Goal: Contribute content: Add original content to the website for others to see

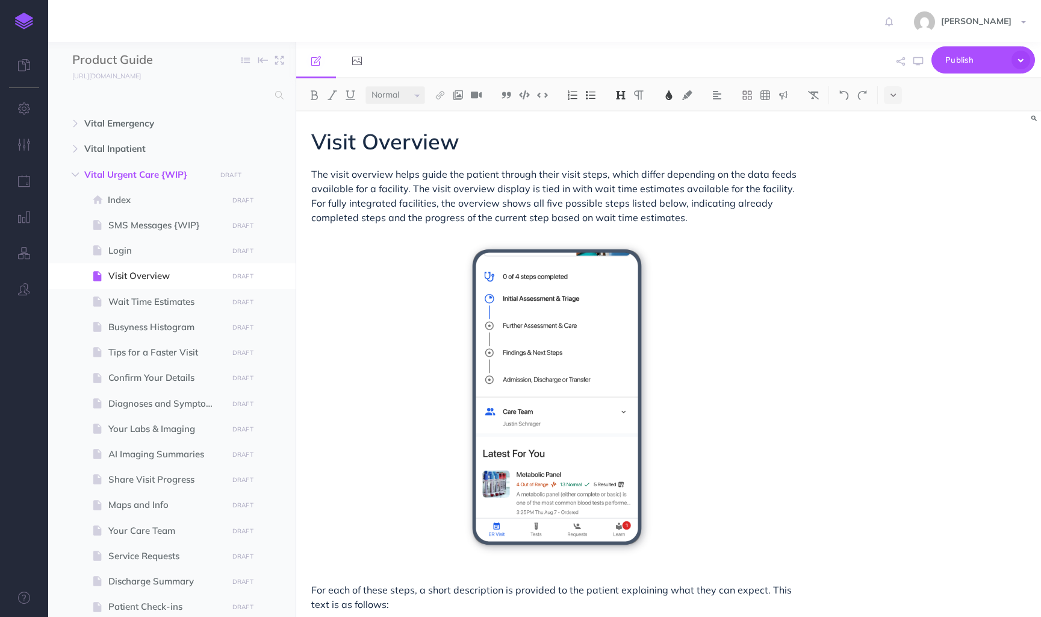
select select "null"
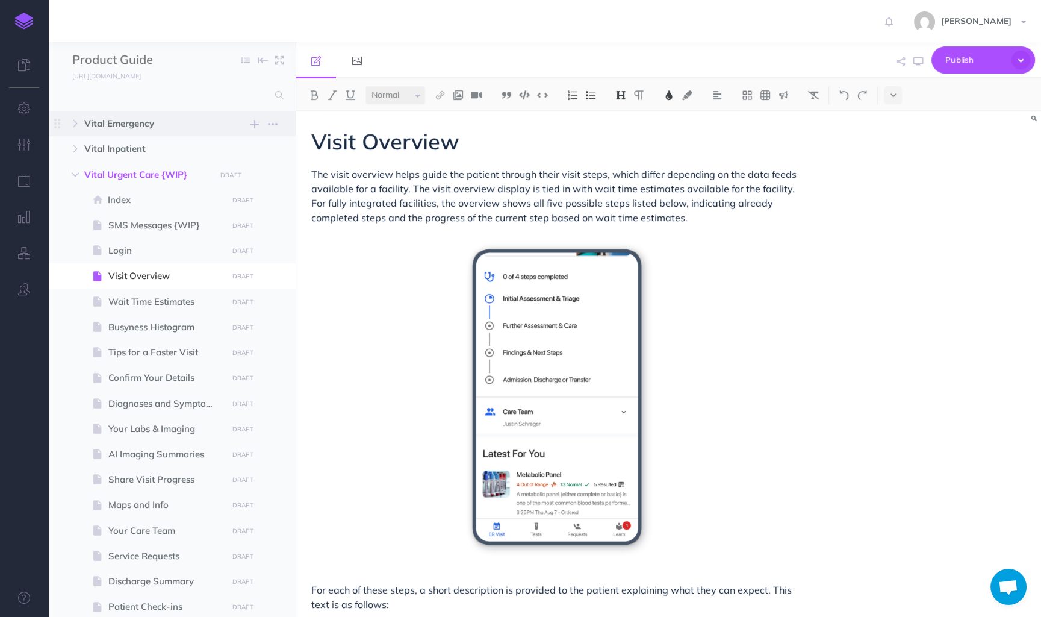
click at [169, 122] on span "Vital Emergency" at bounding box center [146, 123] width 124 height 14
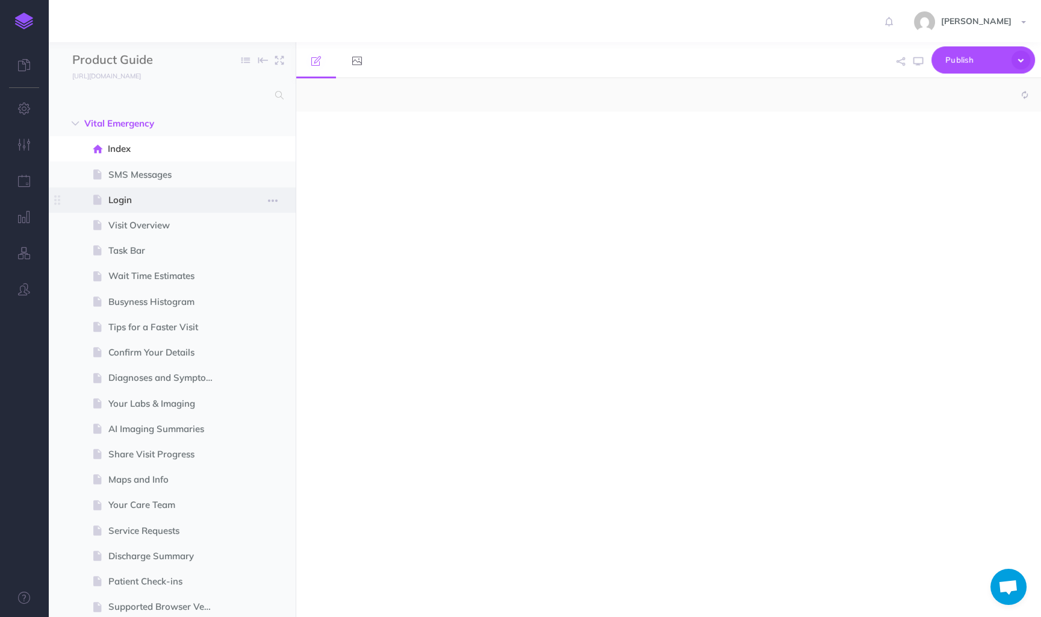
select select "null"
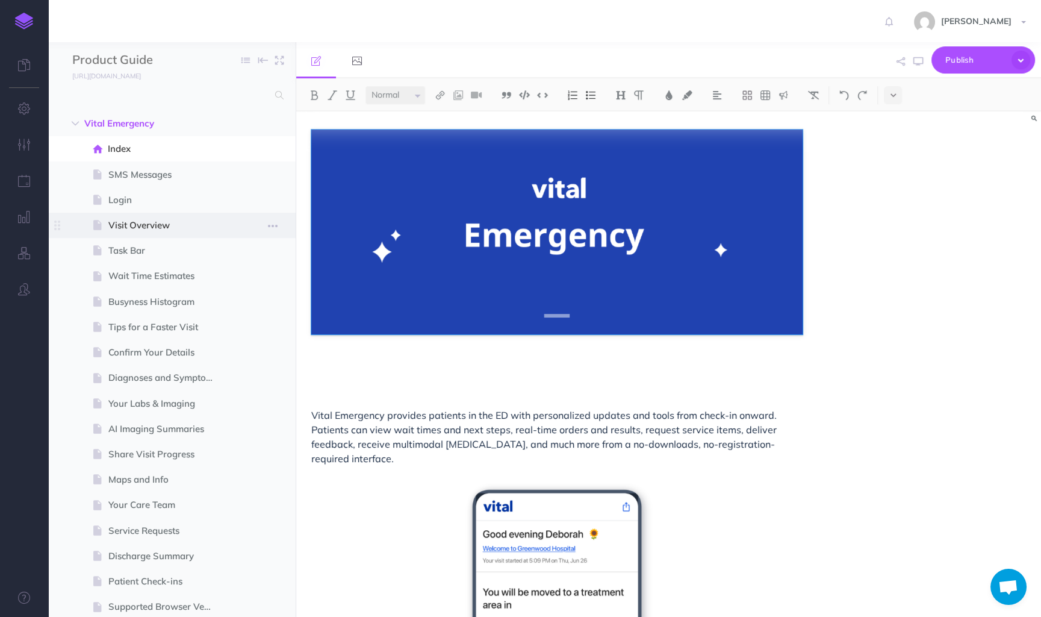
click at [142, 216] on span at bounding box center [172, 225] width 248 height 25
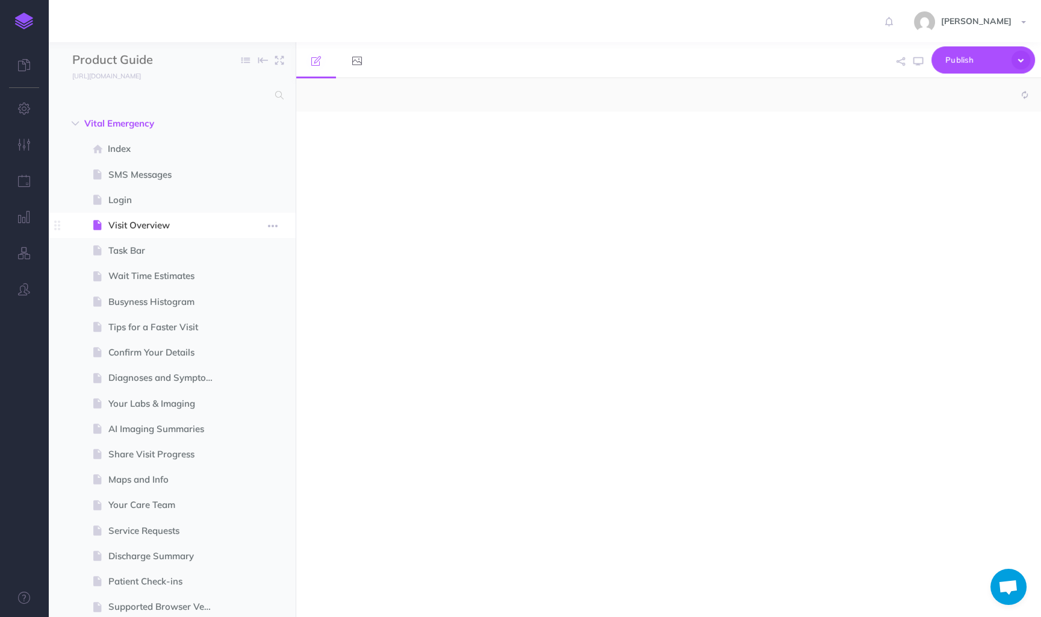
select select "null"
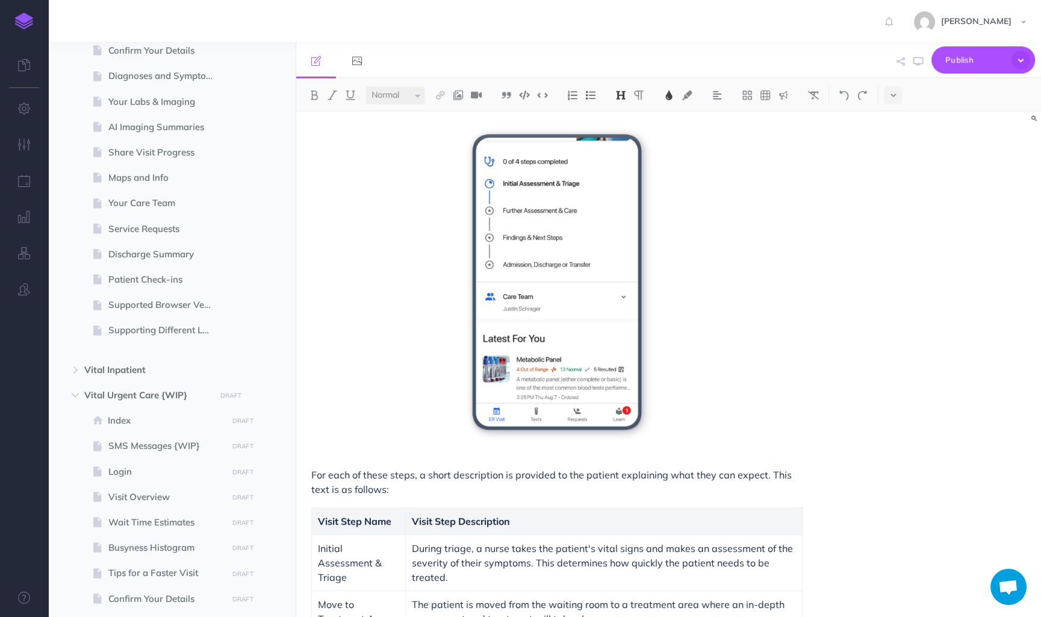
scroll to position [214, 0]
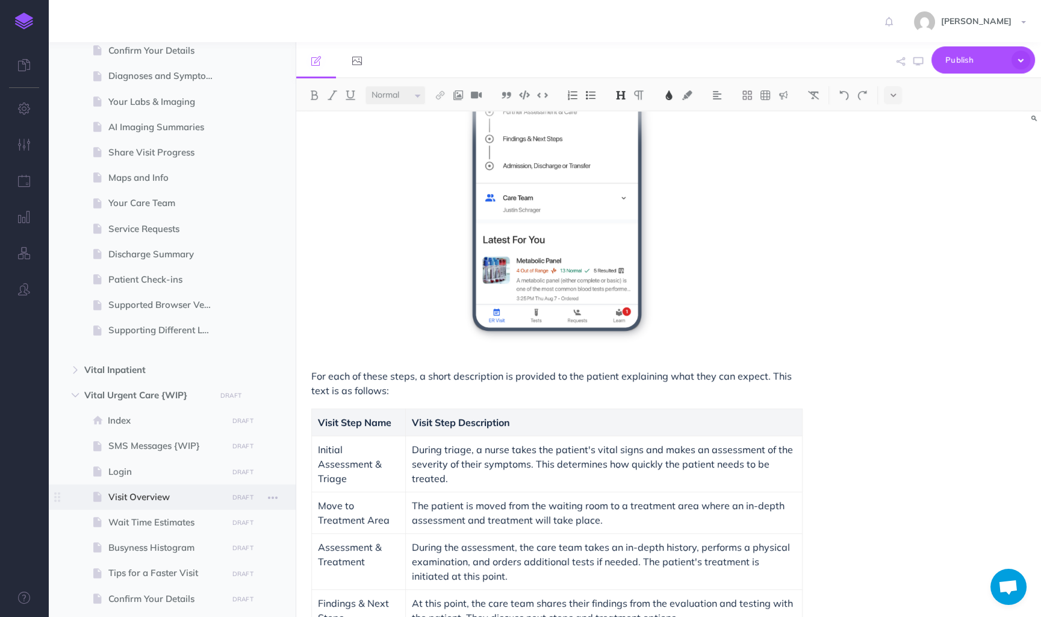
click at [139, 490] on span "Visit Overview" at bounding box center [165, 497] width 115 height 14
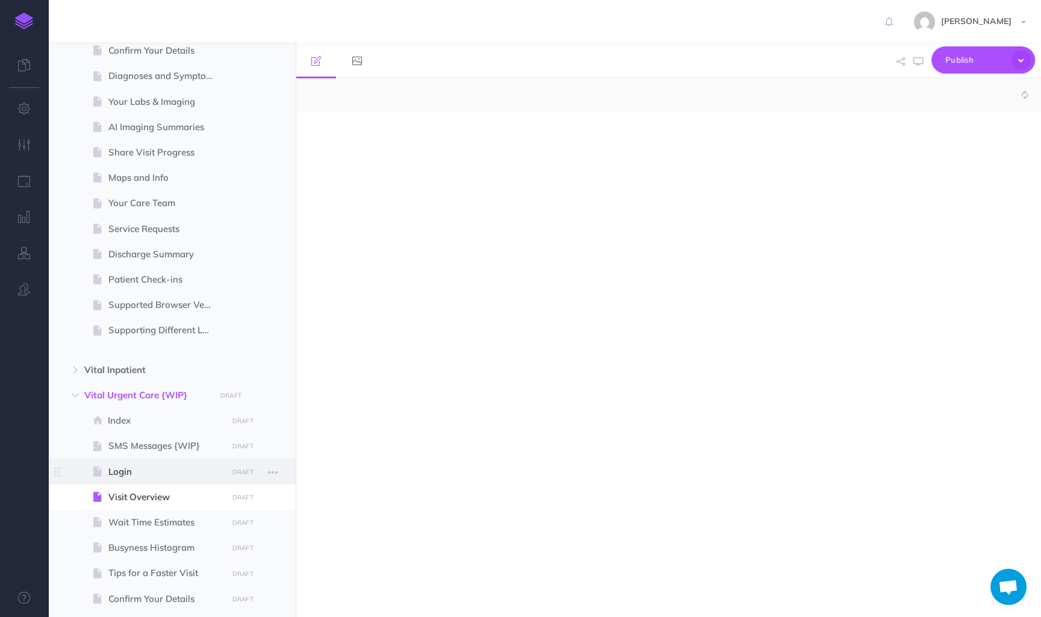
select select "null"
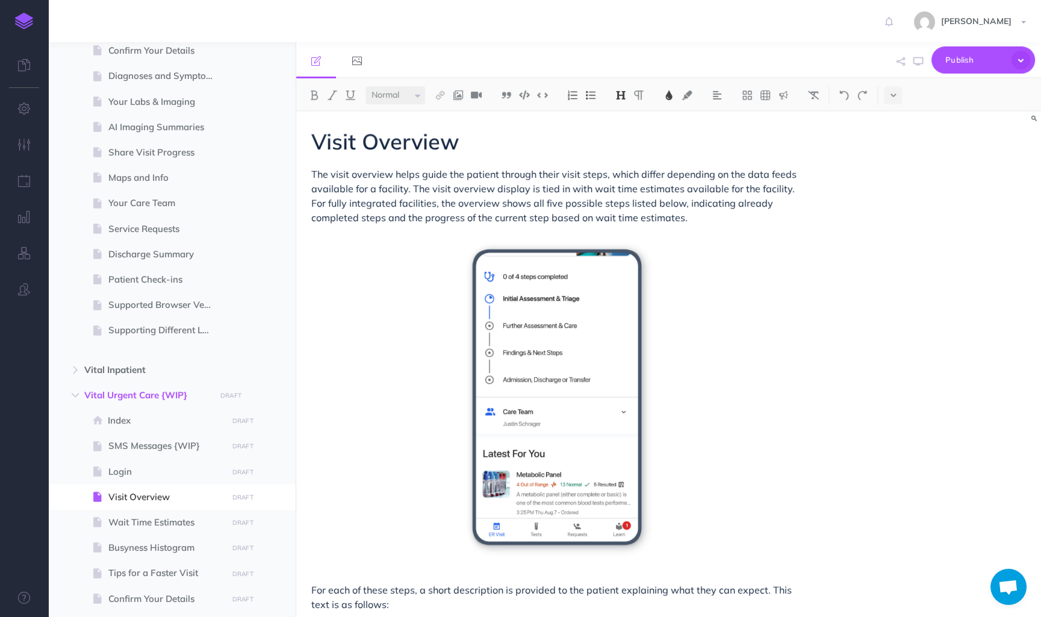
click at [420, 214] on span "The visit overview helps guide the patient through their visit steps, which dif…" at bounding box center [555, 195] width 488 height 55
click at [128, 393] on span "Vital Urgent Care {WIP}" at bounding box center [146, 395] width 124 height 14
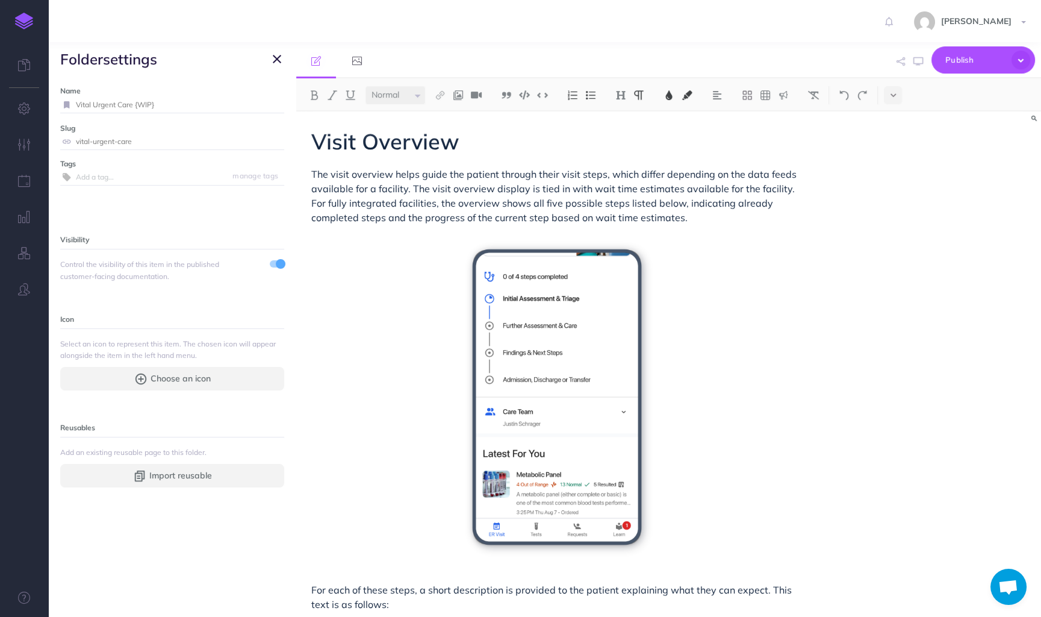
click at [287, 381] on div "Name Vital Urgent Care {WIP} Save Slug vital-urgent-care Save Tags manage tags …" at bounding box center [172, 346] width 248 height 541
click at [278, 64] on icon "button" at bounding box center [277, 59] width 8 height 14
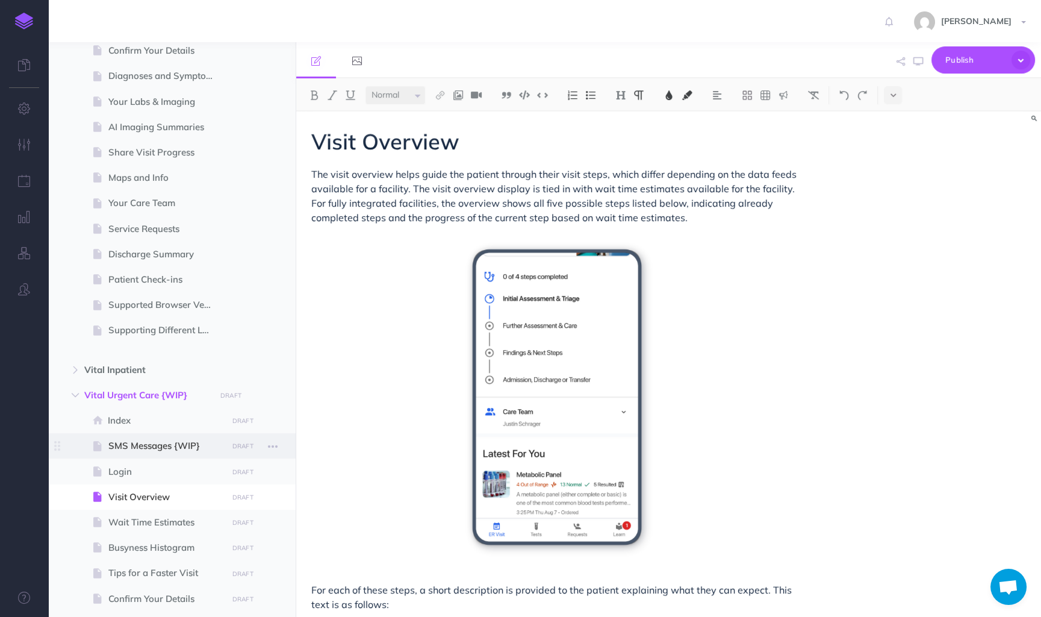
click at [136, 434] on span at bounding box center [172, 445] width 248 height 25
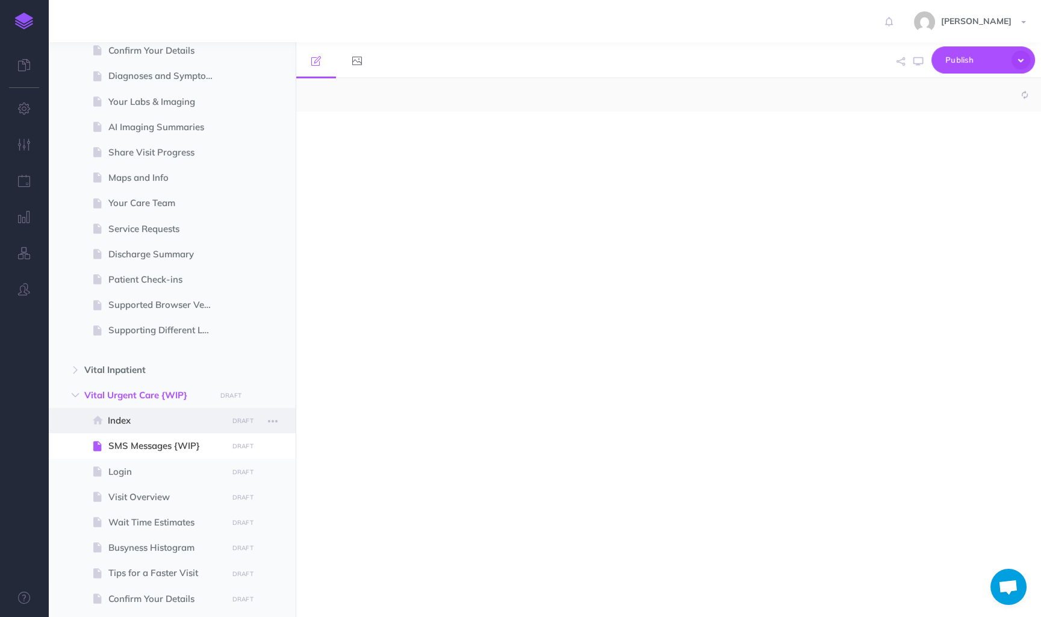
click at [137, 422] on span "Index" at bounding box center [166, 420] width 116 height 14
select select "null"
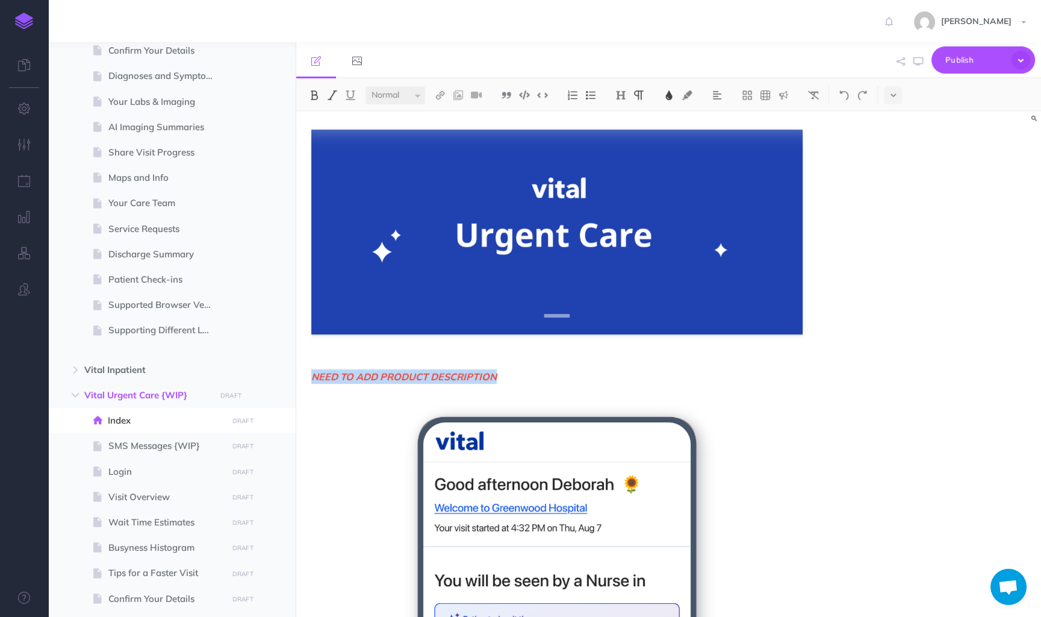
drag, startPoint x: 525, startPoint y: 378, endPoint x: 310, endPoint y: 375, distance: 215.1
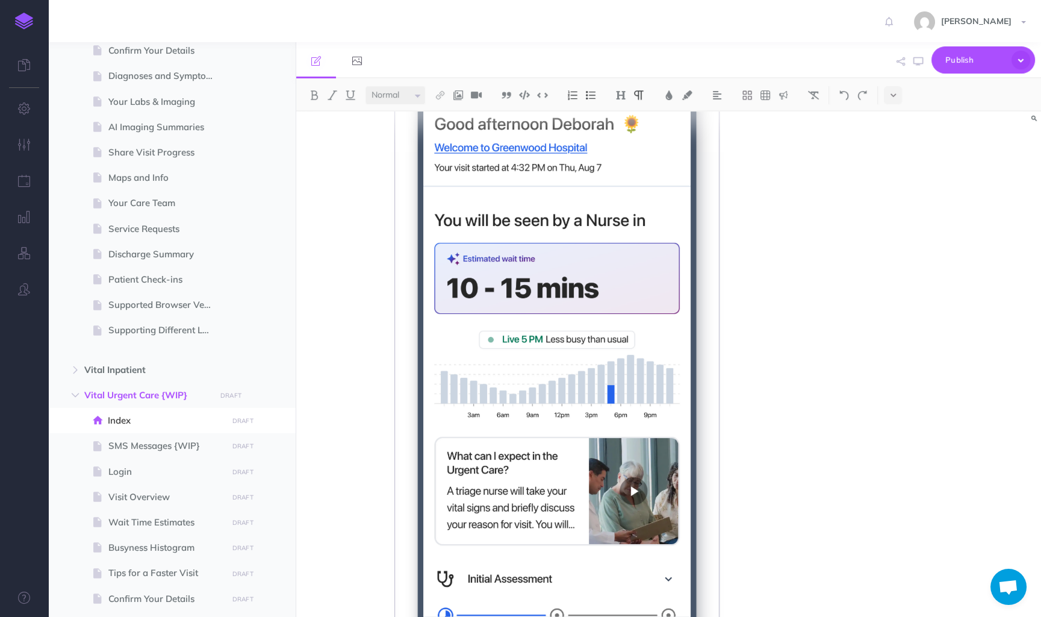
scroll to position [214, 0]
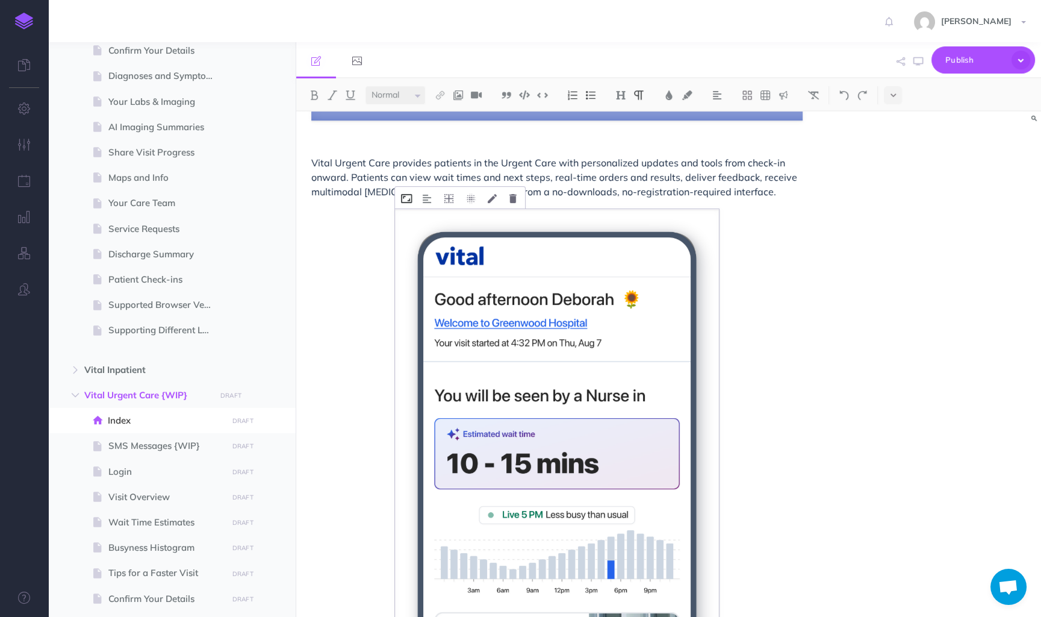
click at [410, 199] on icon at bounding box center [406, 198] width 11 height 9
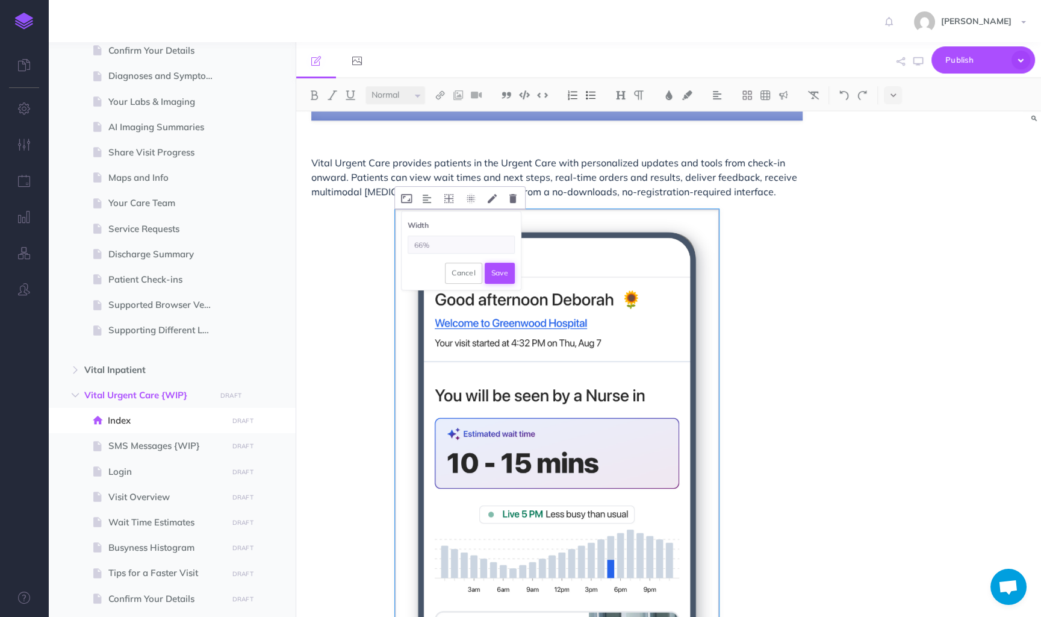
click at [498, 272] on button "Save" at bounding box center [500, 273] width 30 height 20
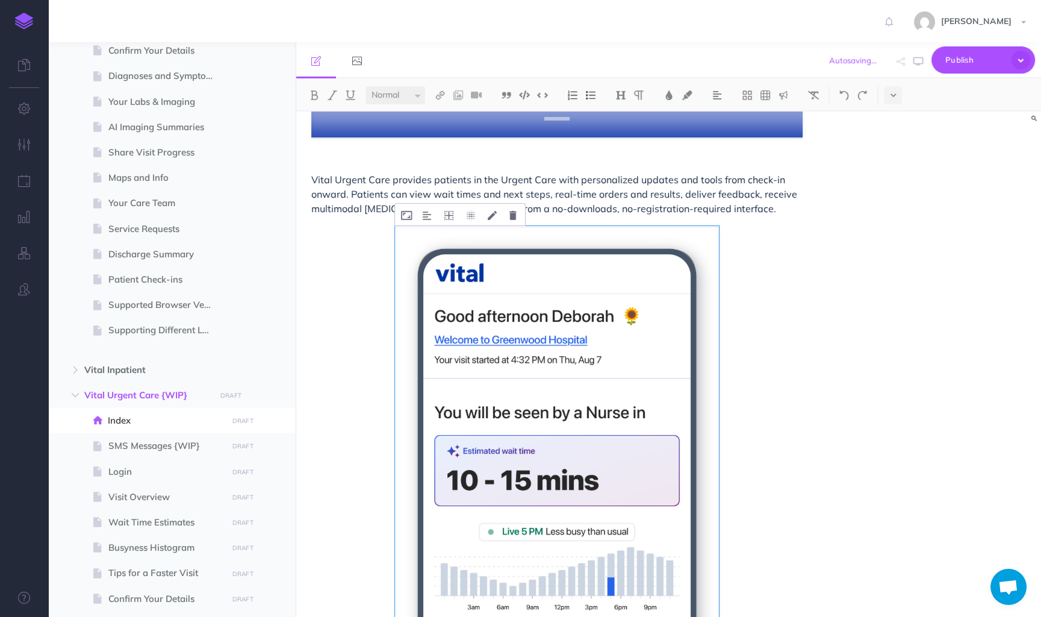
scroll to position [194, 0]
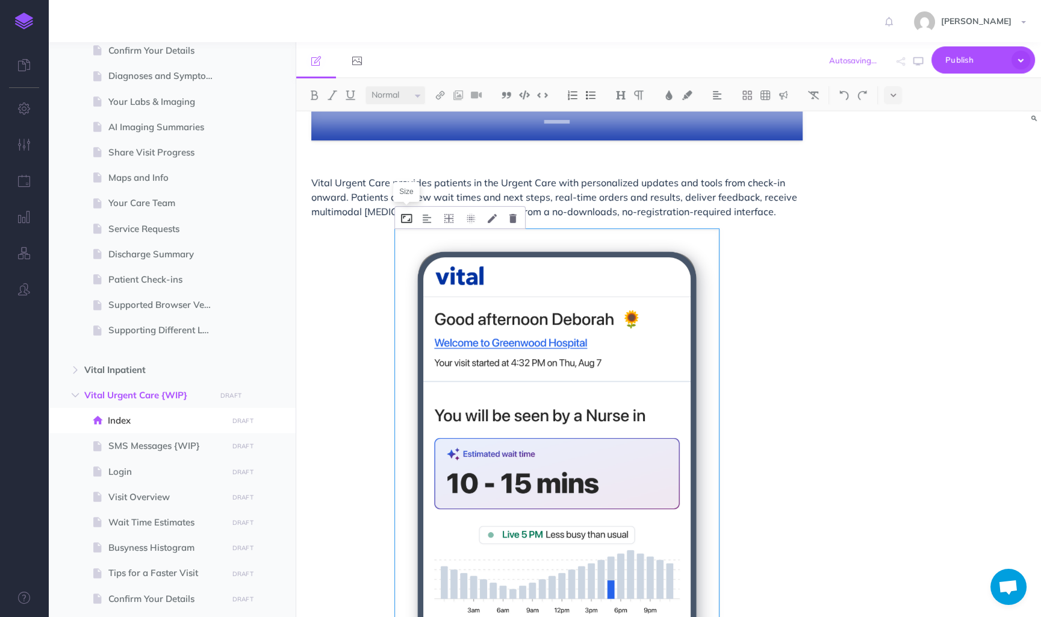
click at [407, 216] on icon at bounding box center [406, 218] width 11 height 9
drag, startPoint x: 422, startPoint y: 263, endPoint x: 408, endPoint y: 263, distance: 13.9
click at [408, 263] on input "66%" at bounding box center [461, 264] width 107 height 18
type input "50%"
click at [504, 289] on button "Save" at bounding box center [500, 293] width 30 height 20
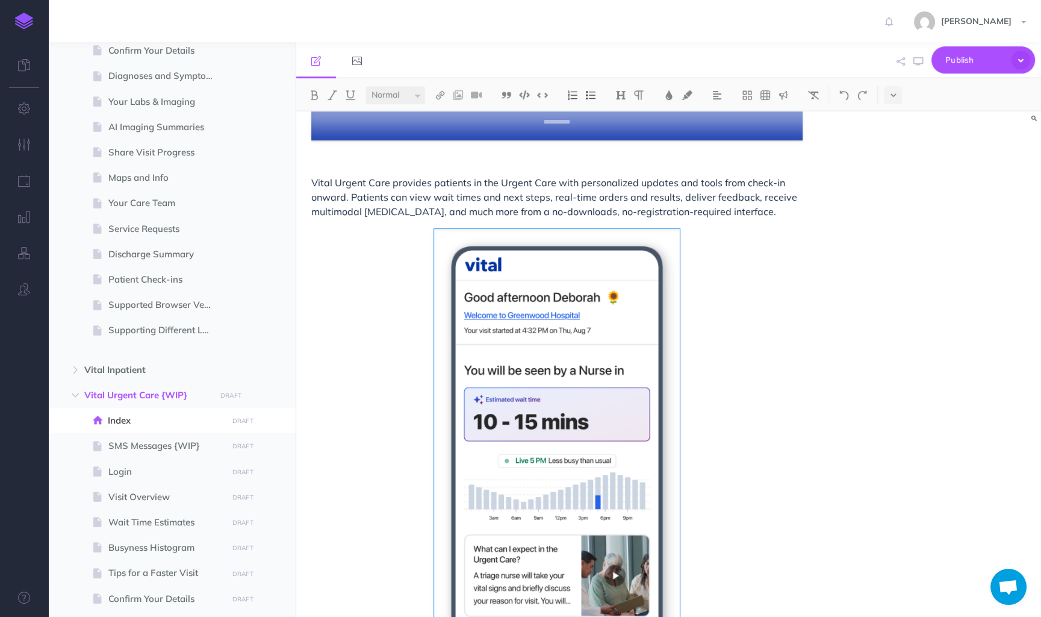
click at [682, 353] on div "Vital Urgent Care provides patients in the Urgent Care with personalized update…" at bounding box center [557, 379] width 522 height 924
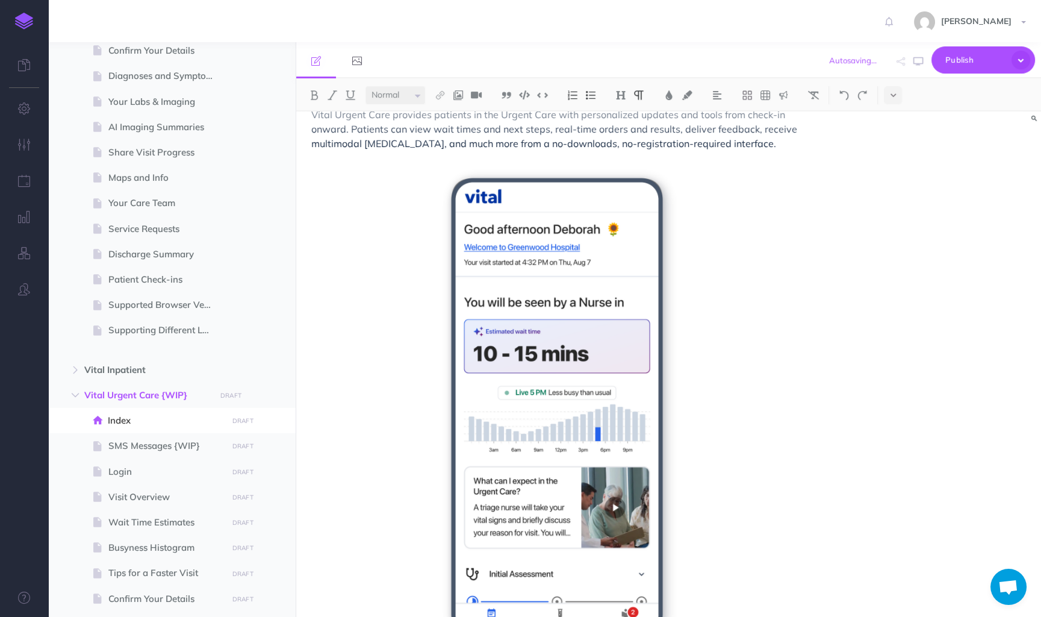
scroll to position [261, 0]
click at [161, 442] on span "SMS Messages {WIP}" at bounding box center [165, 446] width 115 height 14
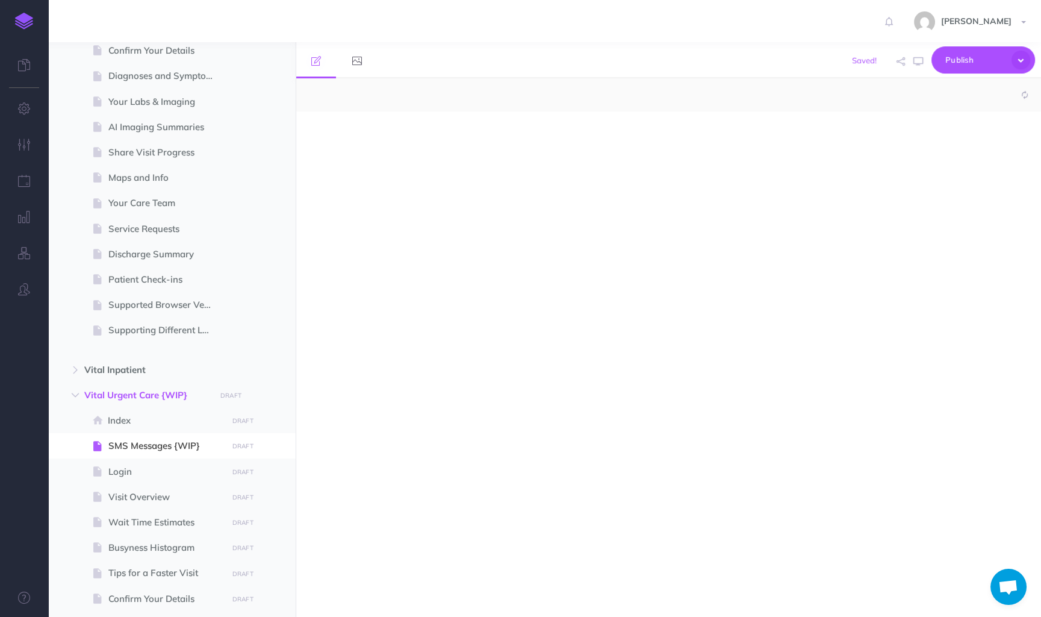
select select "null"
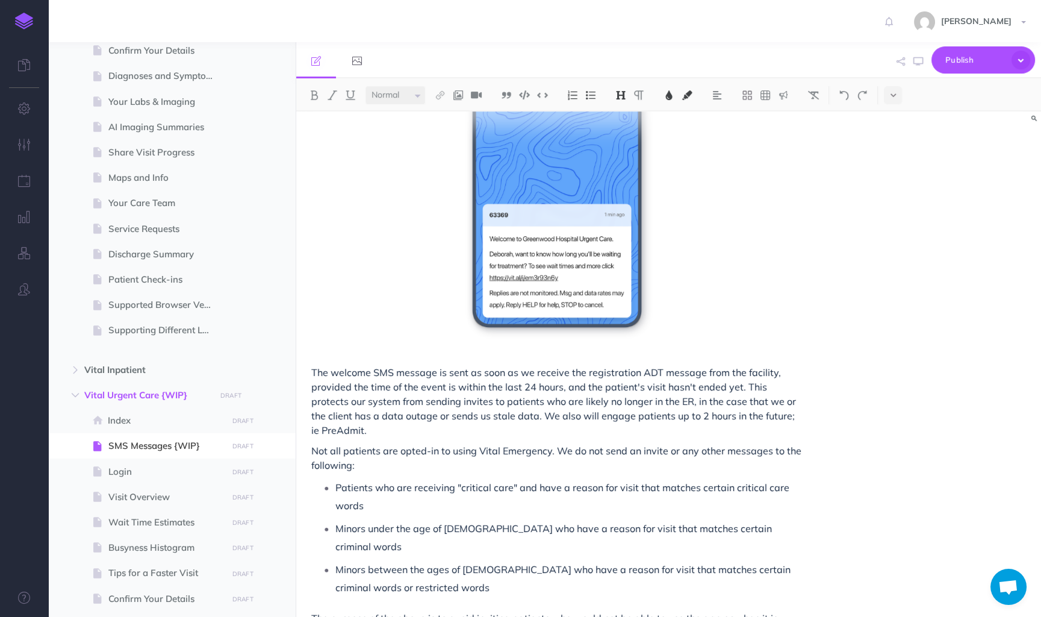
scroll to position [452, 0]
click at [648, 372] on span "The welcome SMS message is sent as soon as we receive the registration ADT mess…" at bounding box center [554, 400] width 487 height 70
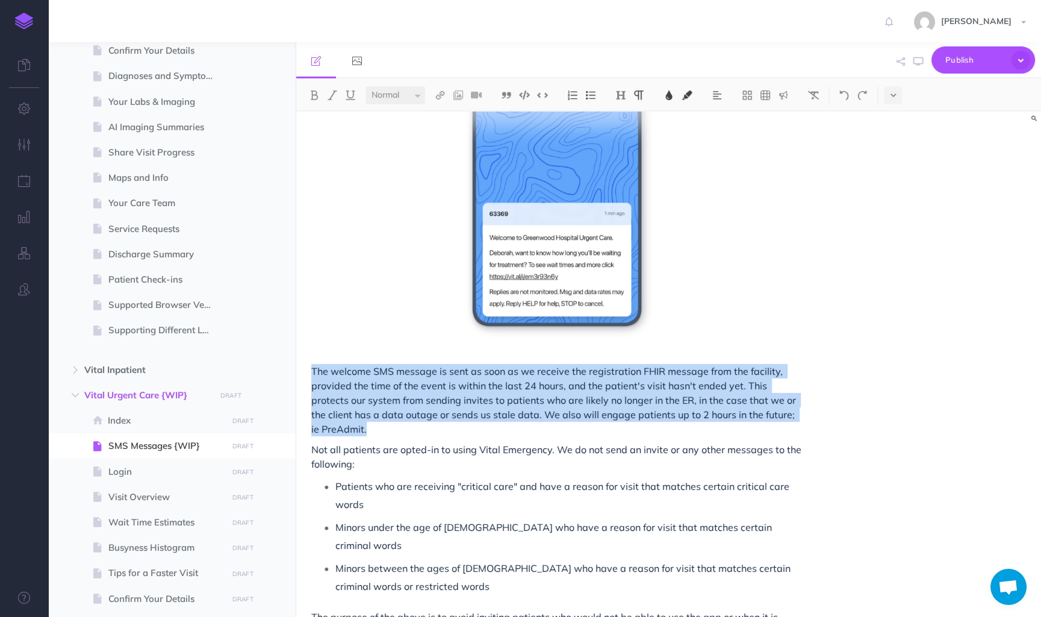
drag, startPoint x: 382, startPoint y: 433, endPoint x: 302, endPoint y: 376, distance: 97.6
copy span "The welcome SMS message is sent as soon as we receive the registration FHIR mes…"
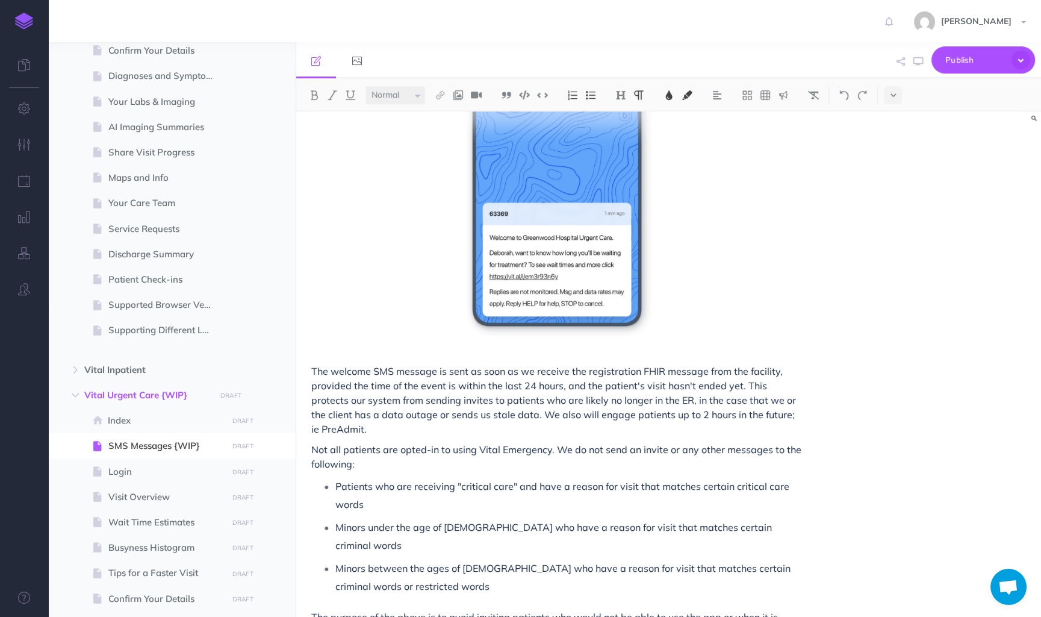
click at [630, 373] on span "The welcome SMS message is sent as soon as we receive the registration FHIR mes…" at bounding box center [554, 400] width 487 height 70
click at [313, 387] on span "The welcome SMS message is sent as soon as we receive the registration FHIR mes…" at bounding box center [554, 400] width 487 height 70
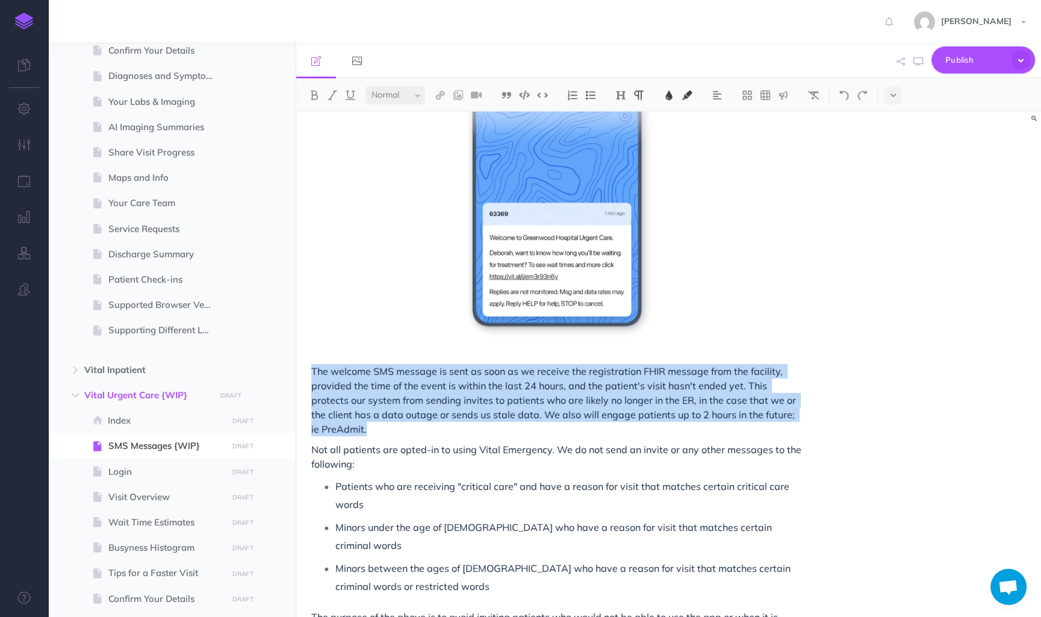
drag, startPoint x: 312, startPoint y: 372, endPoint x: 369, endPoint y: 426, distance: 79.2
click at [369, 426] on p "The welcome SMS message is sent as soon as we receive the registration FHIR mes…" at bounding box center [557, 400] width 492 height 72
copy span "The welcome SMS message is sent as soon as we receive the registration FHIR mes…"
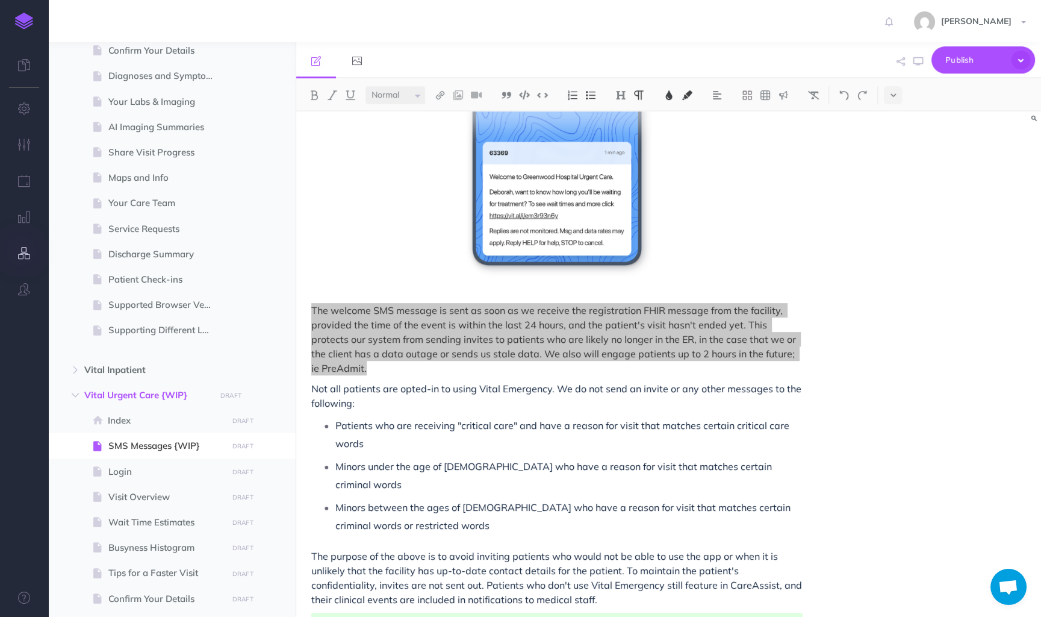
scroll to position [521, 0]
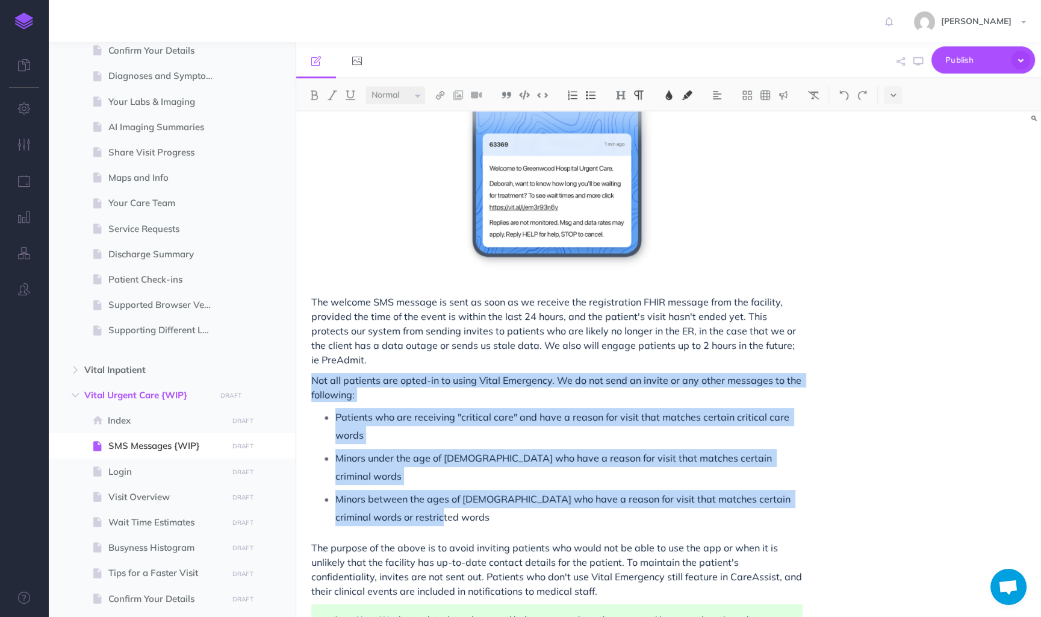
copy div "Not all patients are opted-in to using Vital Emergency. We do not send an invit…"
drag, startPoint x: 469, startPoint y: 505, endPoint x: 310, endPoint y: 386, distance: 199.1
click at [310, 386] on div "SMS Messages FINAL SET OF SMS CONTENT BEING FINALIZED We use SMS messages (also…" at bounding box center [557, 600] width 522 height 2020
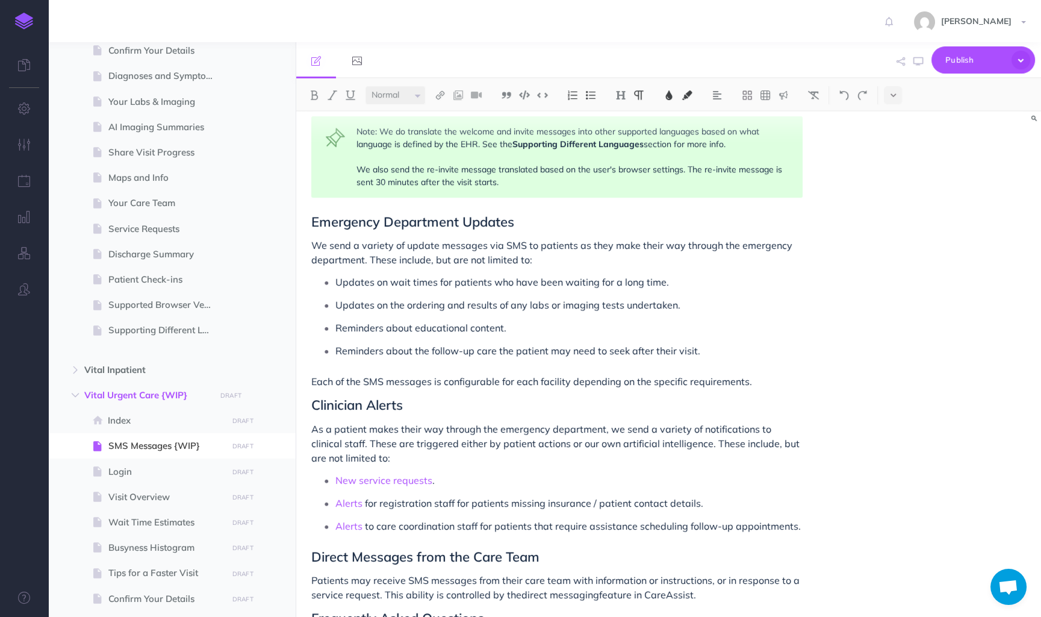
scroll to position [1007, 0]
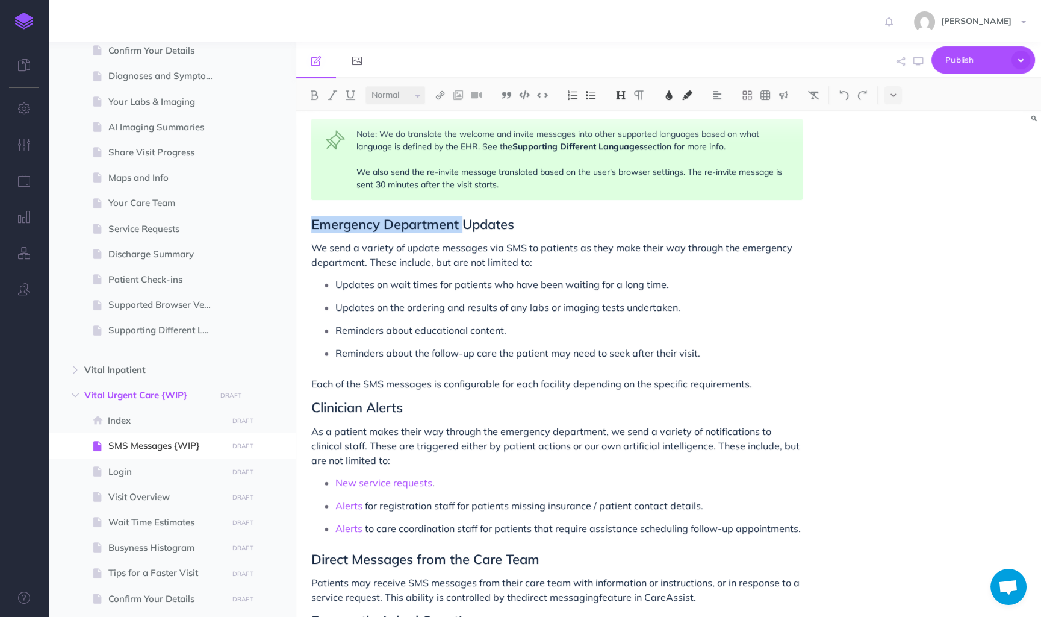
drag, startPoint x: 463, startPoint y: 207, endPoint x: 313, endPoint y: 204, distance: 150.0
click at [313, 216] on span "Emergency Department Updates" at bounding box center [412, 224] width 203 height 17
drag, startPoint x: 738, startPoint y: 234, endPoint x: 364, endPoint y: 246, distance: 373.6
click at [364, 246] on span "We send a variety of update messages via SMS to patients as they make their way…" at bounding box center [553, 255] width 484 height 27
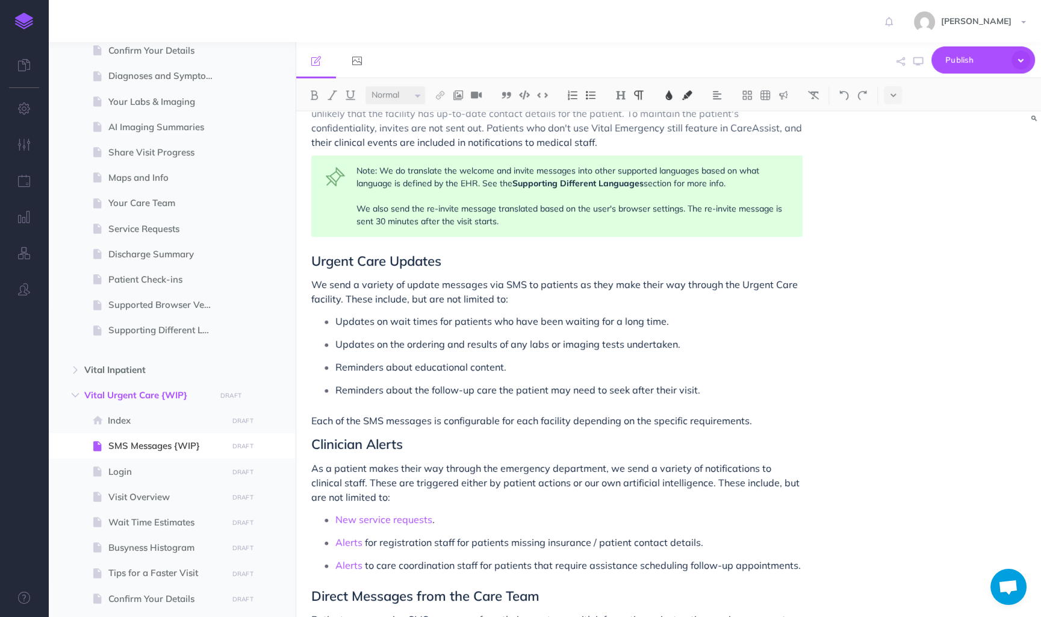
scroll to position [969, 0]
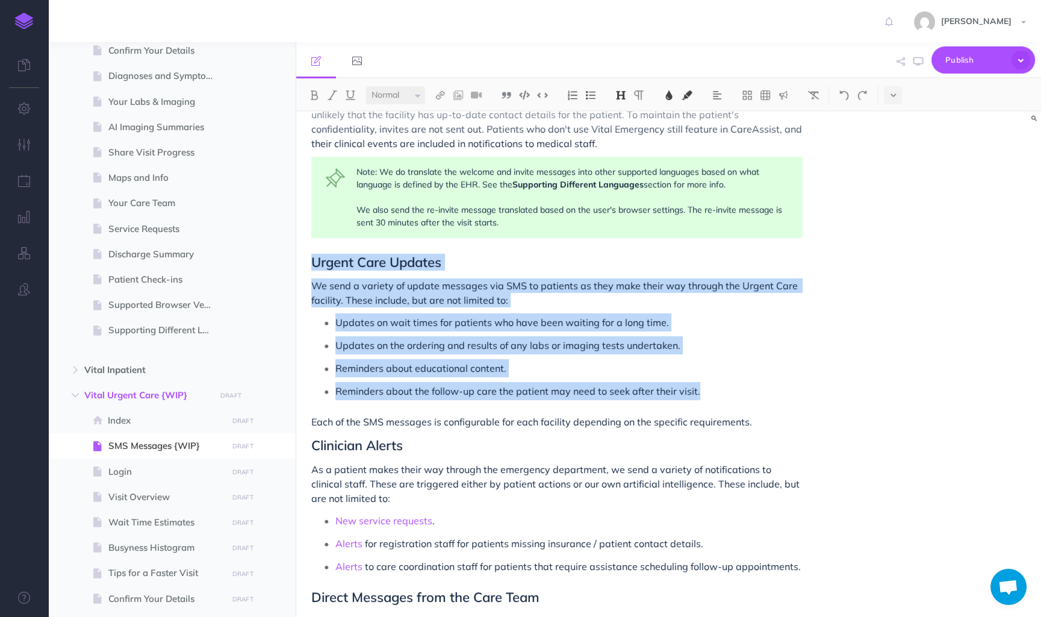
drag, startPoint x: 710, startPoint y: 377, endPoint x: 314, endPoint y: 247, distance: 416.6
click at [314, 247] on div "SMS Messages FINAL SET OF SMS CONTENT BEING FINALIZED We use SMS messages (also…" at bounding box center [557, 153] width 522 height 2020
copy div "Urgent Care Updates We send a variety of update messages via SMS to patients as…"
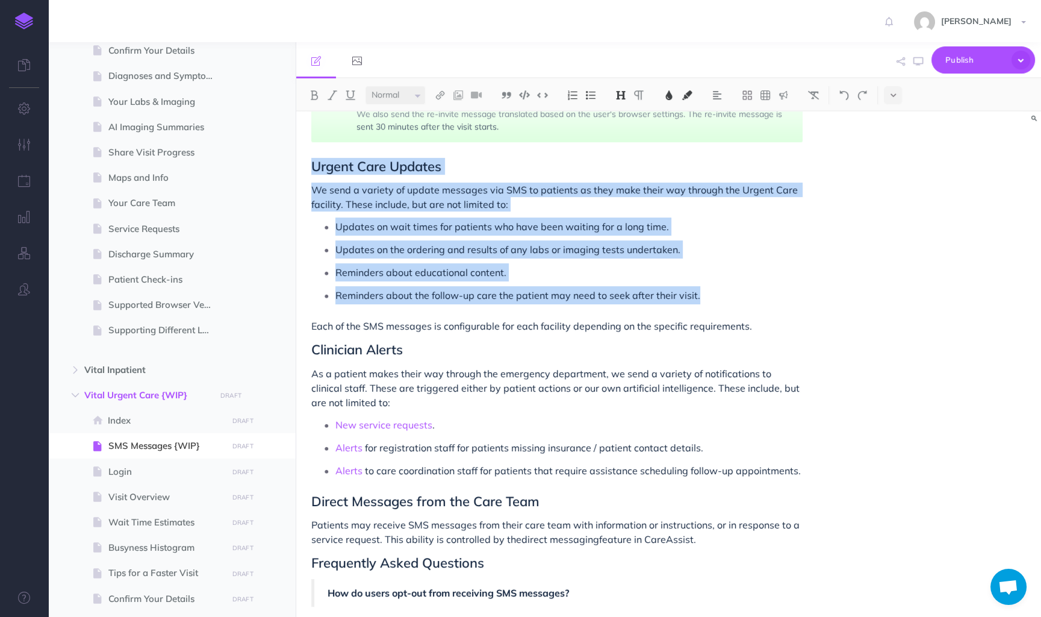
scroll to position [1056, 0]
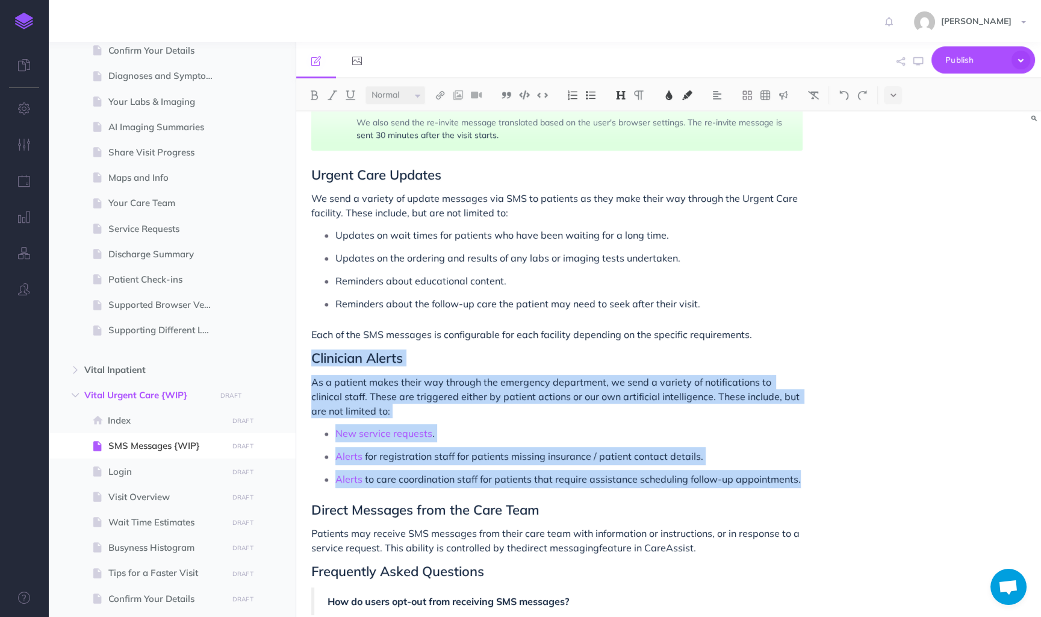
drag, startPoint x: 816, startPoint y: 457, endPoint x: 298, endPoint y: 345, distance: 529.4
click at [298, 345] on div "SMS Messages FINAL SET OF SMS CONTENT BEING FINALIZED We use SMS messages (also…" at bounding box center [557, 65] width 522 height 2020
copy div "Clinician Alerts As a patient makes their way through the emergency department,…"
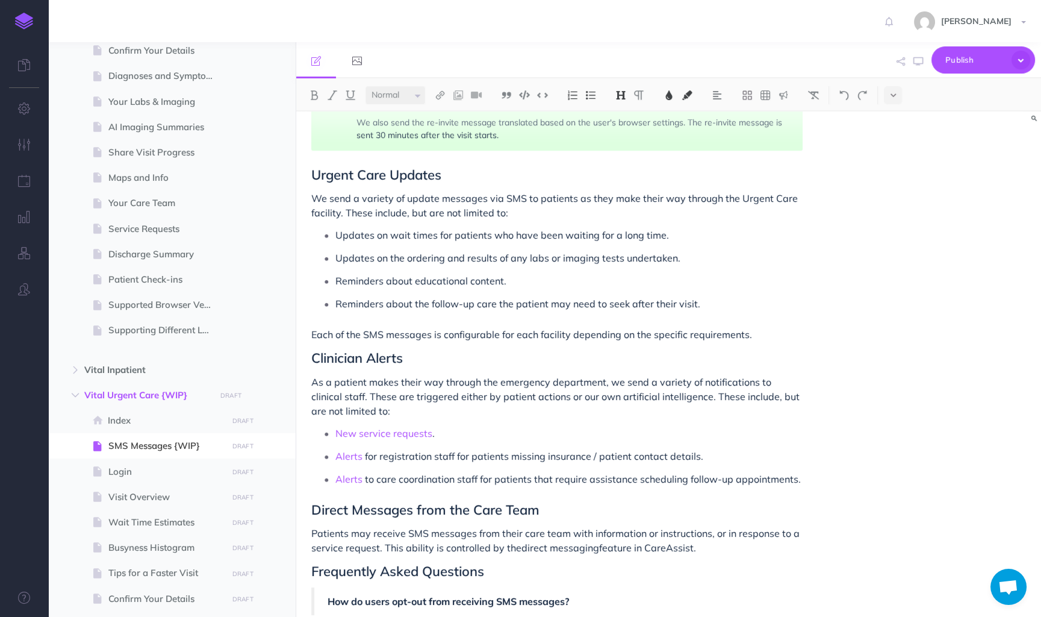
click at [681, 298] on span "Reminders about the follow-up care the patient may need to seek after their vis…" at bounding box center [518, 304] width 365 height 12
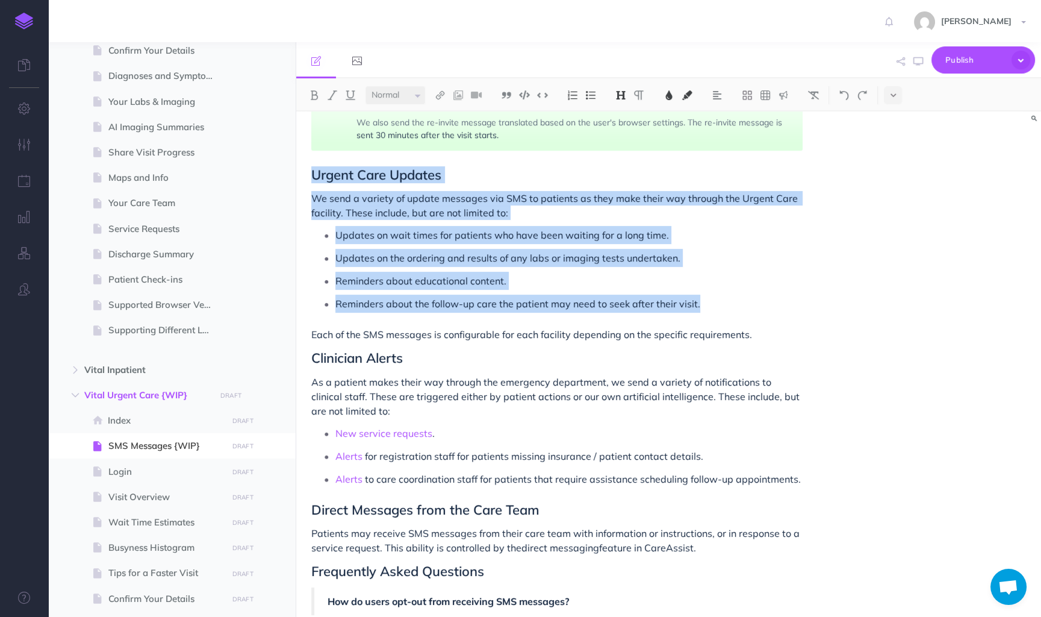
drag, startPoint x: 705, startPoint y: 287, endPoint x: 310, endPoint y: 161, distance: 415.1
click at [310, 161] on div "SMS Messages FINAL SET OF SMS CONTENT BEING FINALIZED We use SMS messages (also…" at bounding box center [557, 65] width 522 height 2020
copy div "Urgent Care Updates We send a variety of update messages via SMS to patients as…"
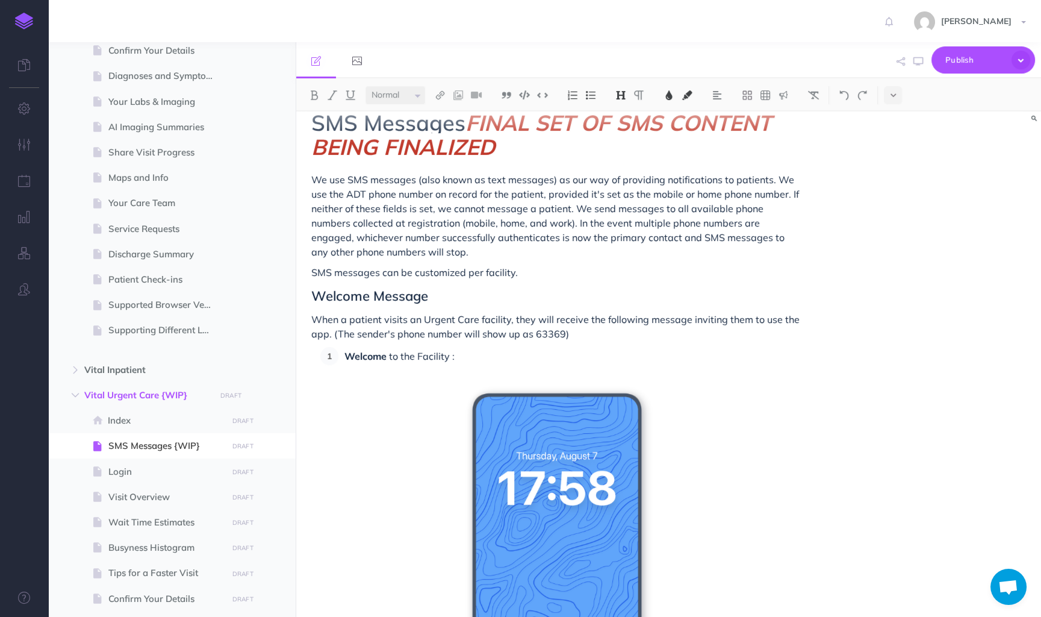
scroll to position [0, 0]
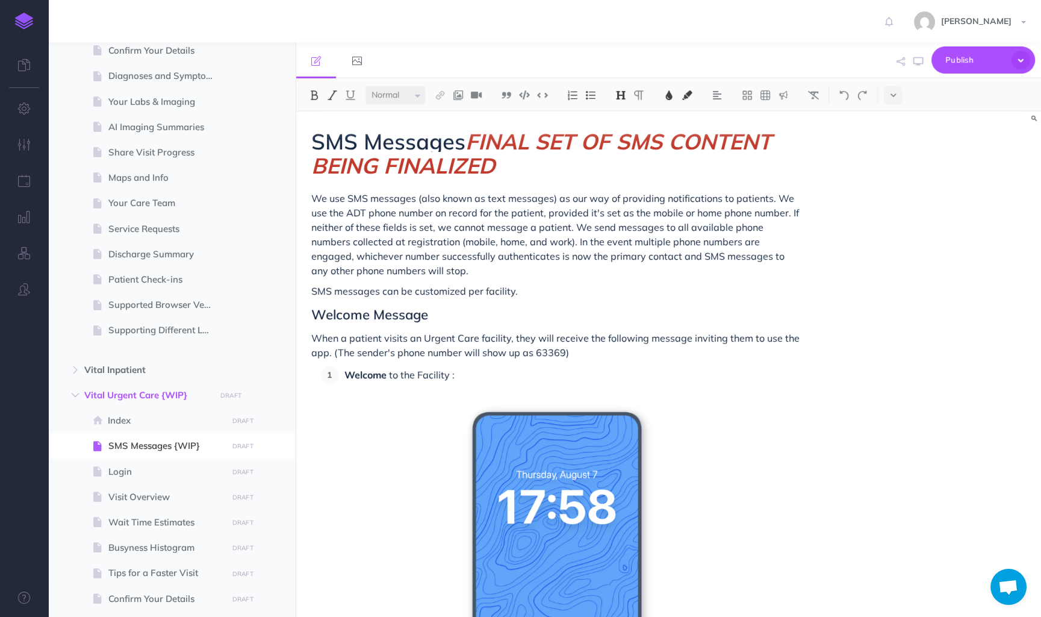
click at [520, 161] on h1 "SMS Messages FINAL SET OF SMS CONTENT BEING FINALIZED" at bounding box center [557, 154] width 492 height 48
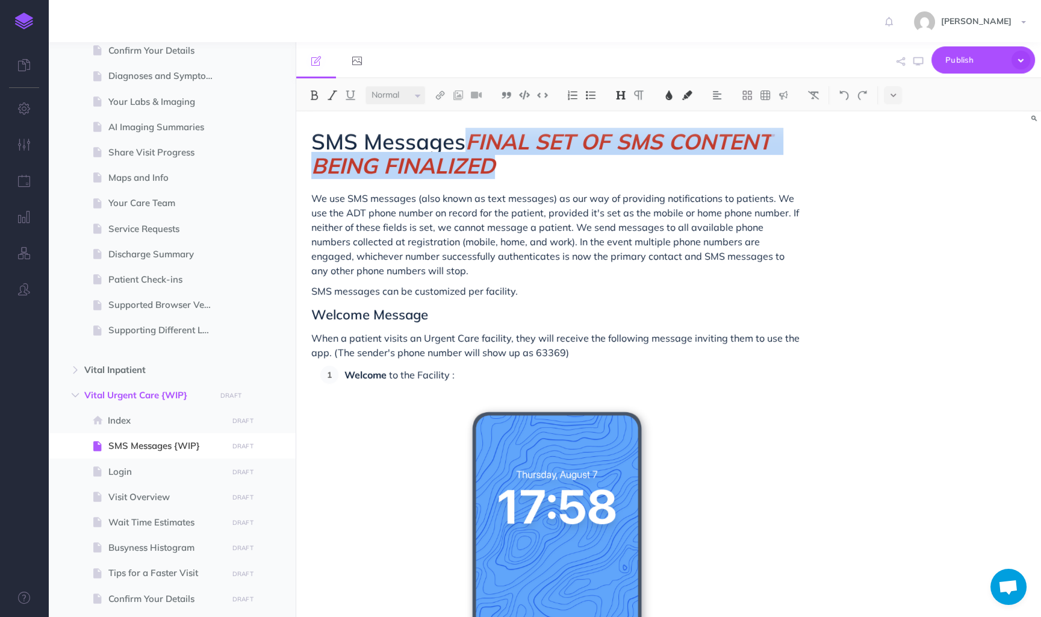
drag, startPoint x: 520, startPoint y: 161, endPoint x: 479, endPoint y: 140, distance: 46.6
click at [479, 140] on h1 "SMS Messages FINAL SET OF SMS CONTENT BEING FINALIZED" at bounding box center [557, 154] width 492 height 48
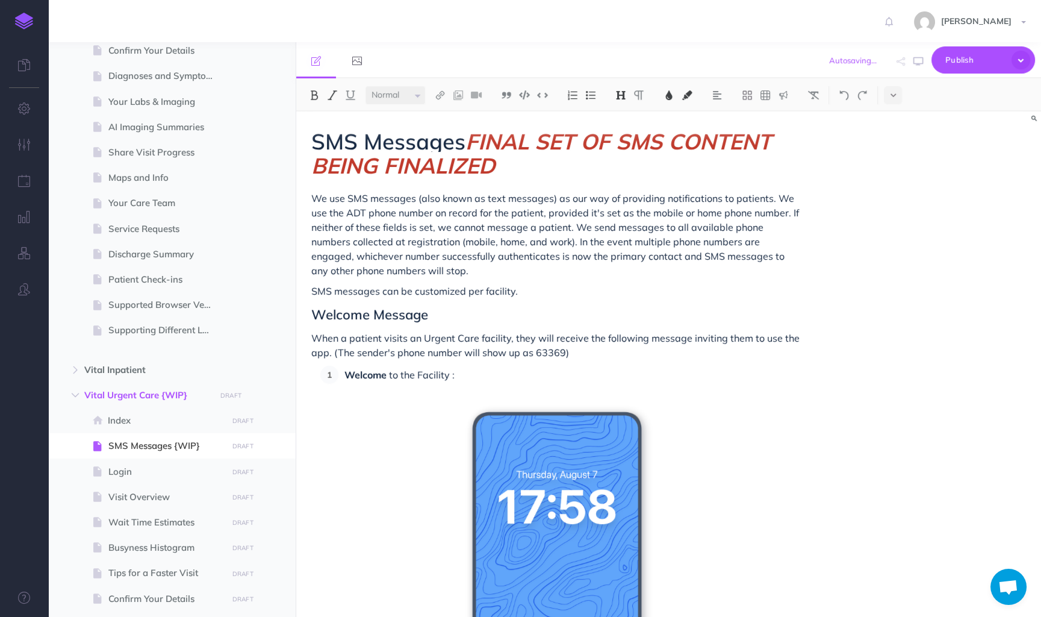
click at [454, 194] on span "We use SMS messages (also known as text messages) as our way of providing notif…" at bounding box center [556, 234] width 490 height 84
drag, startPoint x: 476, startPoint y: 140, endPoint x: 578, endPoint y: 142, distance: 102.4
click at [578, 142] on span "FINAL SET OF SMS CONTENT BEING FINALIZED" at bounding box center [544, 153] width 466 height 51
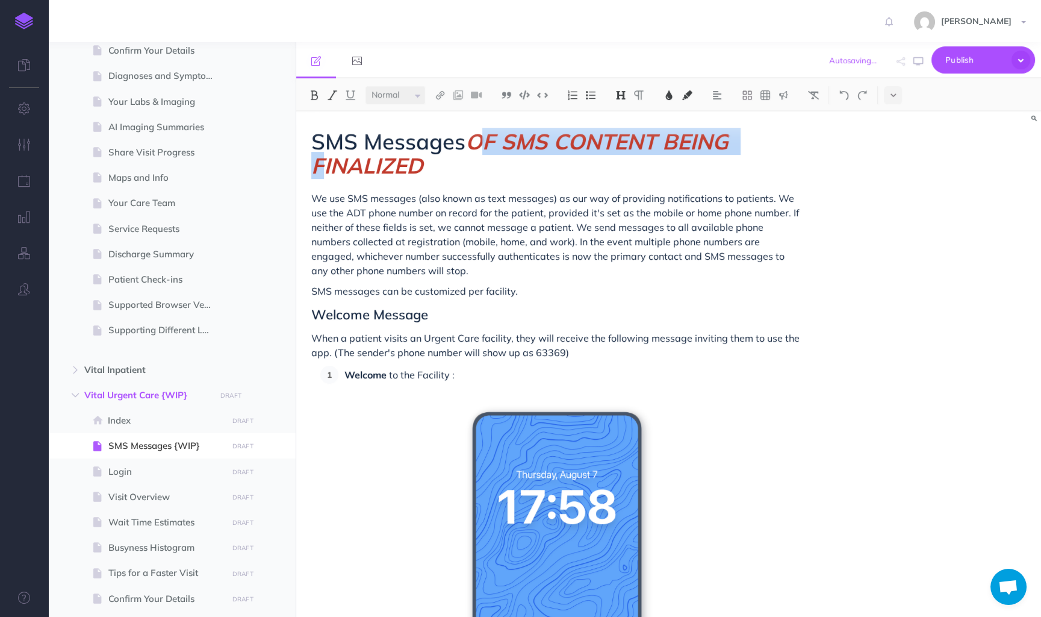
drag, startPoint x: 746, startPoint y: 137, endPoint x: 483, endPoint y: 138, distance: 262.6
click at [483, 138] on span "OF SMS CONTENT BEING FINALIZED" at bounding box center [522, 153] width 423 height 51
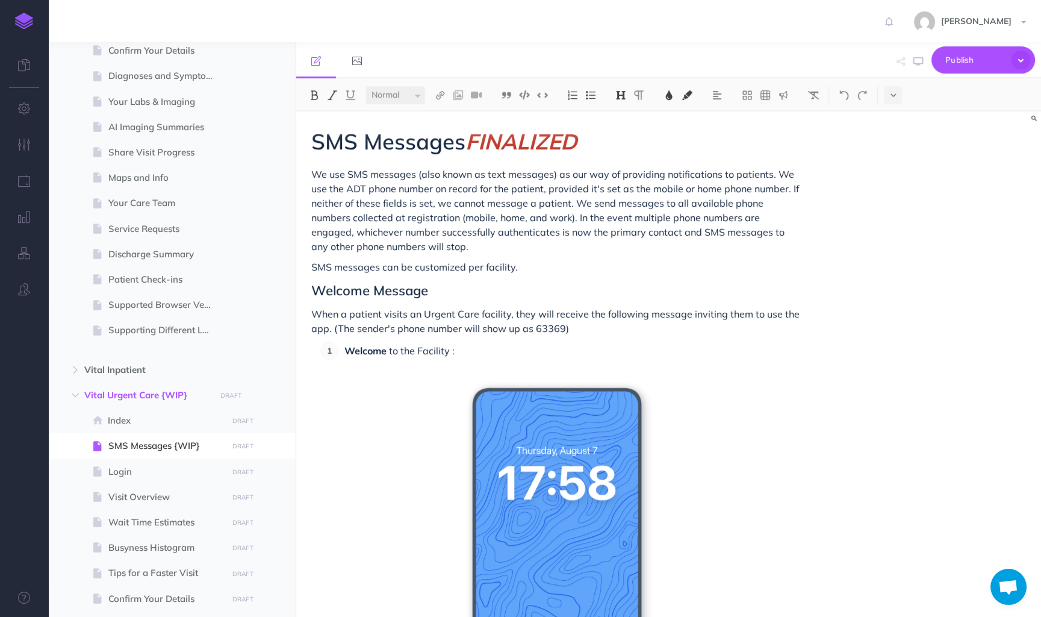
drag, startPoint x: 588, startPoint y: 137, endPoint x: 466, endPoint y: 137, distance: 122.3
click at [466, 137] on h1 "SMS Messages FINALIZED" at bounding box center [557, 142] width 492 height 24
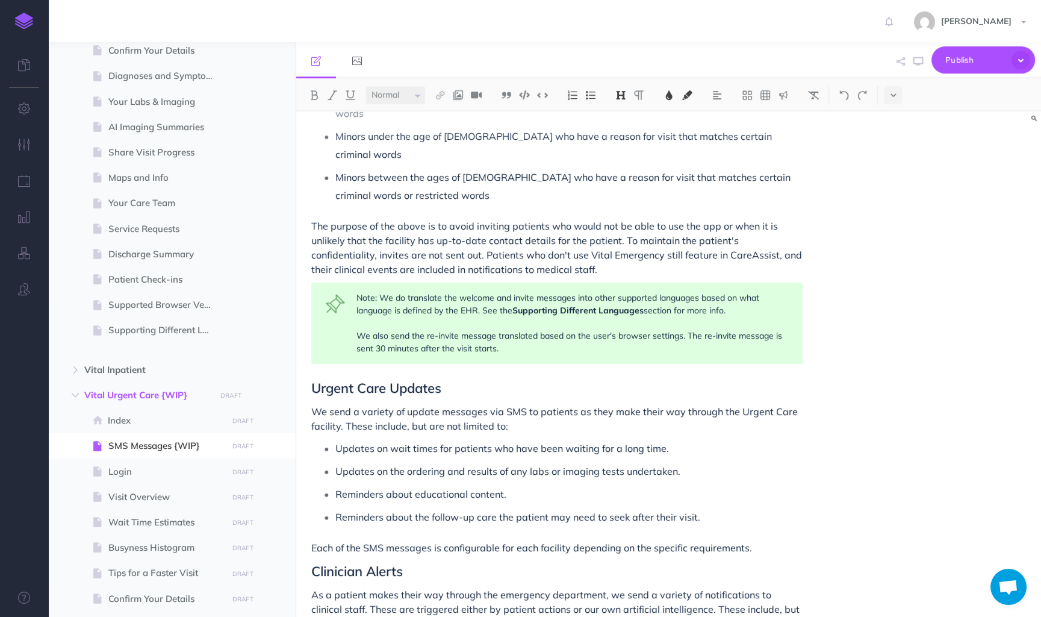
scroll to position [775, 0]
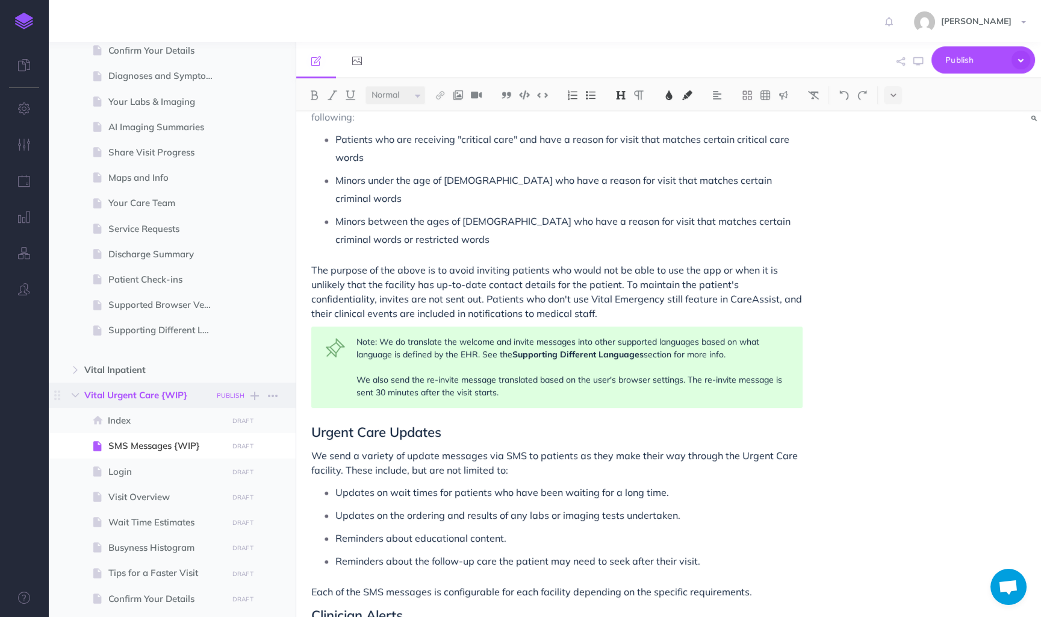
click at [233, 397] on small "PUBLISH" at bounding box center [231, 396] width 28 height 8
click at [226, 495] on button "Publish" at bounding box center [220, 497] width 39 height 20
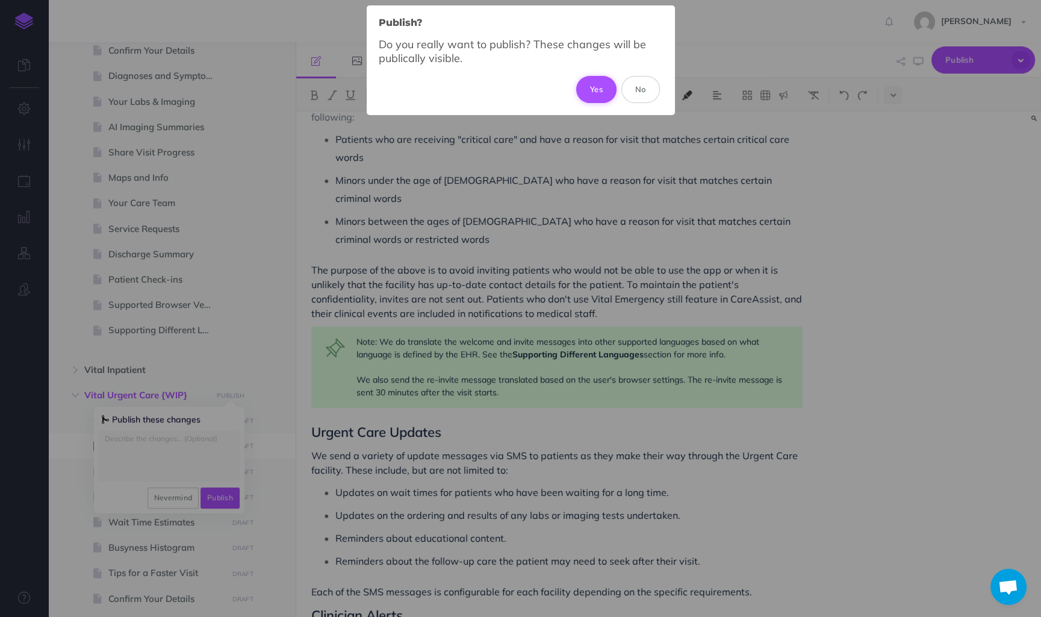
click at [599, 89] on button "Yes" at bounding box center [596, 89] width 40 height 27
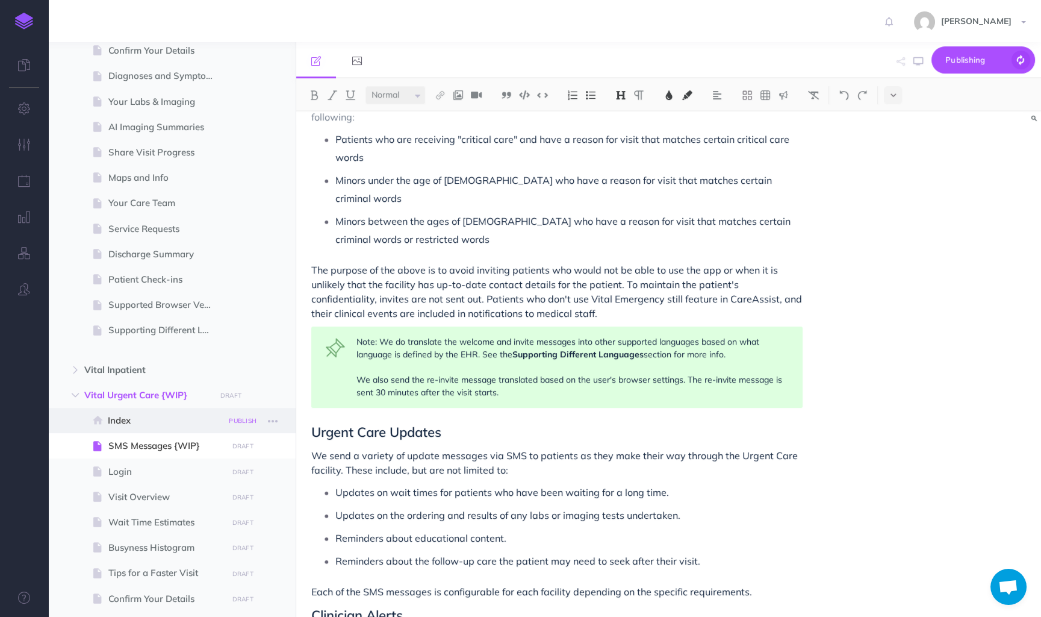
click at [243, 420] on small "PUBLISH" at bounding box center [243, 421] width 28 height 8
click at [239, 527] on button "Publish" at bounding box center [232, 523] width 39 height 20
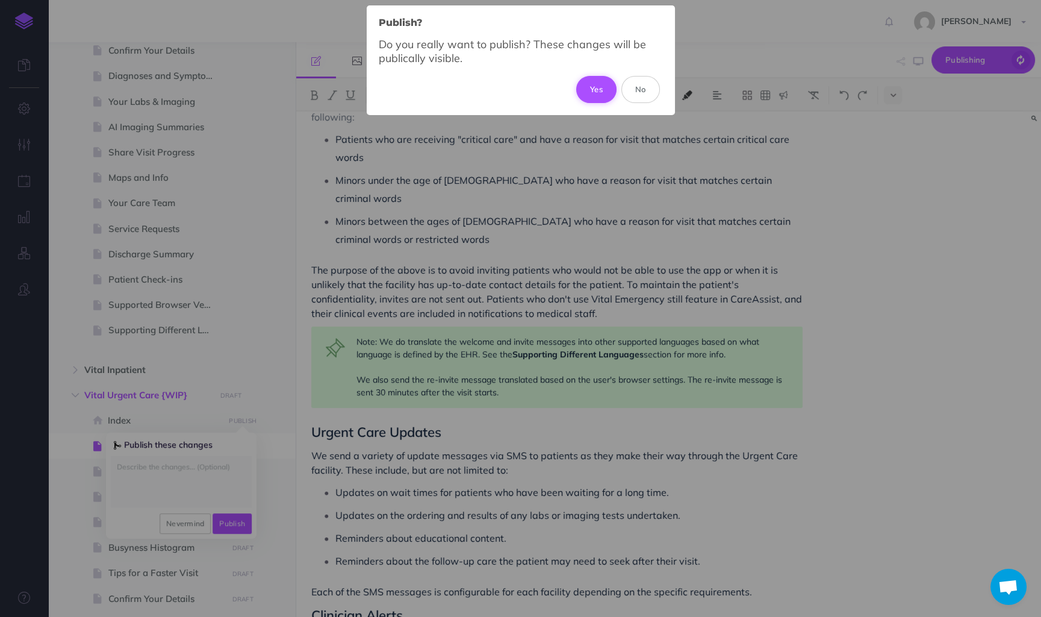
click at [599, 78] on button "Yes" at bounding box center [596, 89] width 40 height 27
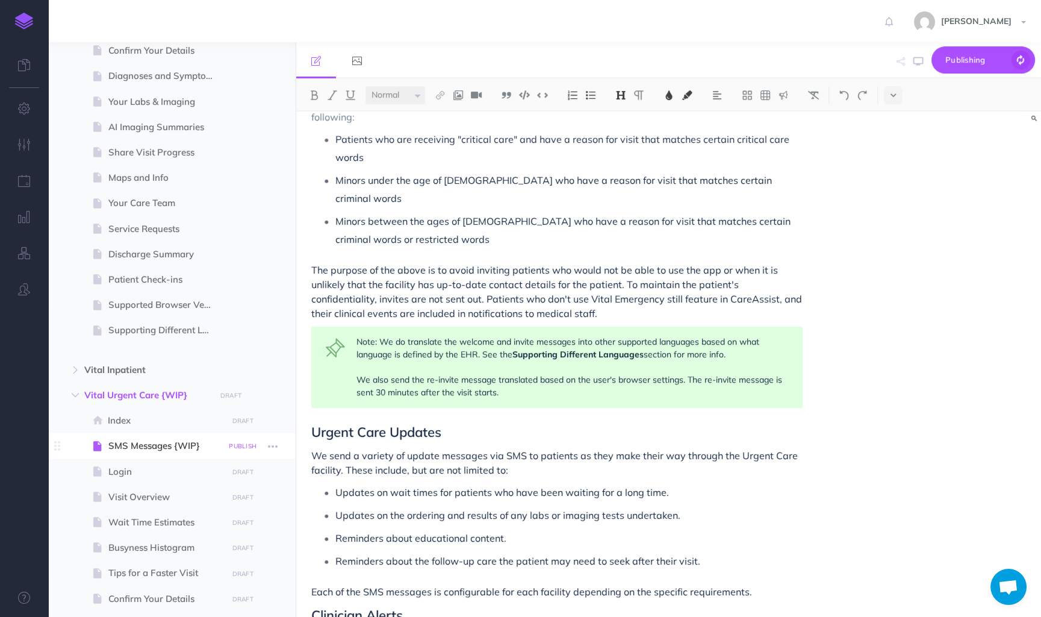
click at [243, 448] on small "PUBLISH" at bounding box center [243, 446] width 28 height 8
click at [239, 546] on button "Publish" at bounding box center [232, 549] width 39 height 20
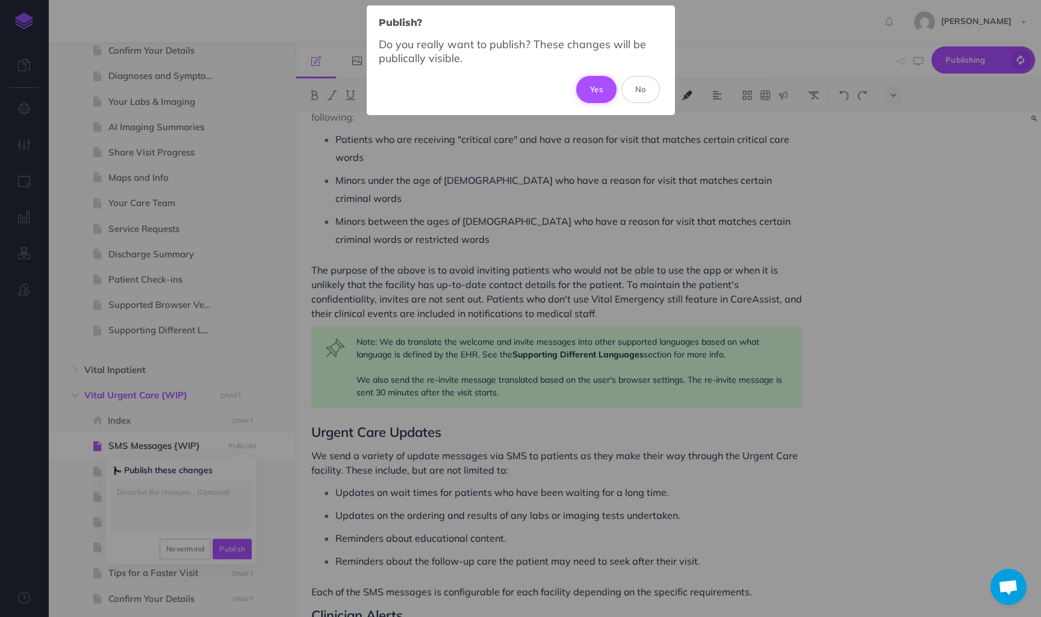
click at [606, 83] on button "Yes" at bounding box center [596, 89] width 40 height 27
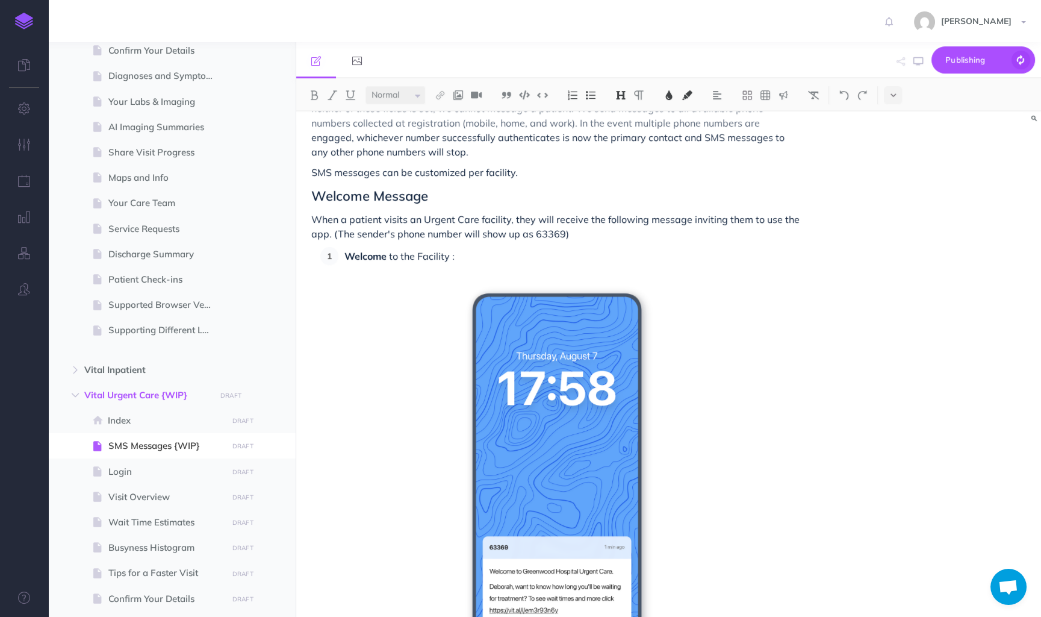
scroll to position [0, 0]
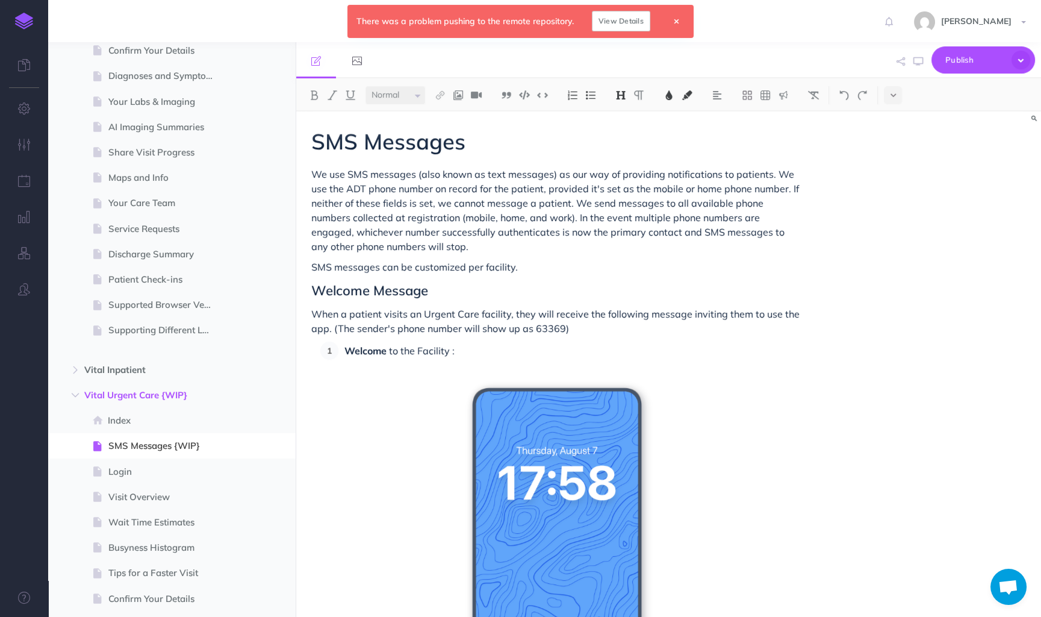
click at [626, 25] on link "View Details" at bounding box center [621, 21] width 58 height 20
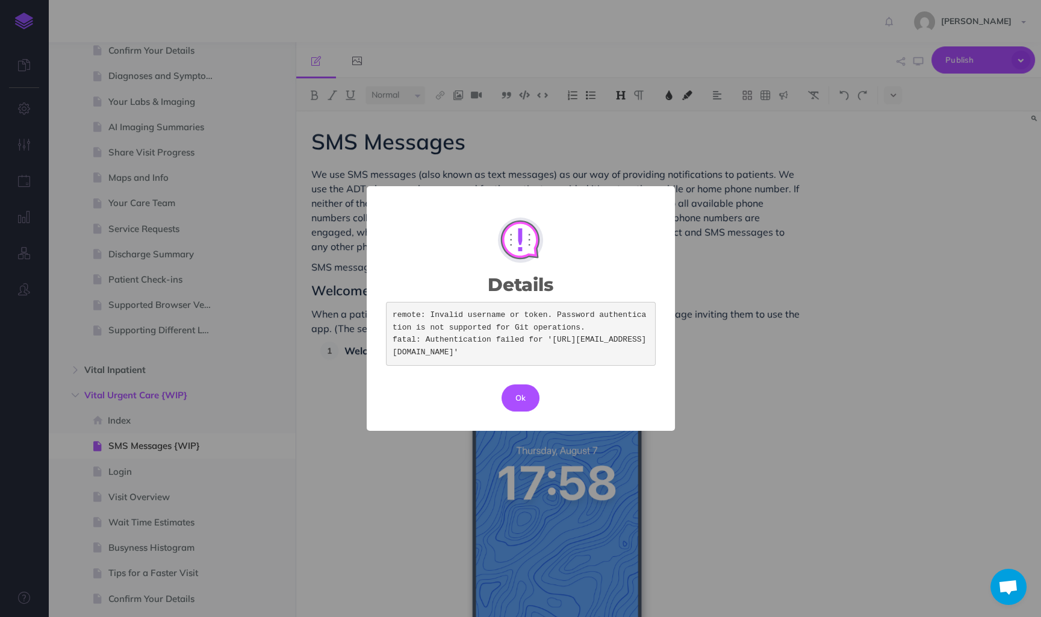
click at [542, 355] on pre "remote: Invalid username or token. Password authentication is not supported for…" at bounding box center [521, 334] width 270 height 64
drag, startPoint x: 557, startPoint y: 355, endPoint x: 404, endPoint y: 248, distance: 186.8
click at [404, 248] on div "Details × remote: Invalid username or token. Password authentication is not sup…" at bounding box center [521, 308] width 308 height 245
click at [404, 248] on div "Details ×" at bounding box center [521, 253] width 270 height 96
click at [514, 411] on button "Ok" at bounding box center [521, 397] width 39 height 27
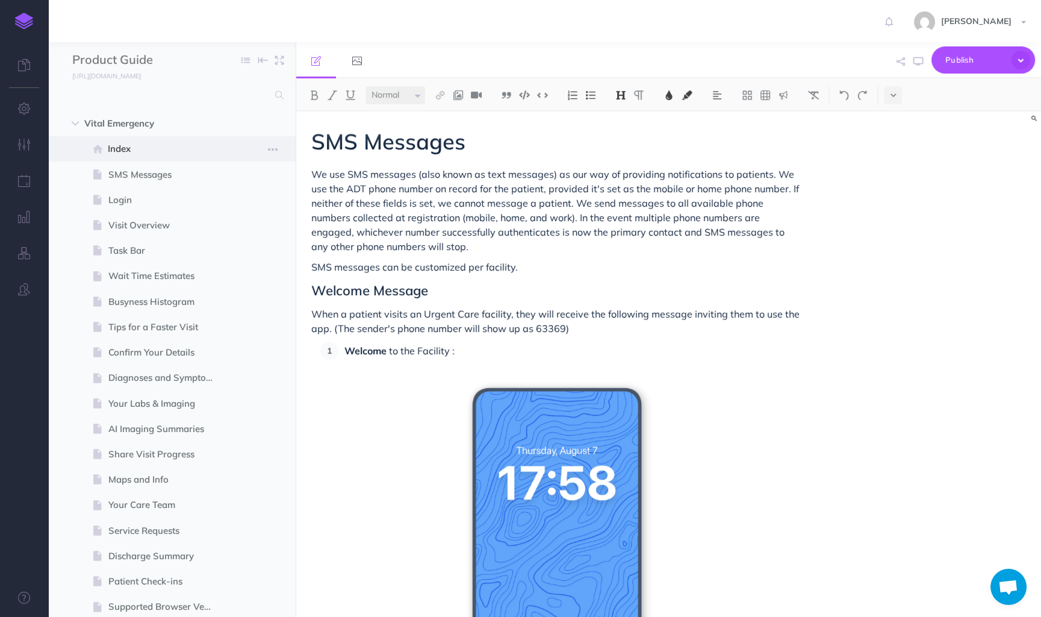
click at [197, 152] on span "Index" at bounding box center [166, 149] width 116 height 14
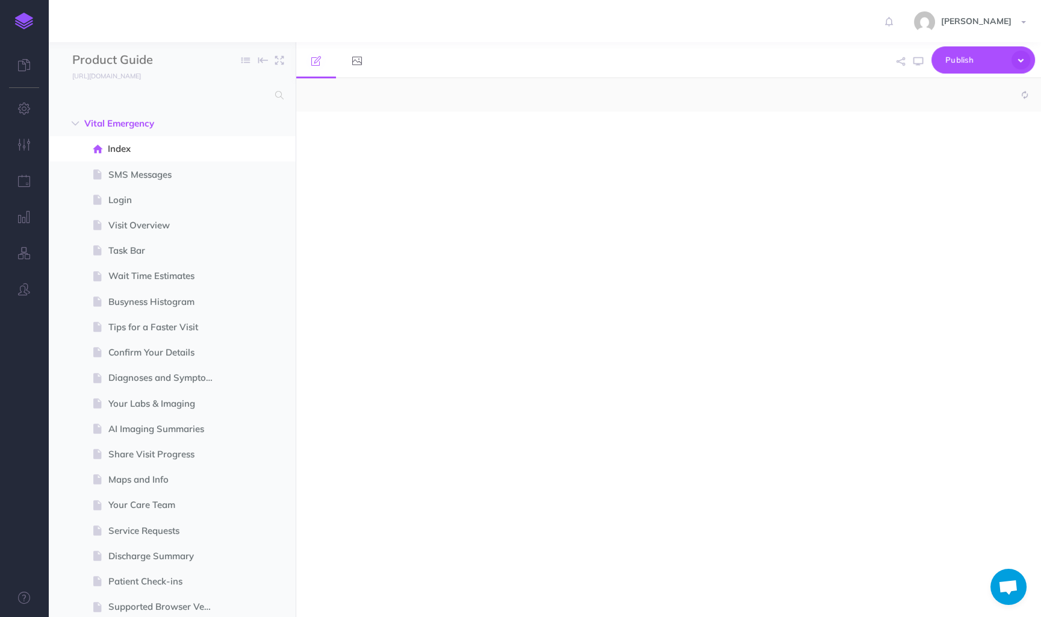
select select "null"
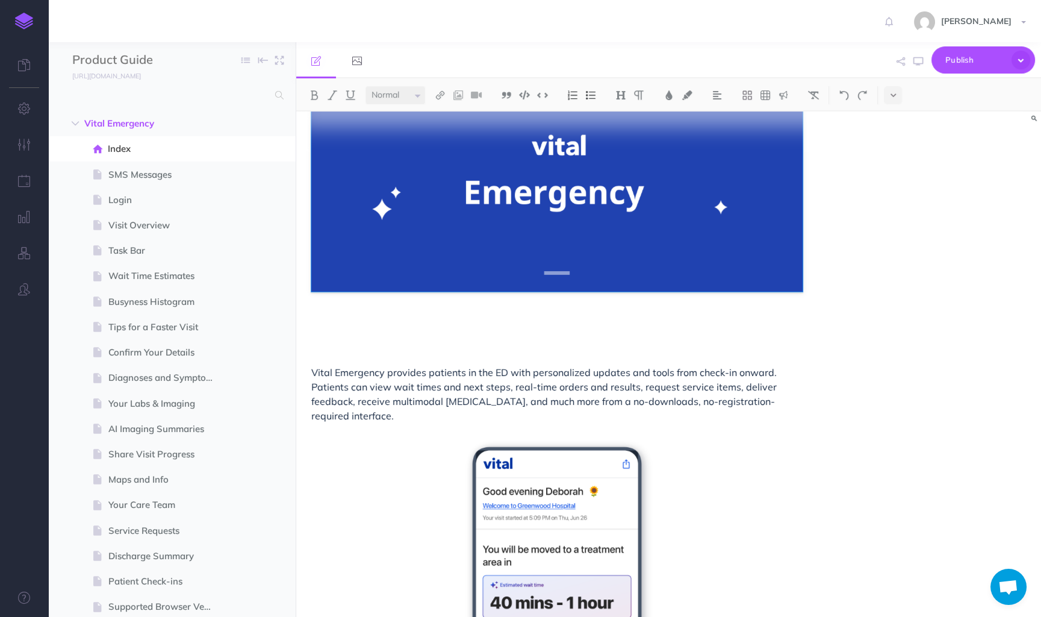
scroll to position [140, 0]
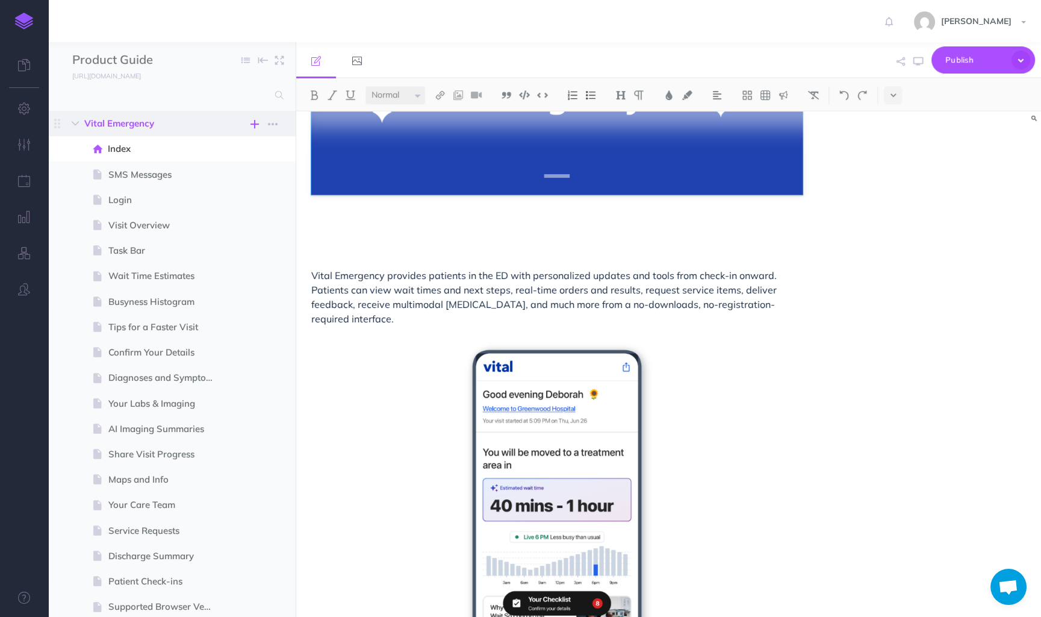
click at [259, 123] on button "button" at bounding box center [255, 124] width 14 height 14
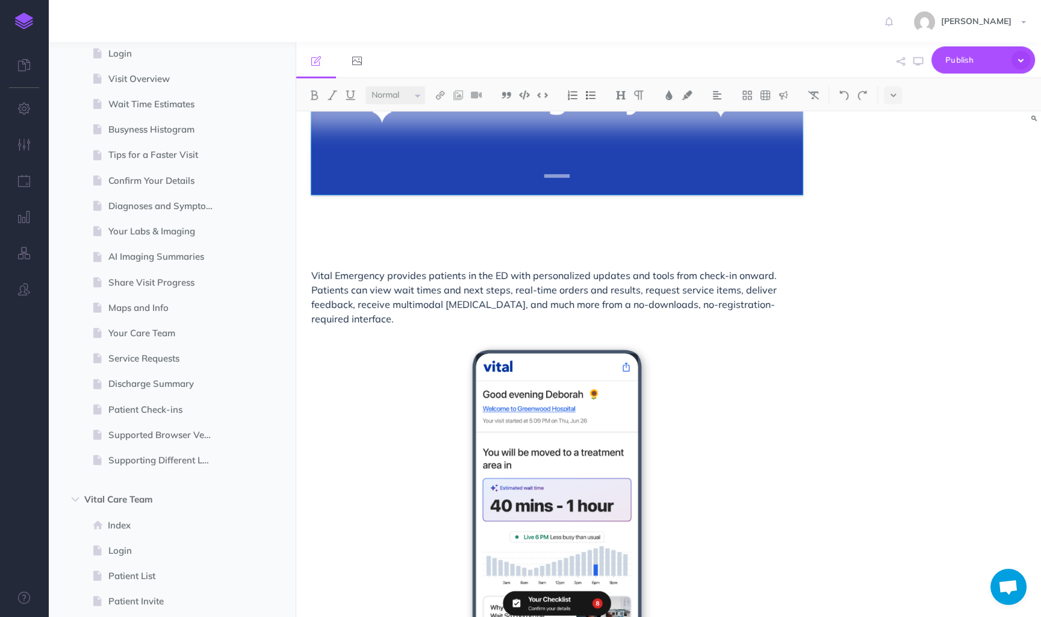
scroll to position [999, 0]
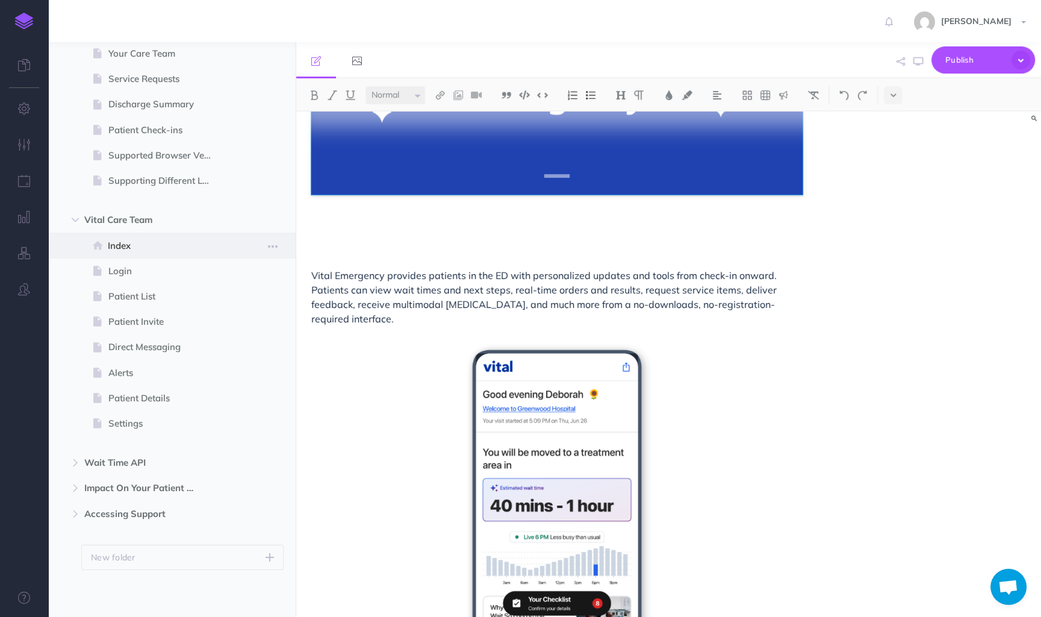
click at [131, 247] on span "Index" at bounding box center [166, 246] width 116 height 14
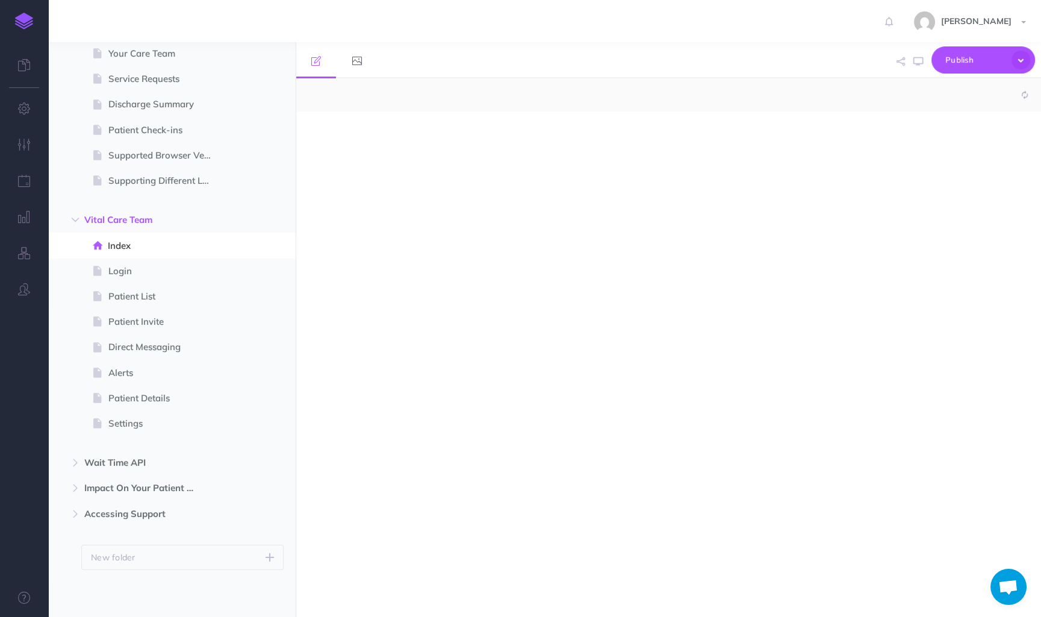
select select "null"
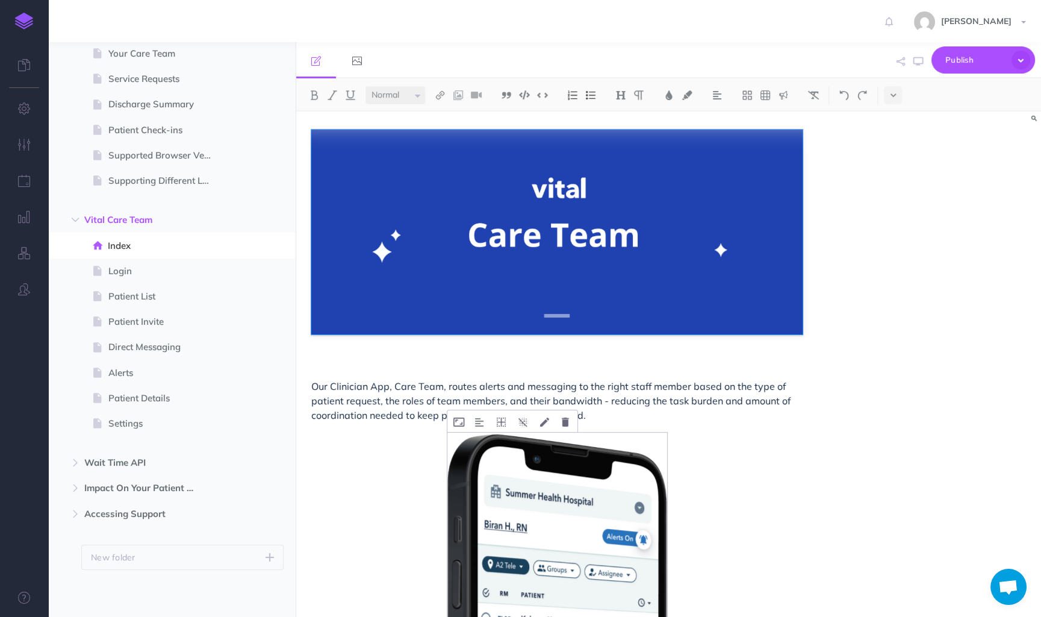
click at [462, 420] on icon at bounding box center [459, 421] width 11 height 9
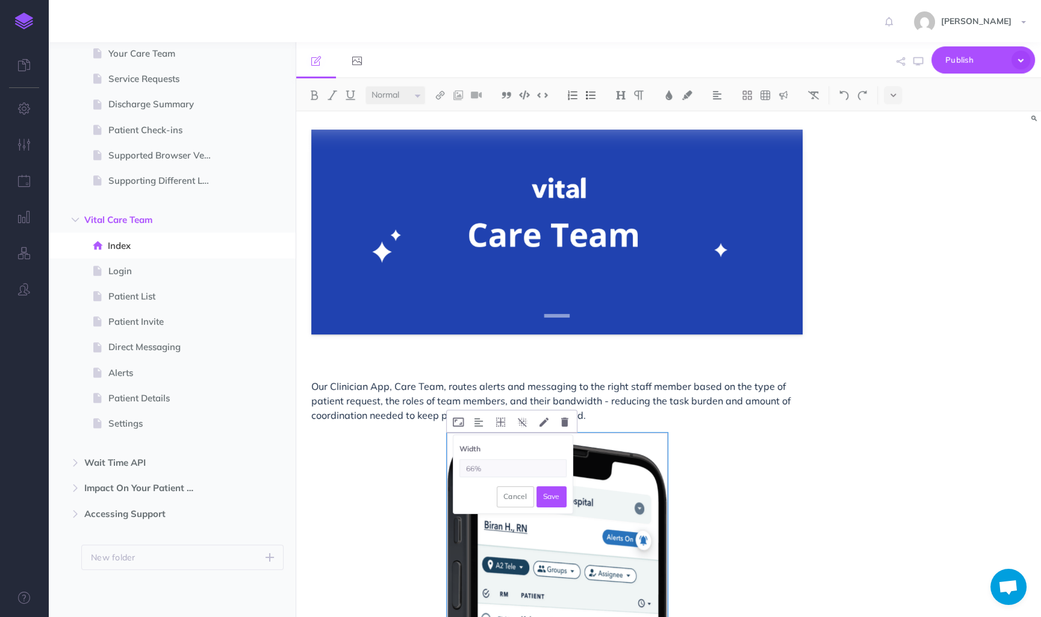
drag, startPoint x: 475, startPoint y: 464, endPoint x: 458, endPoint y: 466, distance: 17.6
click at [458, 466] on div "Width 66% Cancel Save" at bounding box center [513, 474] width 119 height 78
type input "50%"
click at [545, 494] on button "Save" at bounding box center [552, 496] width 30 height 20
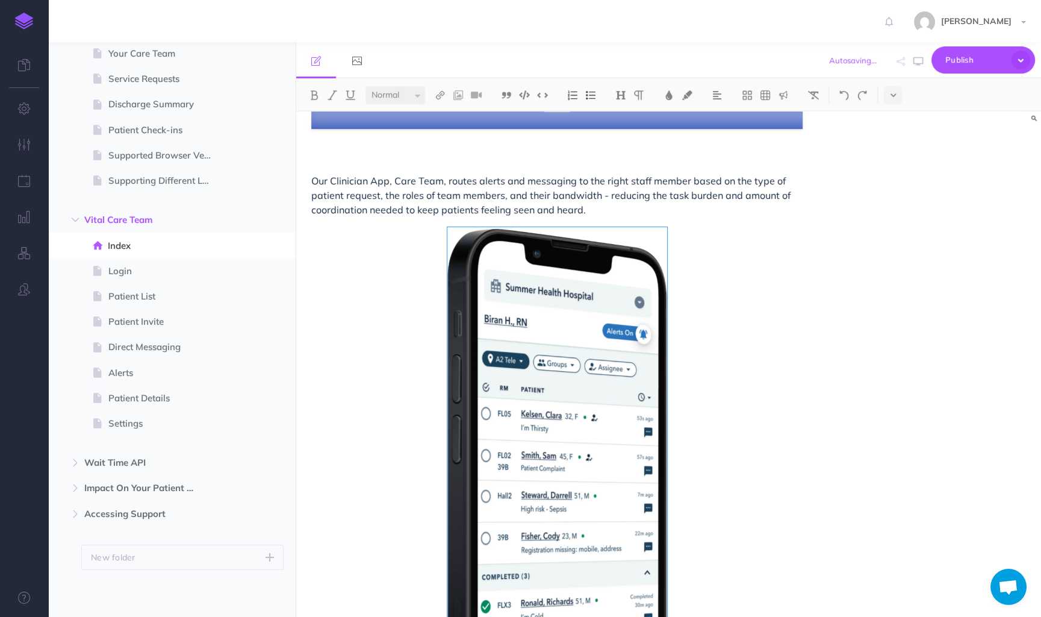
scroll to position [73, 0]
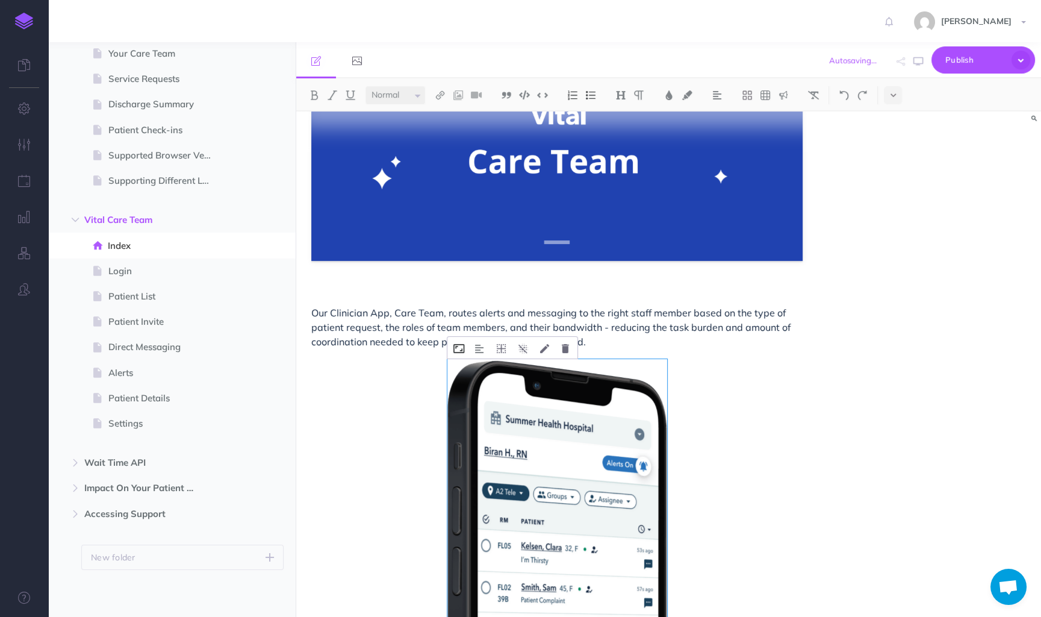
click at [460, 352] on icon at bounding box center [459, 348] width 11 height 9
click at [744, 400] on div "Our Clinician App, Care Team, routes alerts and messaging to the right staff me…" at bounding box center [557, 517] width 522 height 959
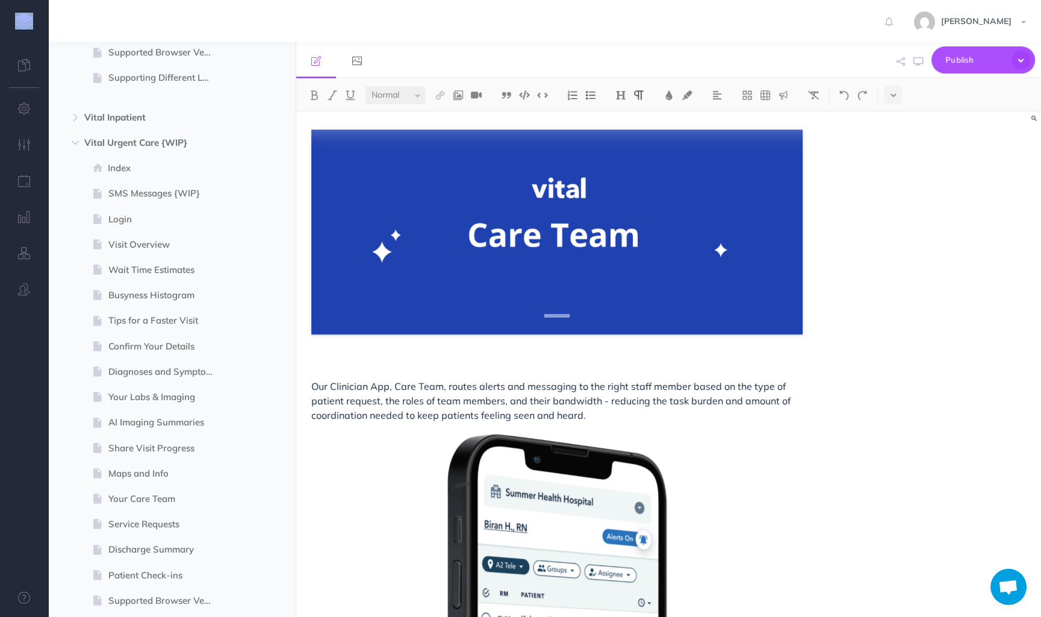
scroll to position [555, 0]
click at [151, 214] on span "Login" at bounding box center [165, 218] width 115 height 14
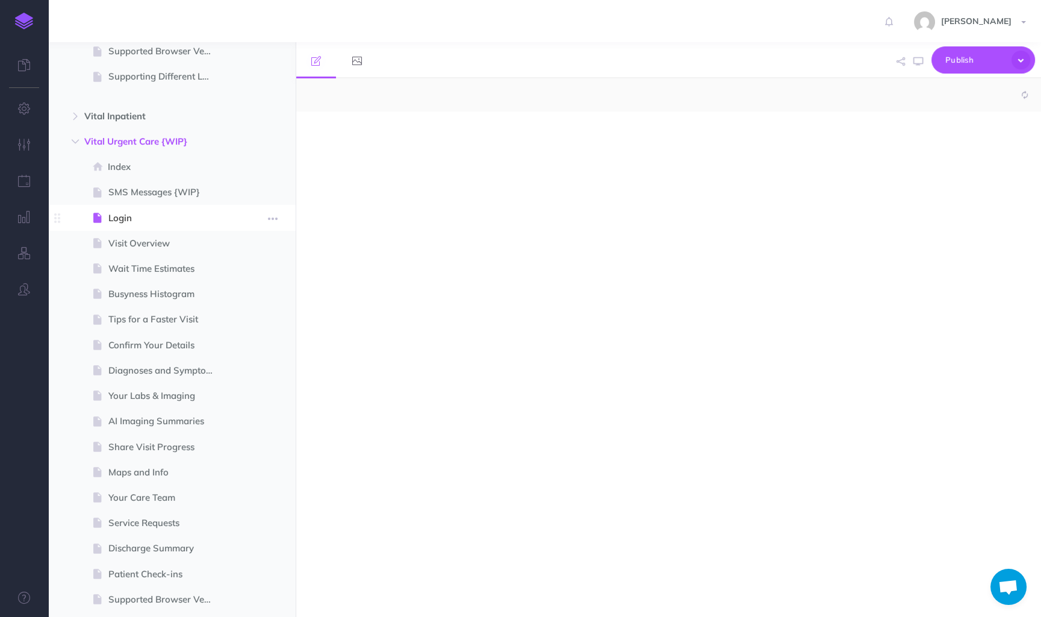
select select "null"
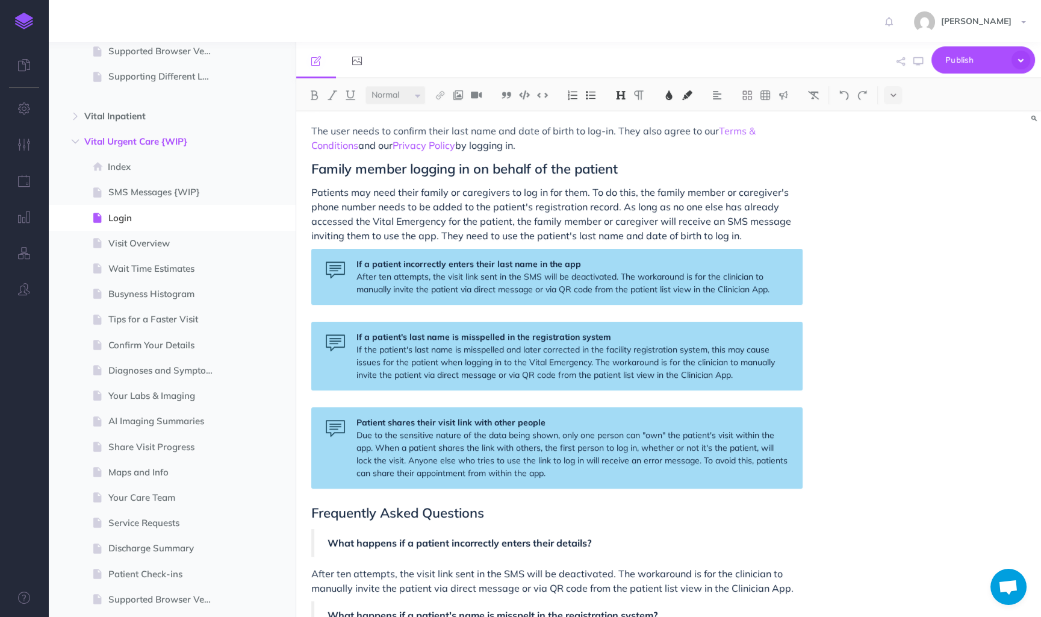
scroll to position [601, 0]
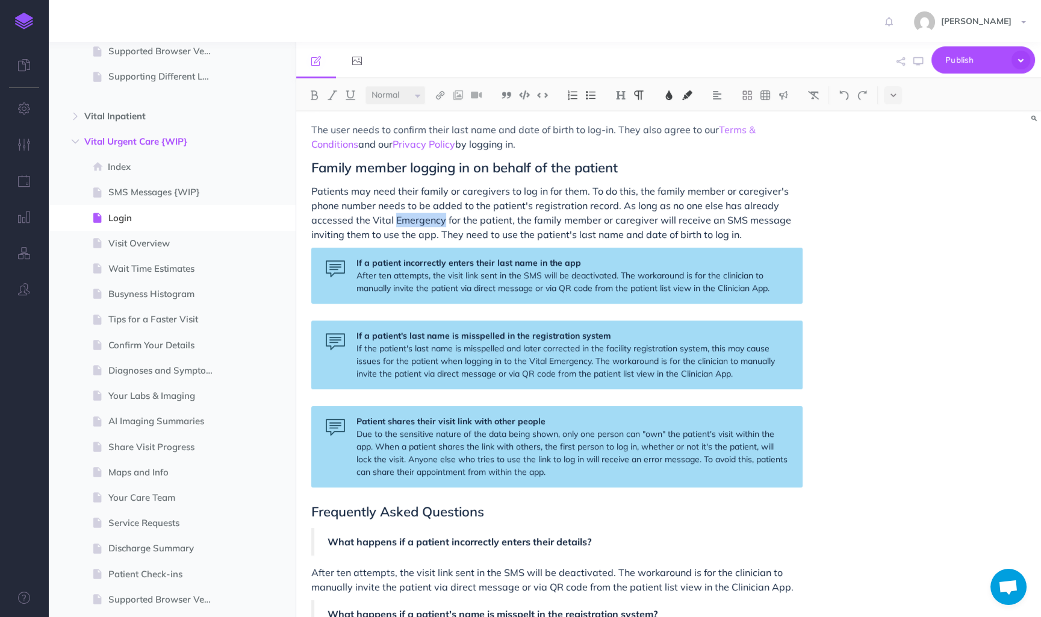
drag, startPoint x: 397, startPoint y: 219, endPoint x: 444, endPoint y: 217, distance: 47.0
click at [444, 217] on span "Patients may need their family or caregivers to log in for them. To do this, th…" at bounding box center [552, 212] width 482 height 55
click at [364, 221] on span "Patients may need their family or caregivers to log in for them. To do this, th…" at bounding box center [552, 212] width 482 height 55
click at [408, 219] on span "Patients may need their family or caregivers to log in for them. To do this, th…" at bounding box center [551, 212] width 480 height 55
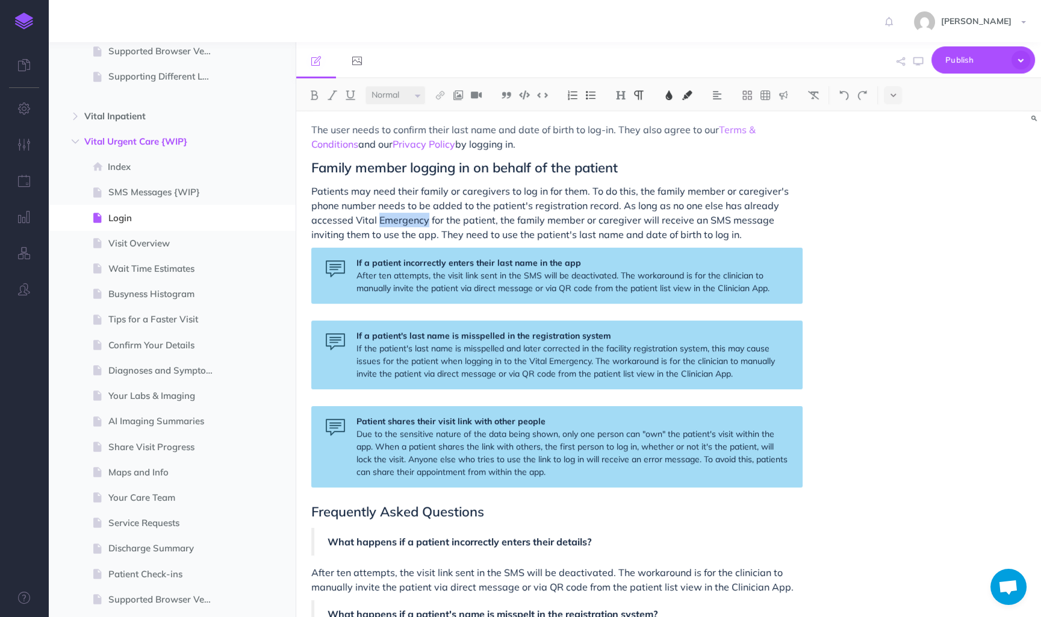
click at [408, 219] on span "Patients may need their family or caregivers to log in for them. To do this, th…" at bounding box center [551, 212] width 480 height 55
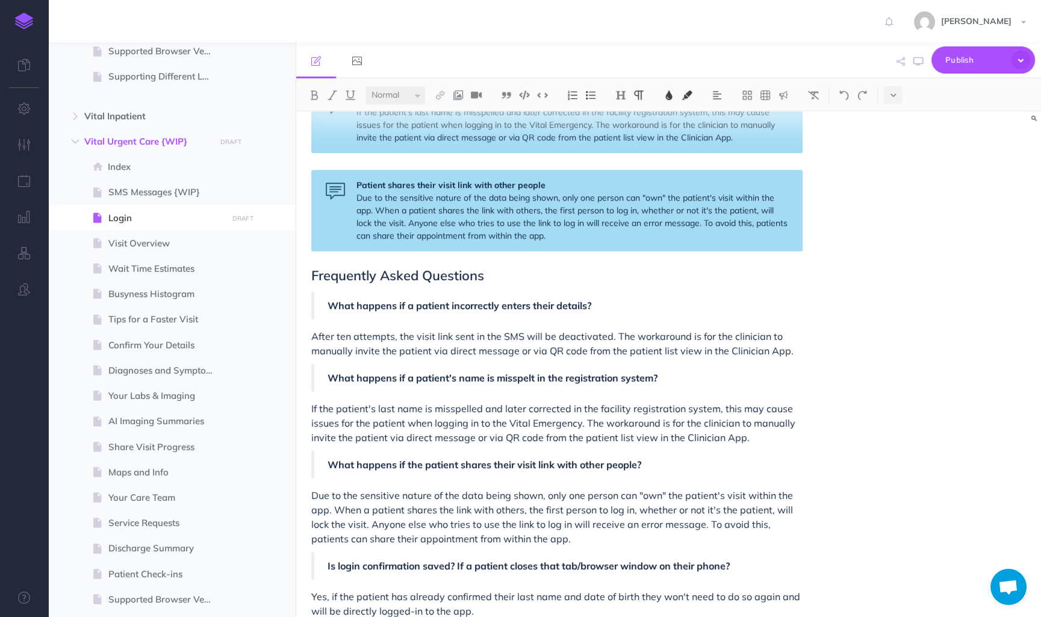
scroll to position [834, 0]
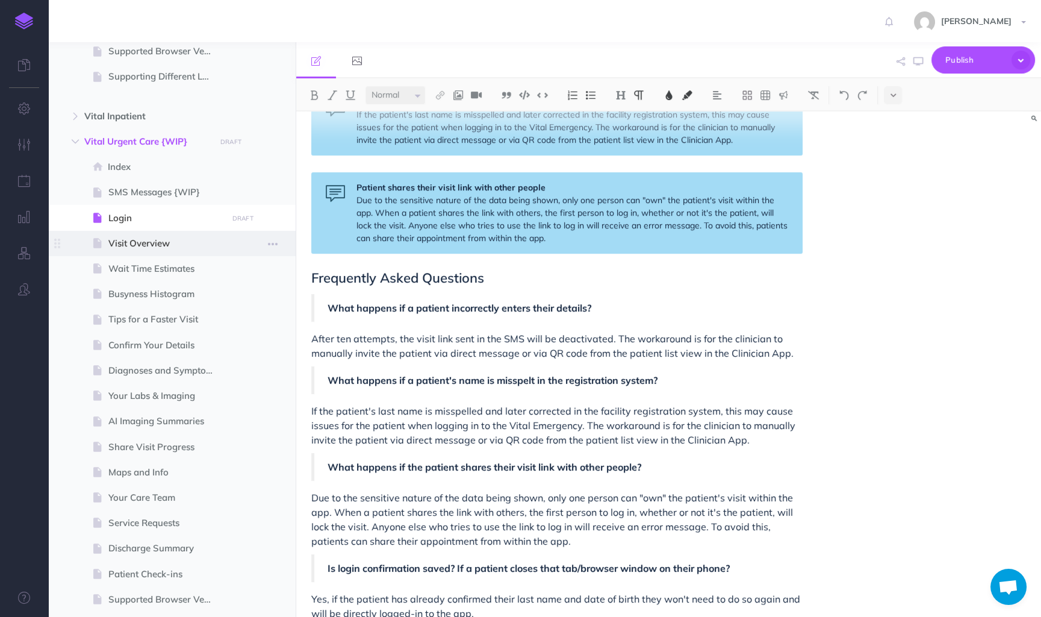
click at [166, 245] on span "Visit Overview" at bounding box center [165, 243] width 115 height 14
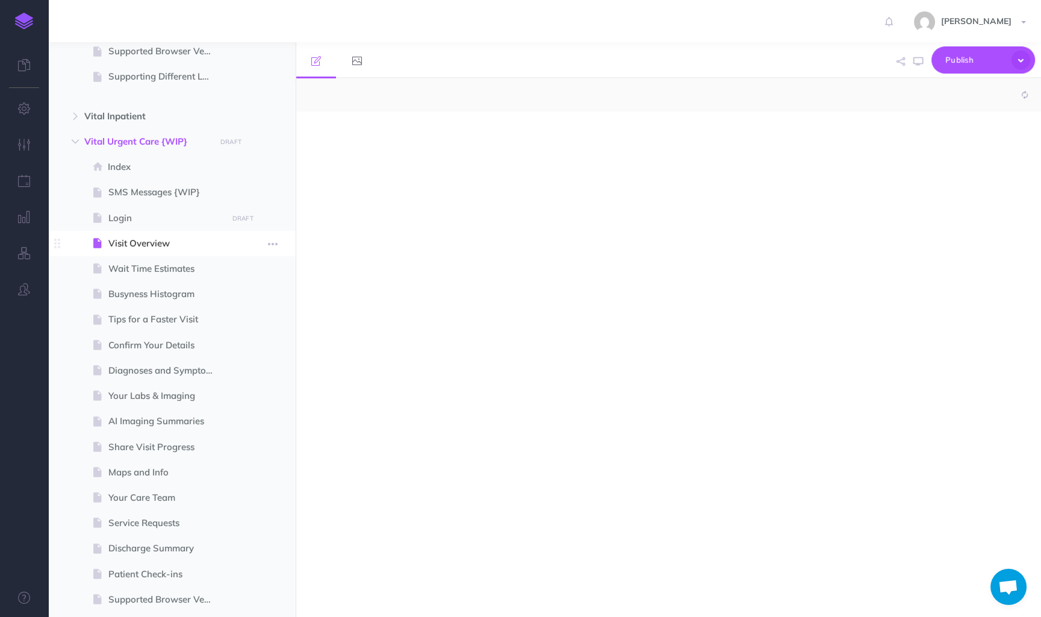
select select "null"
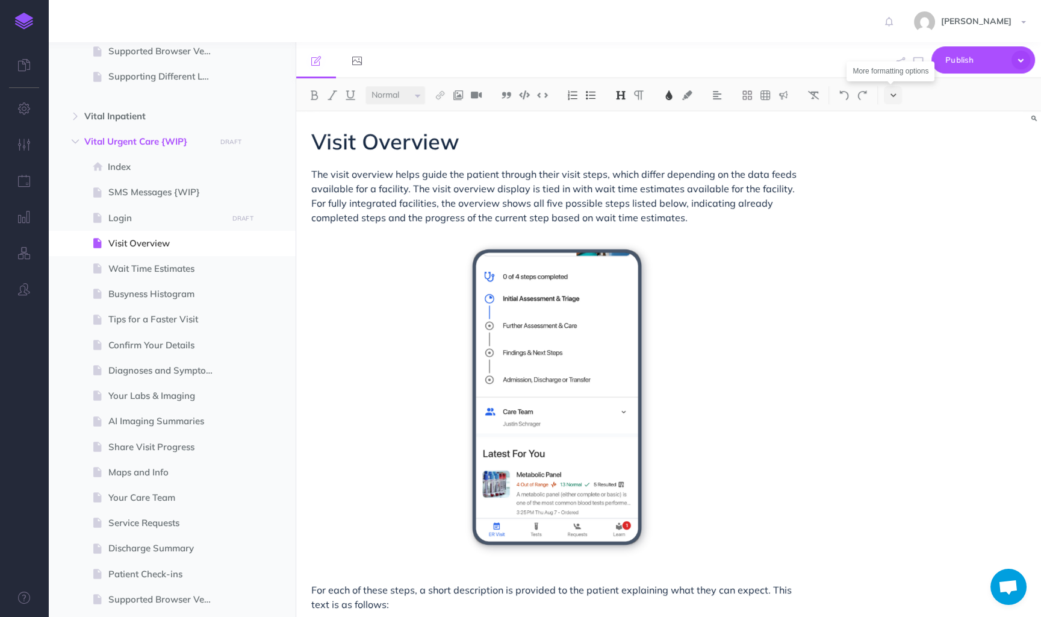
click at [897, 95] on button at bounding box center [893, 95] width 18 height 18
click at [897, 99] on button at bounding box center [893, 95] width 18 height 18
click at [898, 203] on img at bounding box center [893, 206] width 11 height 7
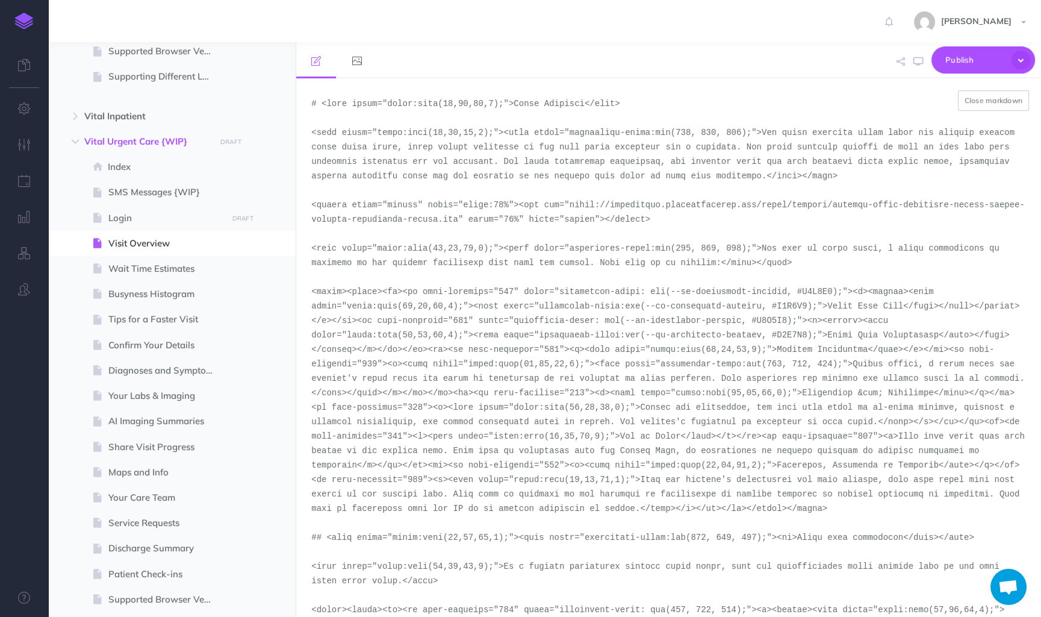
drag, startPoint x: 572, startPoint y: 204, endPoint x: 492, endPoint y: 214, distance: 81.4
click at [492, 214] on textarea at bounding box center [668, 347] width 745 height 539
paste textarea "portrait-light-version-2-urgent-care-end-of-visit-steps"
type textarea "# <span style="color:rgba(19,37,63,1);">Visit Overview</span> <span style="colo…"
click at [981, 101] on button "Close markdown" at bounding box center [994, 100] width 72 height 20
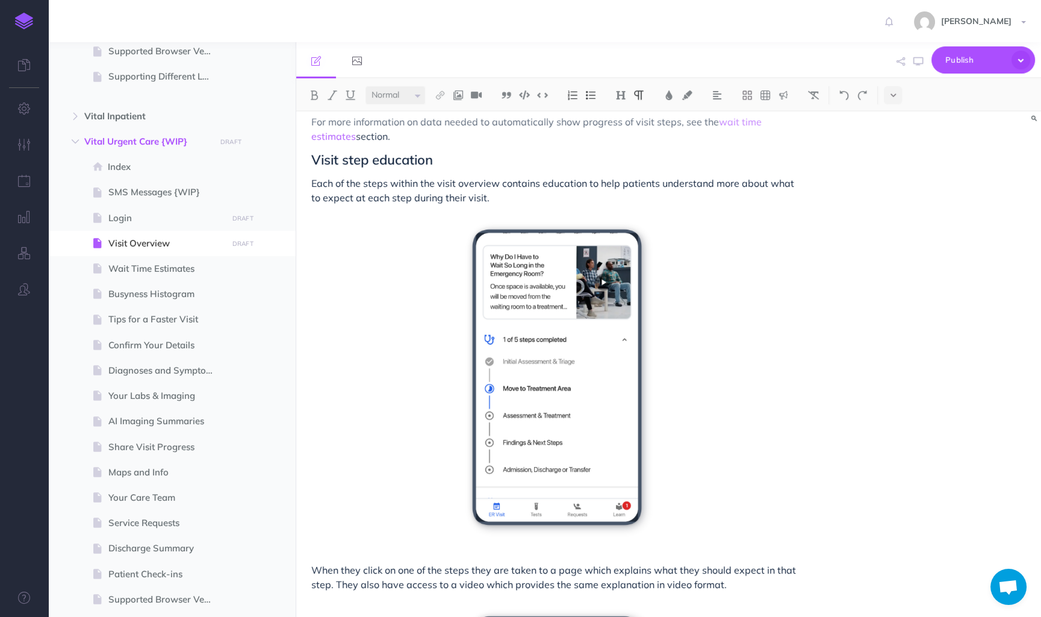
scroll to position [1723, 0]
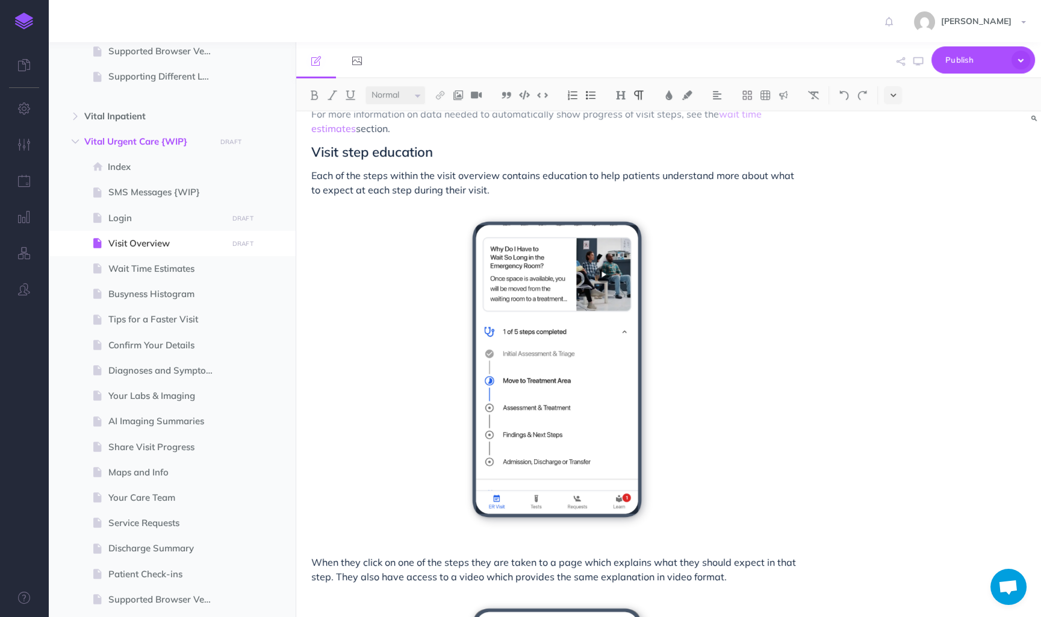
click at [893, 95] on icon at bounding box center [893, 95] width 5 height 8
click at [893, 199] on button at bounding box center [893, 207] width 18 height 18
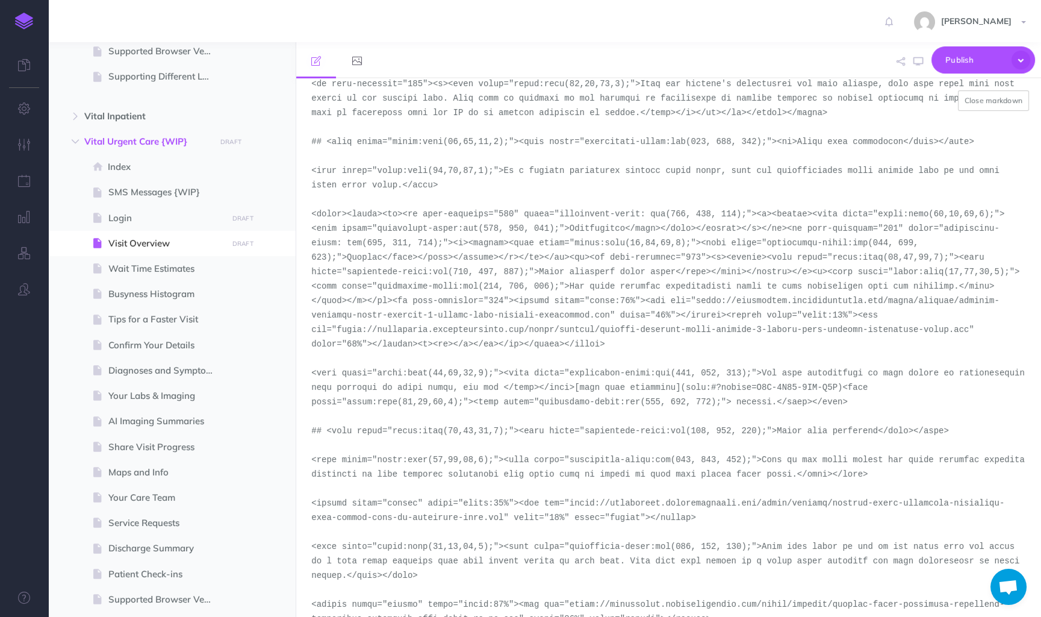
scroll to position [466, 0]
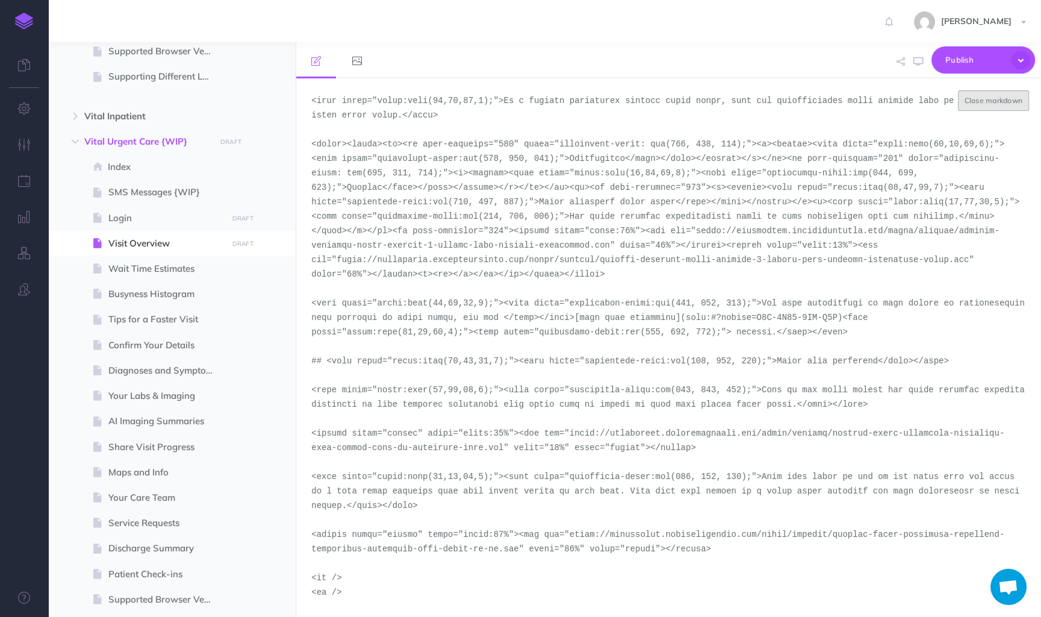
click at [970, 109] on button "Close markdown" at bounding box center [994, 100] width 72 height 20
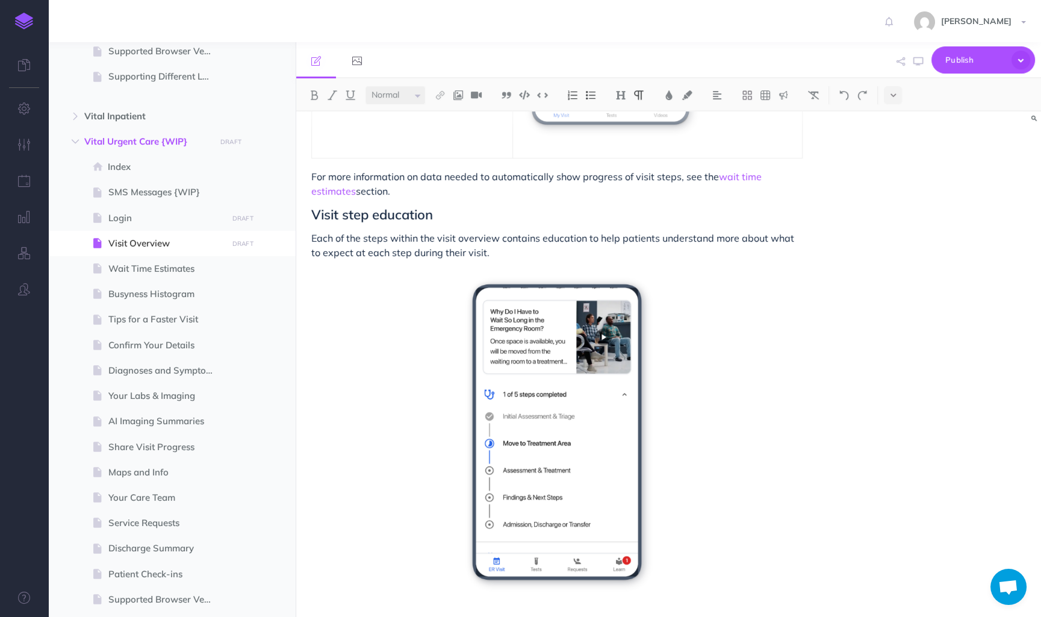
scroll to position [1637, 0]
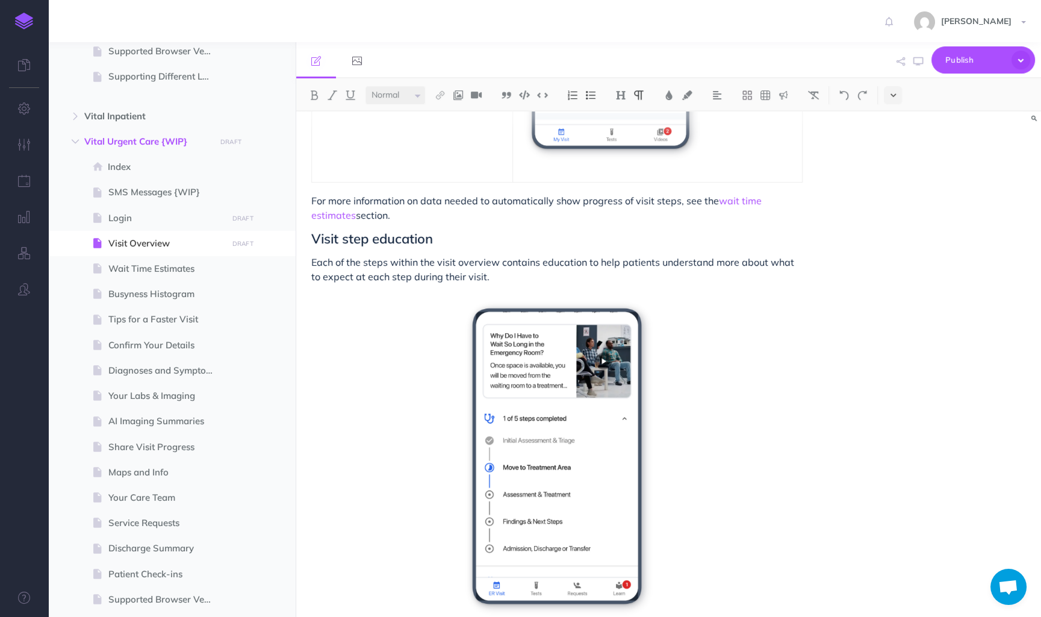
click at [898, 99] on button at bounding box center [893, 95] width 18 height 18
click at [889, 204] on img at bounding box center [893, 206] width 11 height 7
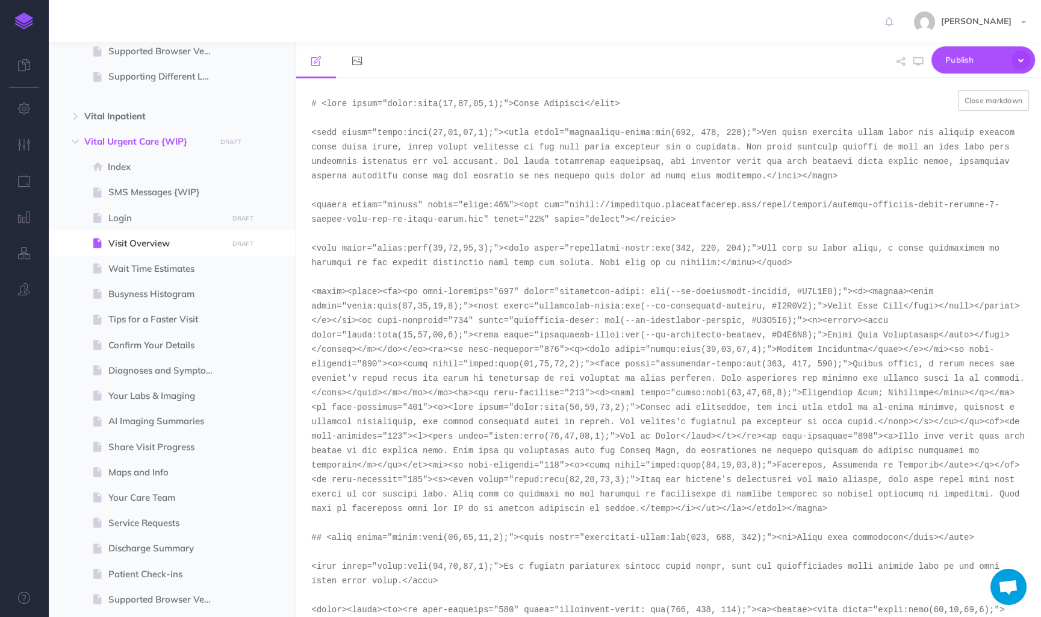
scroll to position [466, 0]
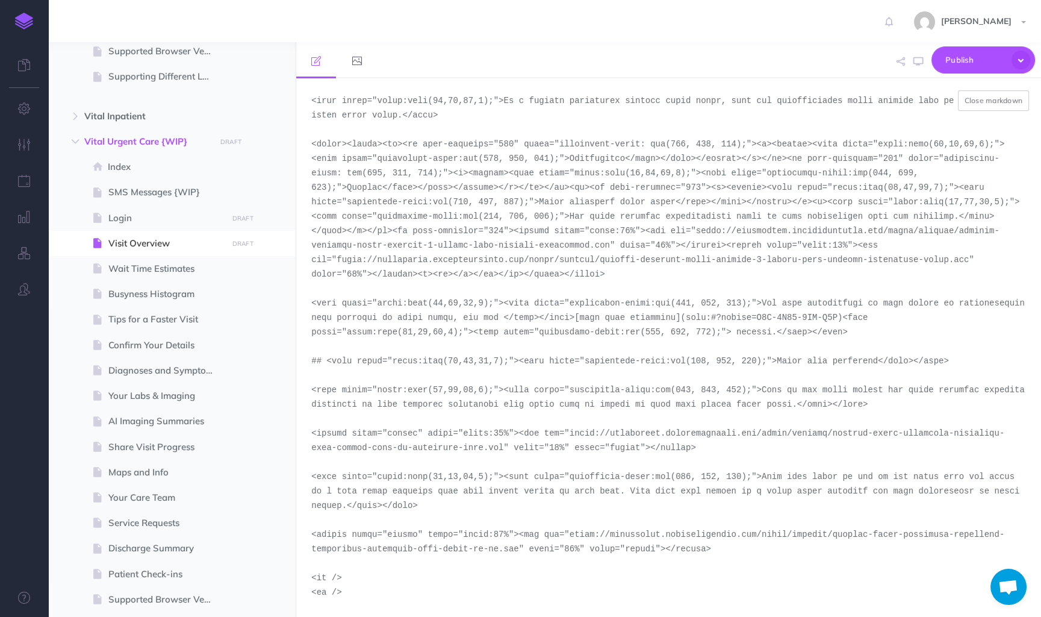
drag, startPoint x: 571, startPoint y: 431, endPoint x: 503, endPoint y: 448, distance: 70.1
click at [503, 448] on textarea at bounding box center [668, 347] width 745 height 539
paste textarea "portrait-light-version-3-urgent-care-initial-assessment"
type textarea "# <span style="color:rgba(19,37,63,1);">Visit Overview</span> <span style="colo…"
click at [979, 101] on button "Close markdown" at bounding box center [994, 100] width 72 height 20
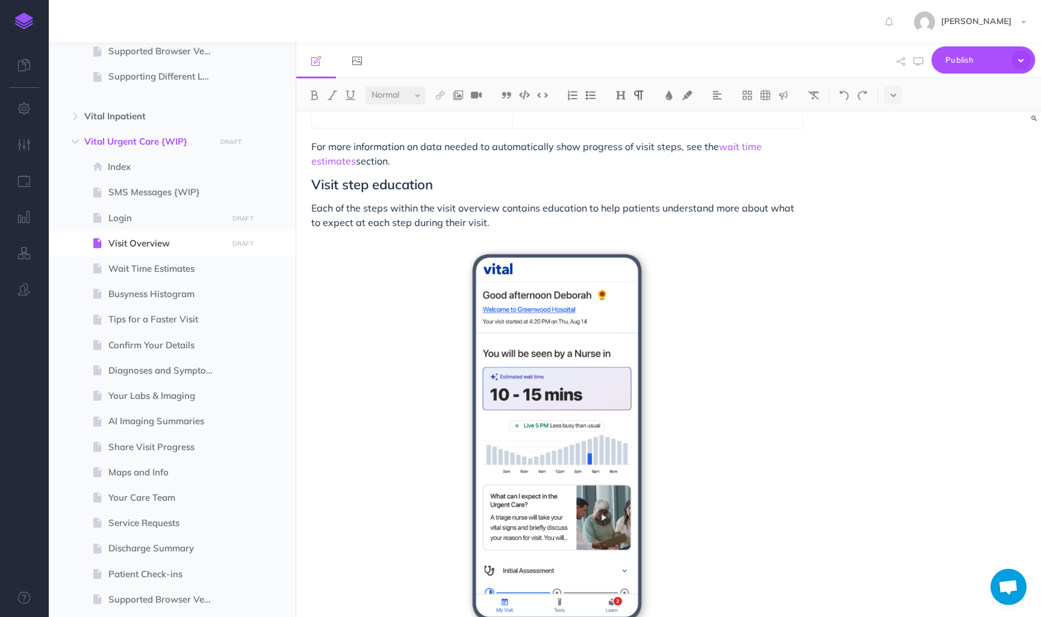
scroll to position [1747, 0]
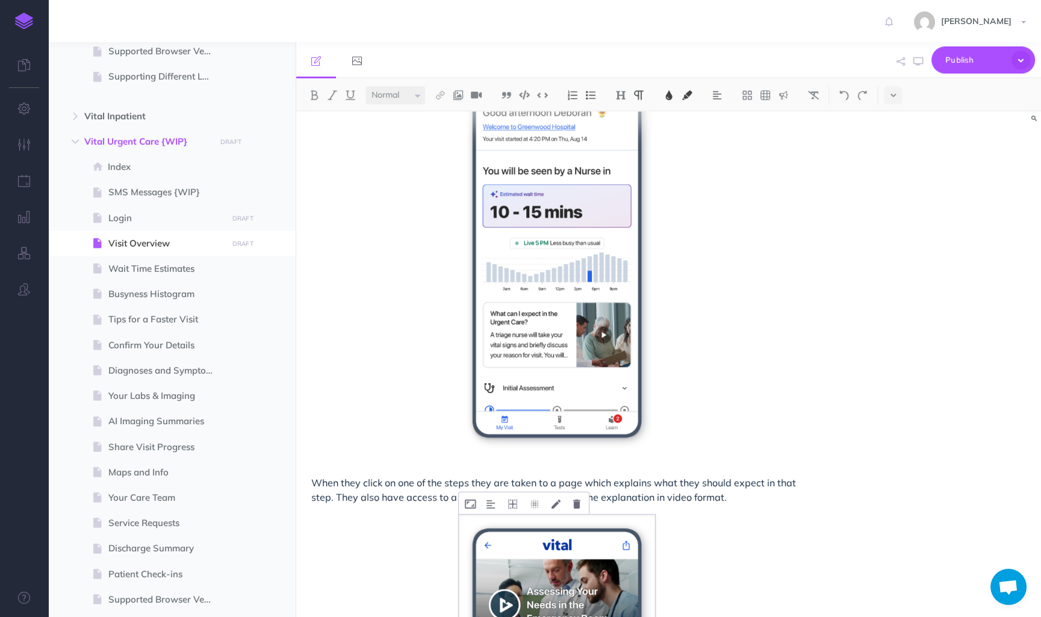
scroll to position [1983, 0]
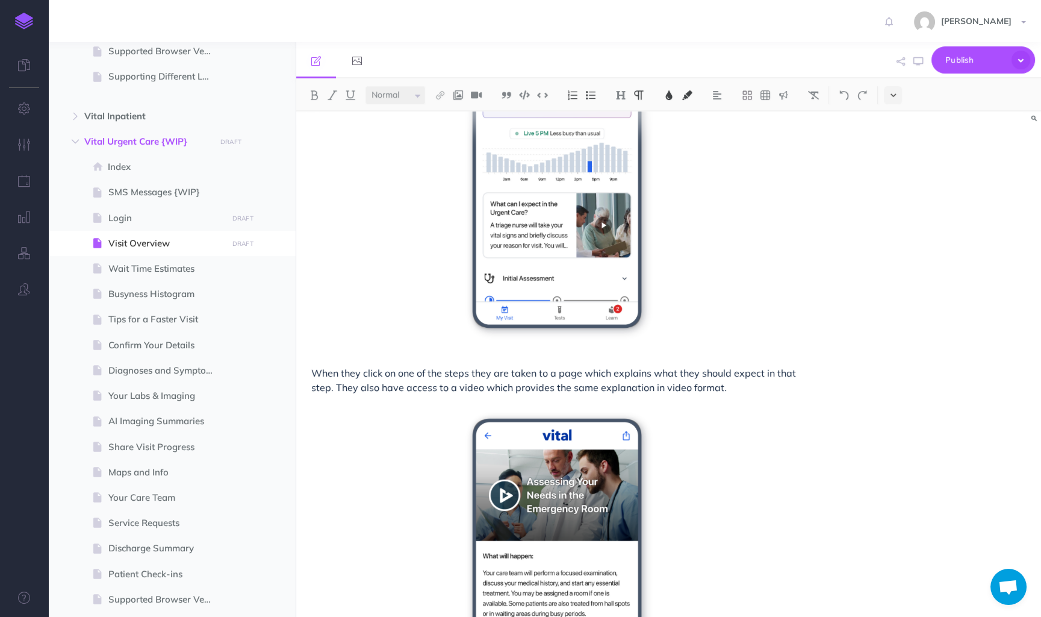
click at [894, 87] on button at bounding box center [893, 95] width 18 height 18
click at [892, 203] on img at bounding box center [893, 206] width 11 height 7
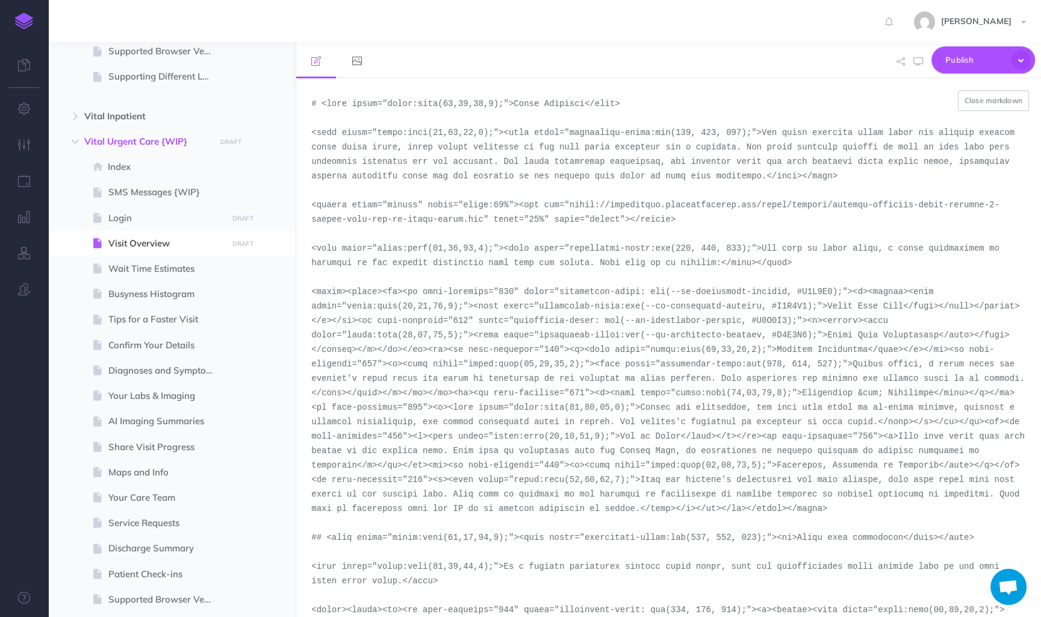
scroll to position [466, 0]
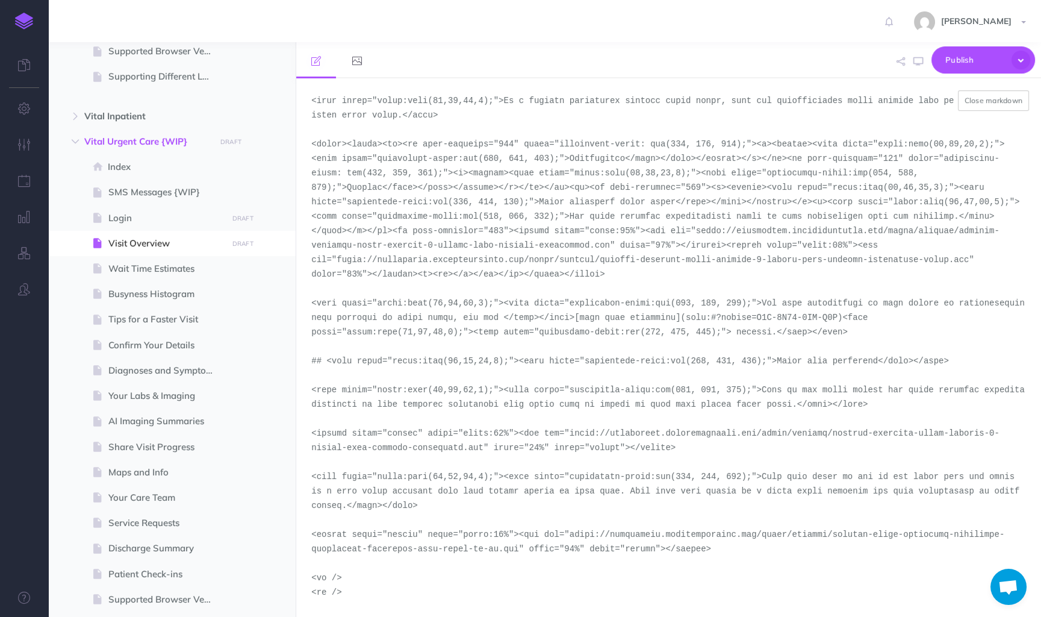
drag, startPoint x: 520, startPoint y: 549, endPoint x: 570, endPoint y: 534, distance: 51.8
click at [570, 534] on textarea at bounding box center [668, 347] width 745 height 539
paste textarea "portrait-light-urgent-care-assessment-treatment-what-will-happen-once-i-move-to…"
type textarea "# <span style="color:rgba(19,37,63,1);">Visit Overview</span> <span style="colo…"
click at [982, 100] on button "Close markdown" at bounding box center [994, 100] width 72 height 20
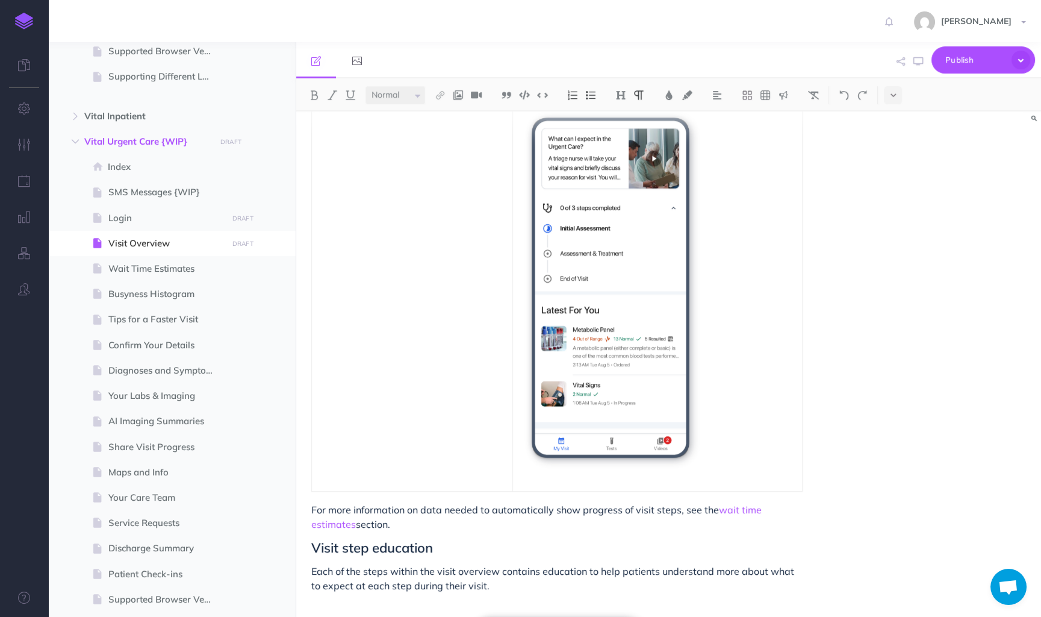
scroll to position [2261, 0]
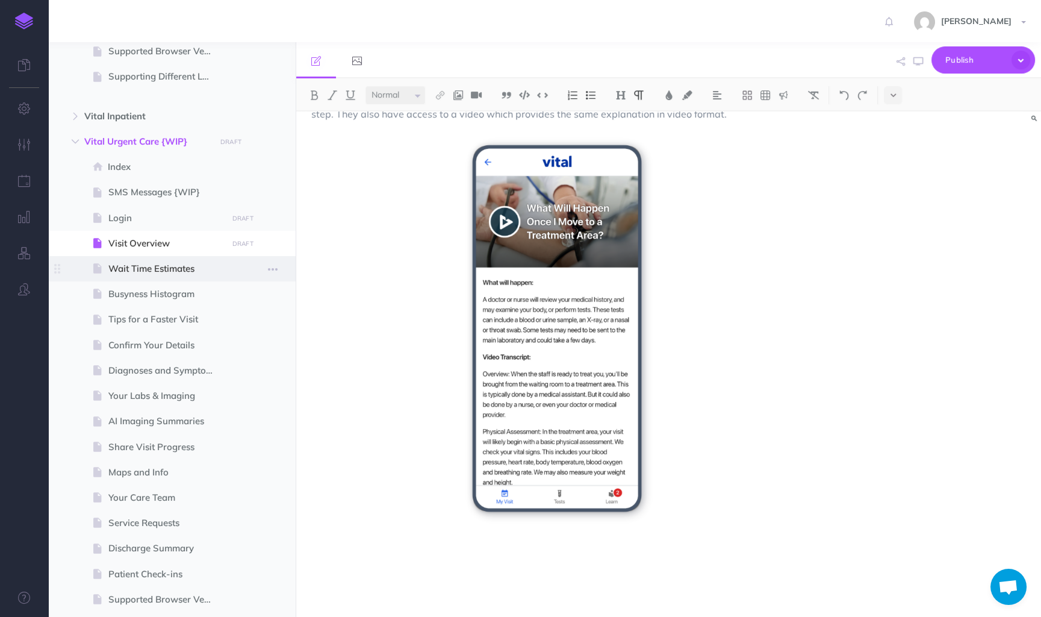
click at [123, 267] on span "Wait Time Estimates" at bounding box center [165, 268] width 115 height 14
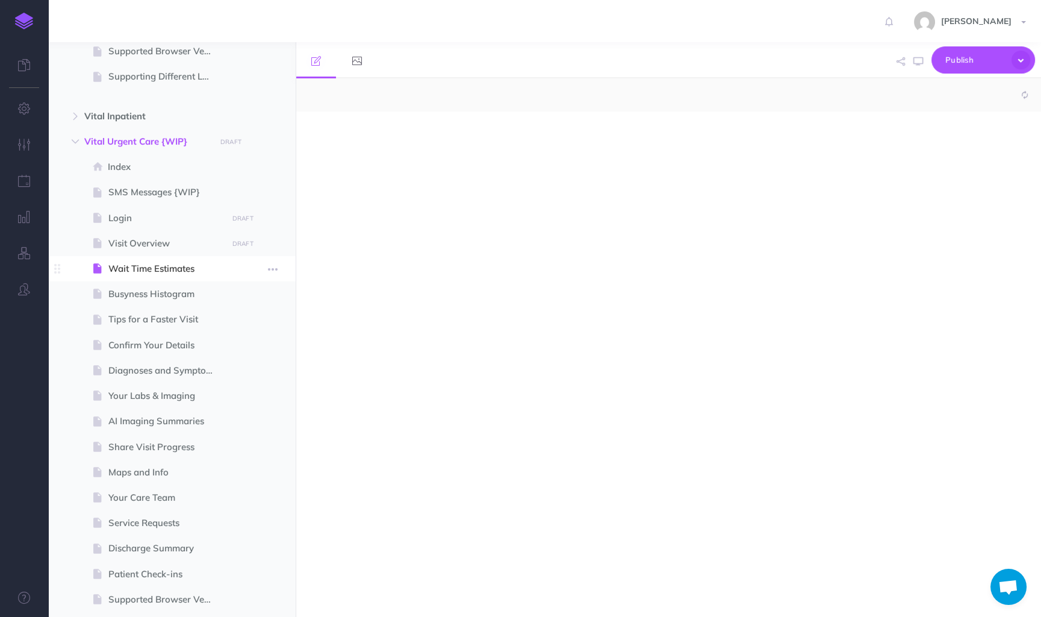
select select "null"
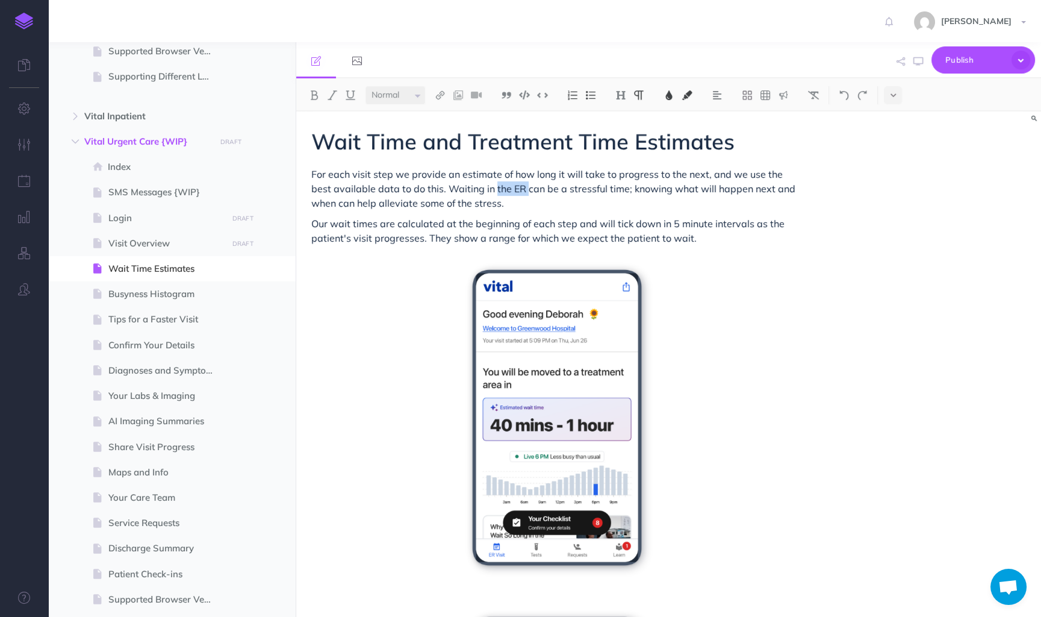
drag, startPoint x: 505, startPoint y: 190, endPoint x: 473, endPoint y: 190, distance: 31.3
click at [473, 190] on span "For each visit step we provide an estimate of how long it will take to progress…" at bounding box center [554, 188] width 487 height 41
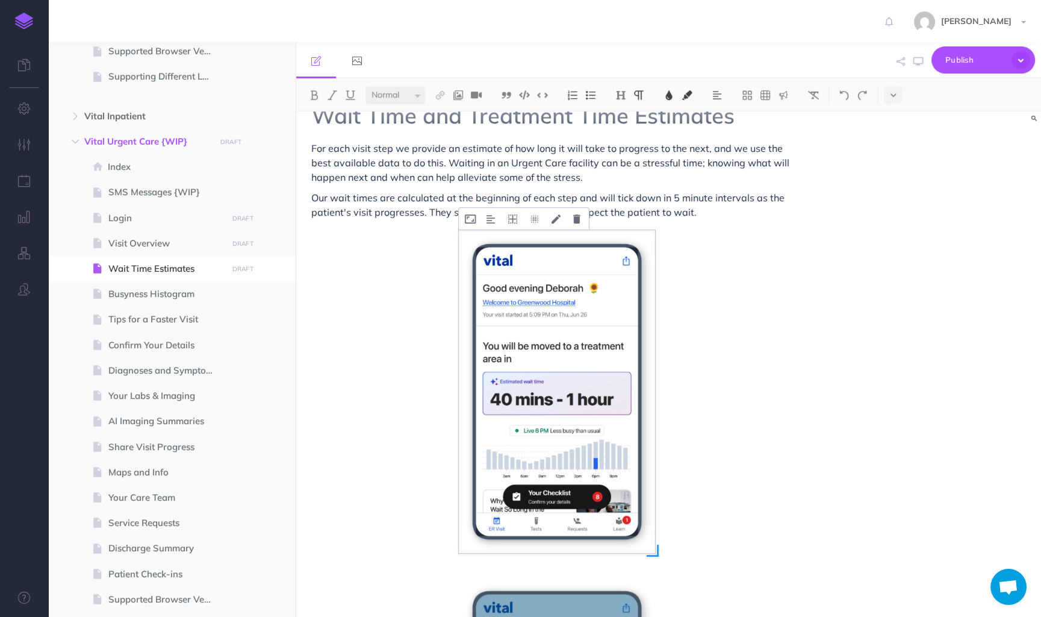
scroll to position [22, 0]
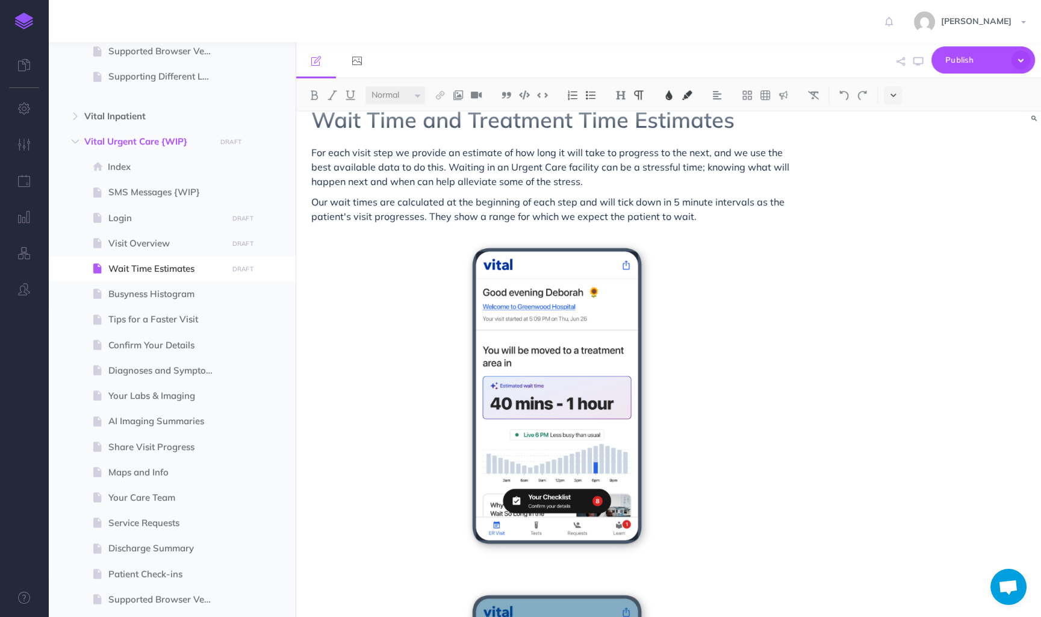
click at [892, 93] on icon at bounding box center [893, 95] width 5 height 8
click at [898, 203] on img at bounding box center [893, 206] width 11 height 7
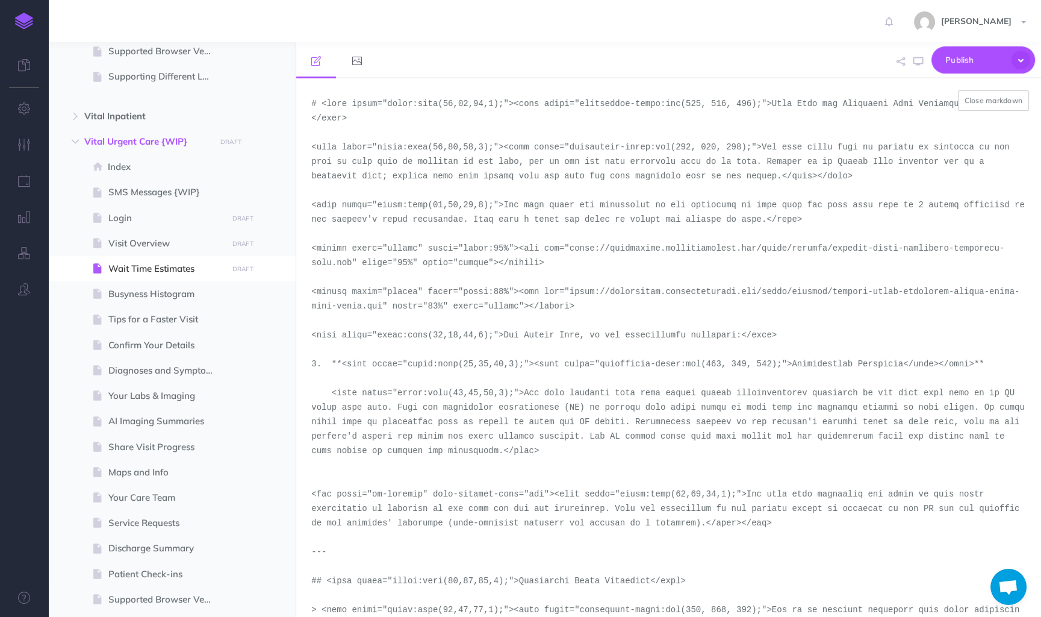
drag, startPoint x: 570, startPoint y: 249, endPoint x: 351, endPoint y: 266, distance: 220.5
click at [351, 266] on textarea at bounding box center [668, 347] width 745 height 539
paste textarea "portrait-light-version-2-urgent-care-assessment-treatment"
type textarea "# <span style="color:rgba(19,37,63,1);"><span style="background-color:rgb(255, …"
click at [999, 101] on button "Close markdown" at bounding box center [994, 100] width 72 height 20
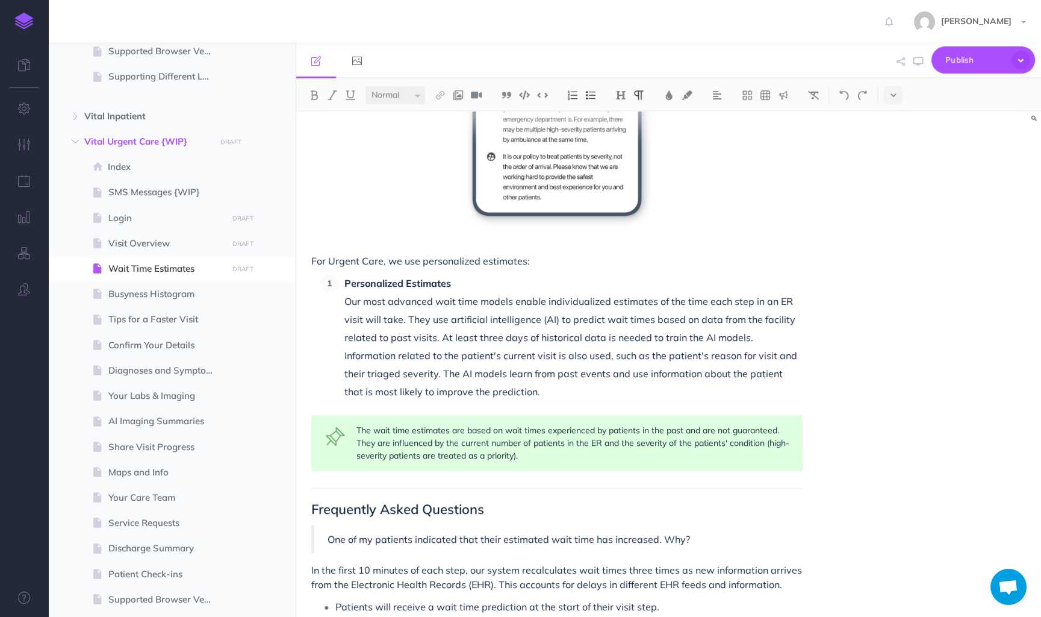
scroll to position [913, 0]
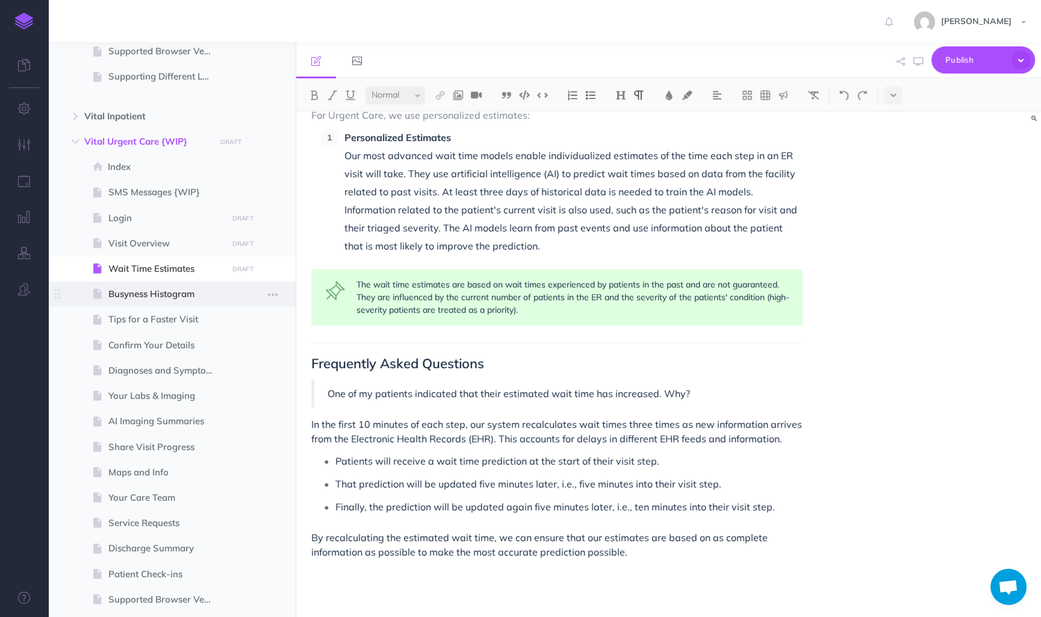
click at [163, 295] on span "Busyness Histogram" at bounding box center [165, 294] width 115 height 14
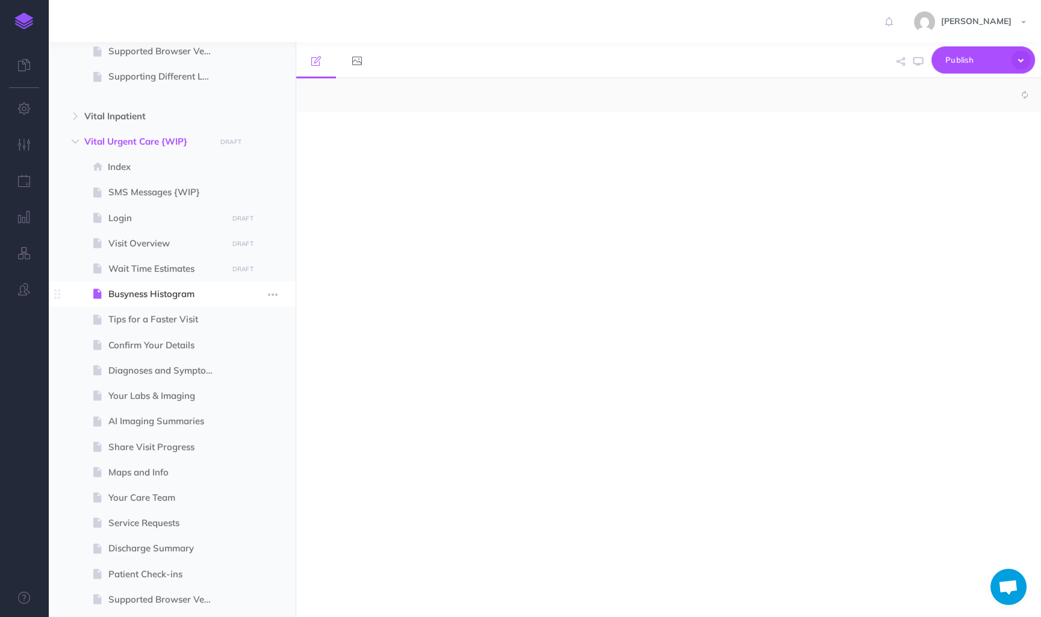
select select "null"
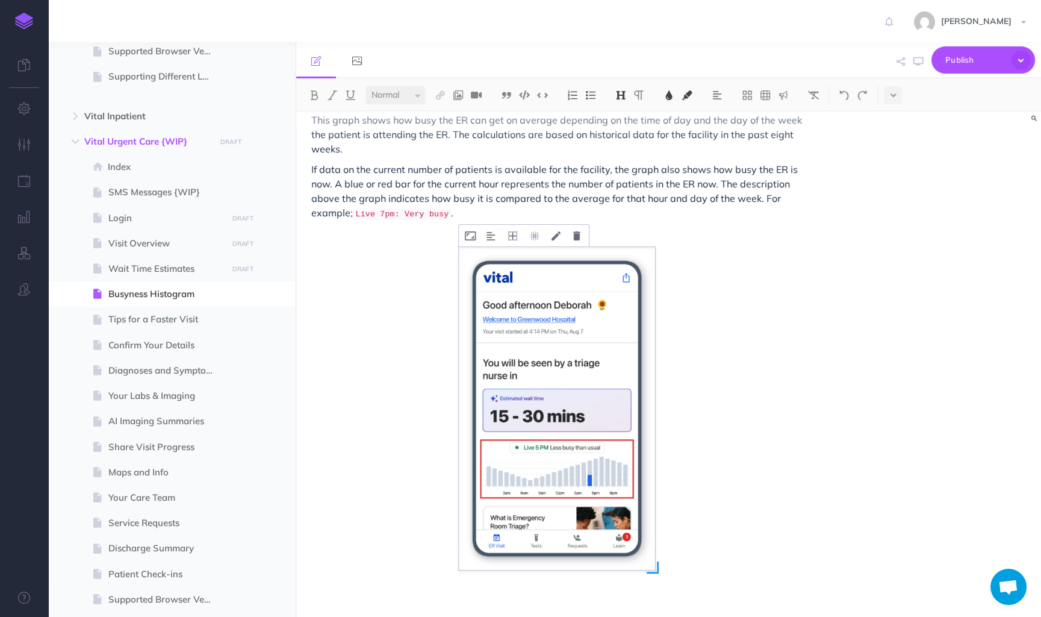
scroll to position [68, 0]
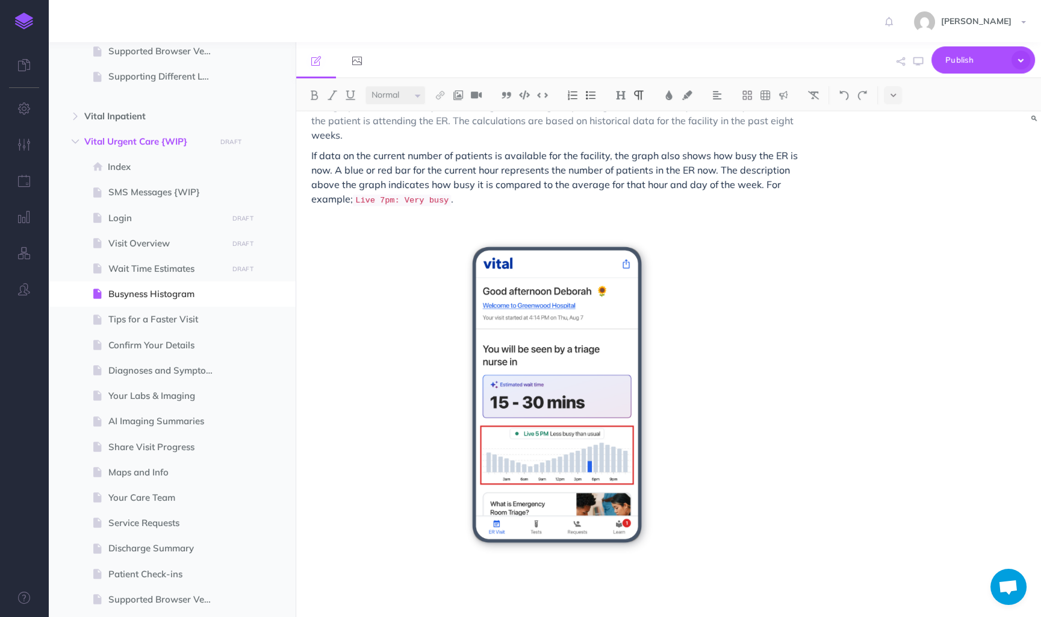
click at [445, 232] on div "Busyness Histogram This graph shows how busy the ER can get on average dependin…" at bounding box center [557, 330] width 522 height 575
click at [681, 280] on div "Busyness Histogram This graph shows how busy the ER can get on average dependin…" at bounding box center [557, 330] width 522 height 575
click at [445, 573] on div "Busyness Histogram This graph shows how busy the ER can get on average dependin…" at bounding box center [557, 330] width 522 height 575
drag, startPoint x: 501, startPoint y: 586, endPoint x: 307, endPoint y: 588, distance: 194.6
click at [307, 588] on div "Busyness Histogram This graph shows how busy the ER can get on average dependin…" at bounding box center [557, 330] width 522 height 575
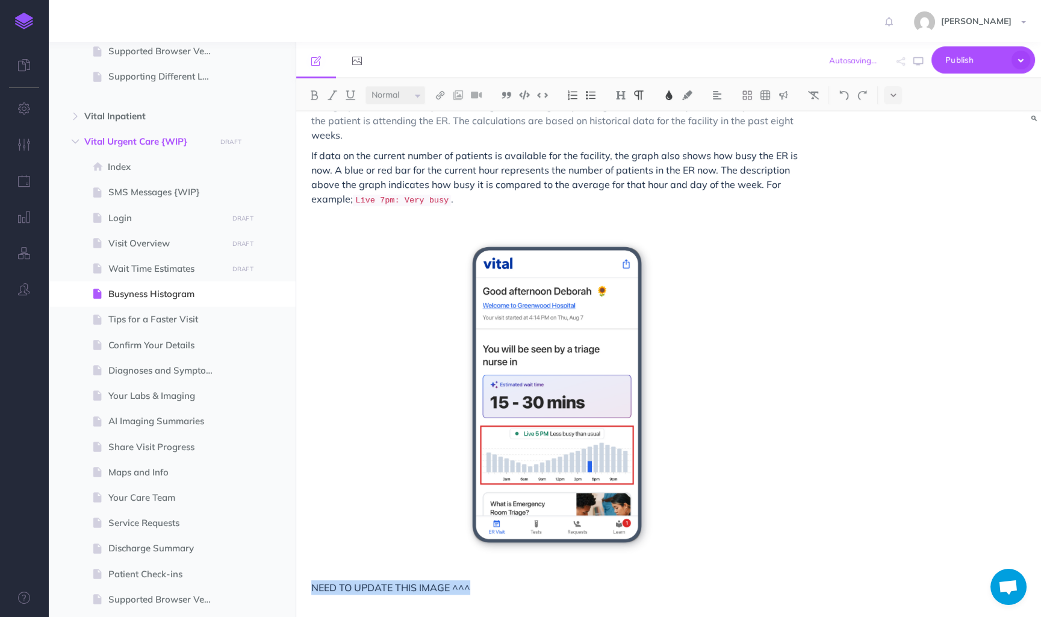
click at [667, 91] on img at bounding box center [669, 95] width 11 height 10
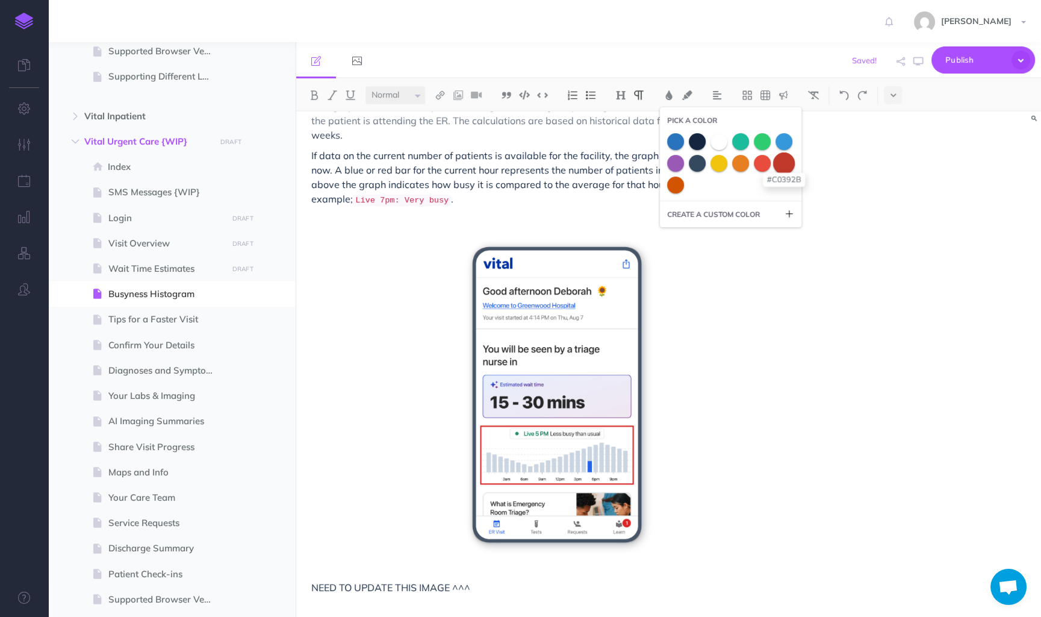
click at [780, 163] on span at bounding box center [784, 163] width 22 height 22
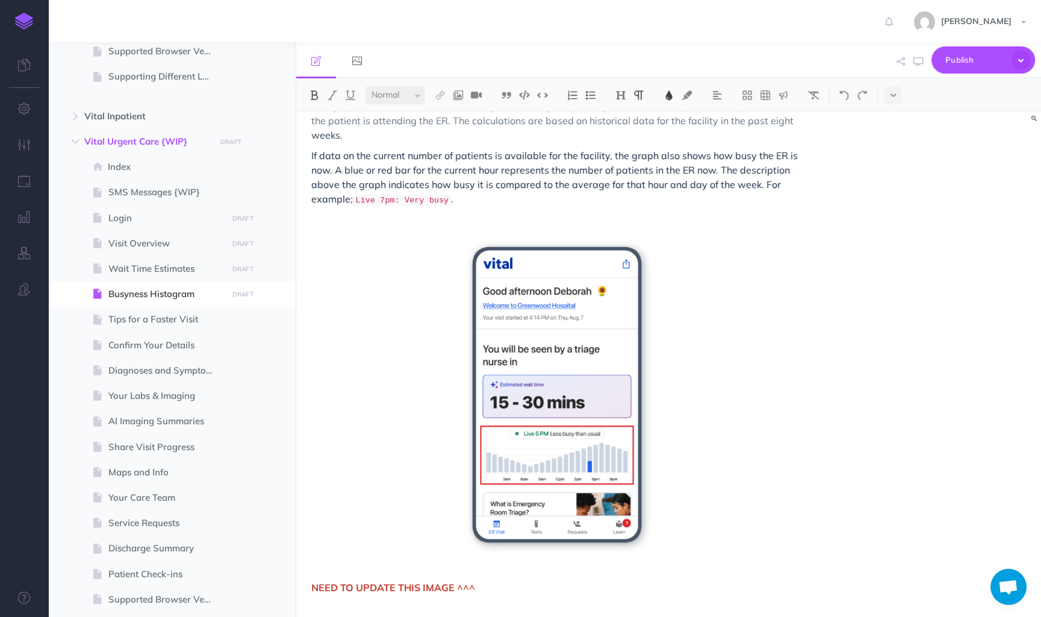
click at [361, 357] on div "Busyness Histogram This graph shows how busy the ER can get on average dependin…" at bounding box center [557, 330] width 522 height 575
drag, startPoint x: 486, startPoint y: 584, endPoint x: 305, endPoint y: 587, distance: 180.7
click at [305, 587] on div "Busyness Histogram This graph shows how busy the ER can get on average dependin…" at bounding box center [557, 330] width 522 height 575
click at [722, 96] on img at bounding box center [717, 95] width 11 height 10
click at [722, 138] on img at bounding box center [717, 135] width 11 height 10
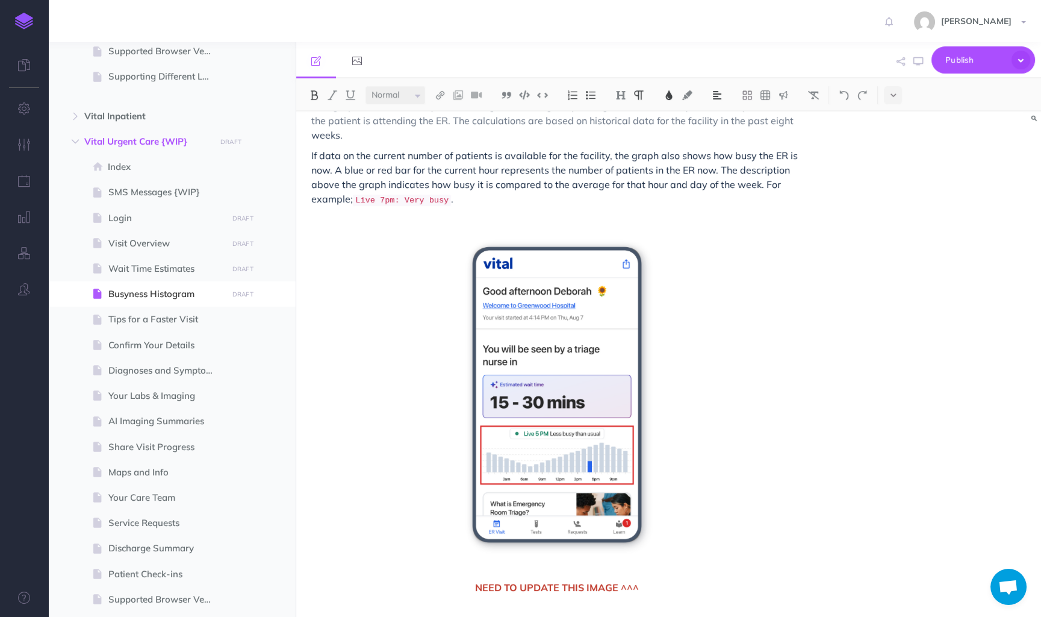
click at [754, 343] on div "Busyness Histogram This graph shows how busy the ER can get on average dependin…" at bounding box center [557, 330] width 522 height 575
click at [779, 460] on div "Busyness Histogram This graph shows how busy the ER can get on average dependin…" at bounding box center [557, 330] width 522 height 575
click at [158, 327] on span at bounding box center [172, 319] width 248 height 25
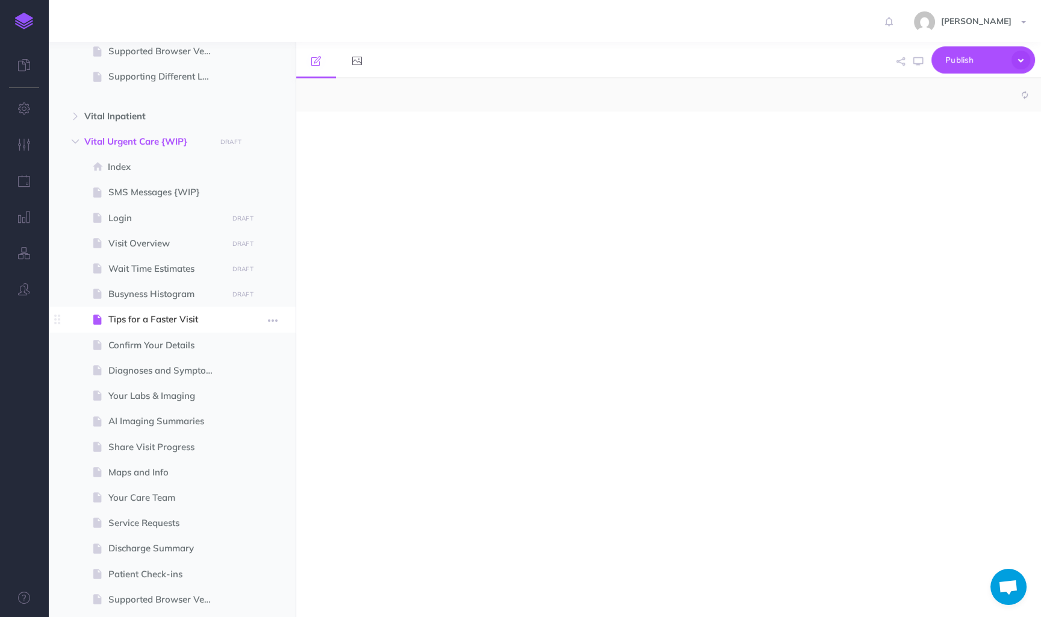
select select "null"
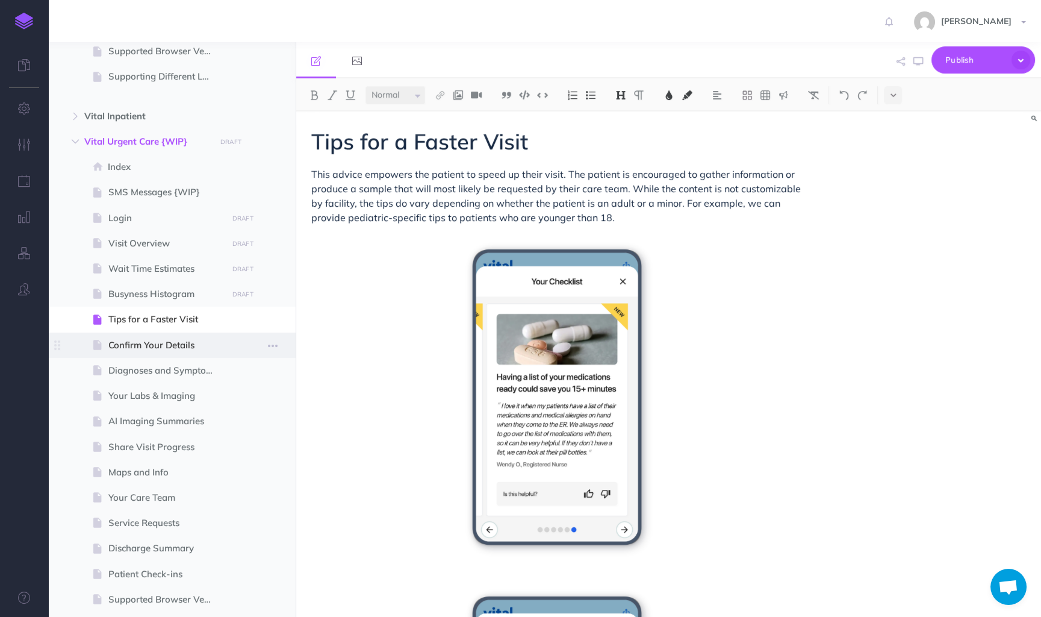
click at [158, 348] on span "Confirm Your Details" at bounding box center [165, 345] width 115 height 14
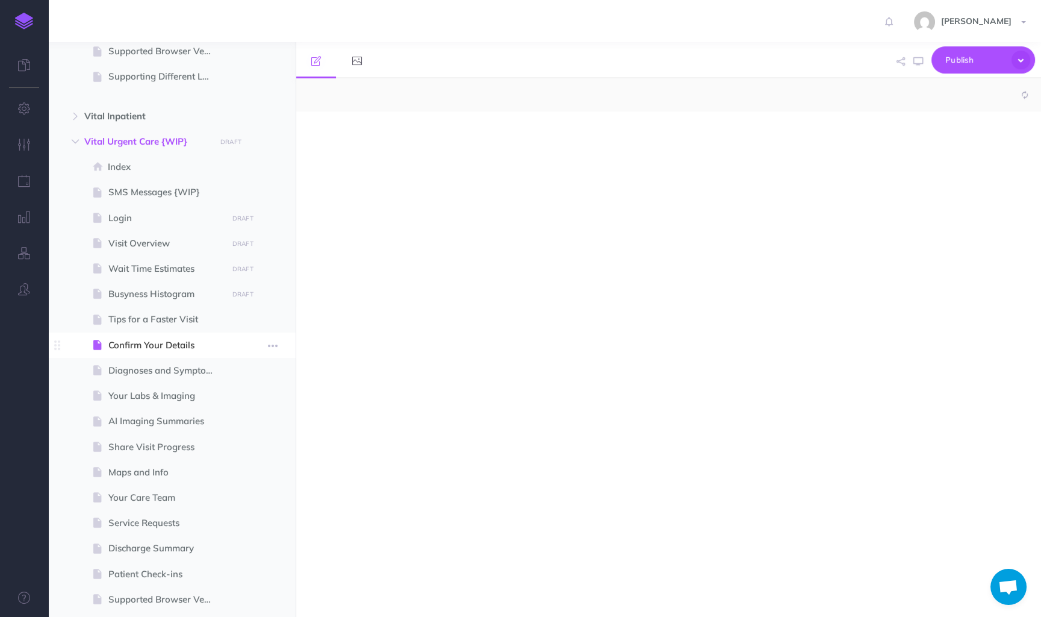
select select "null"
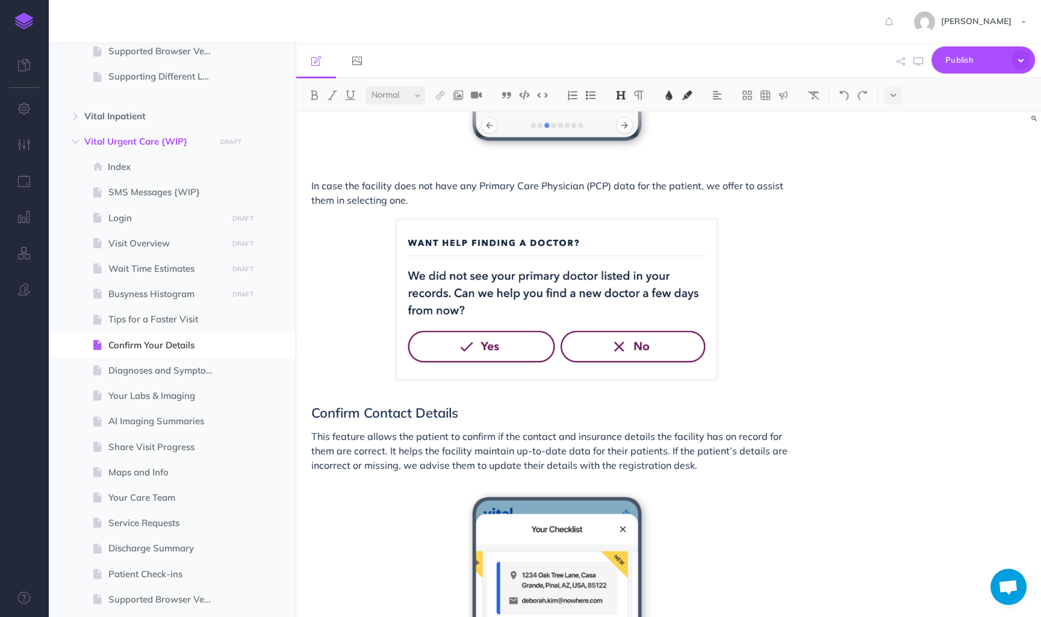
scroll to position [462, 0]
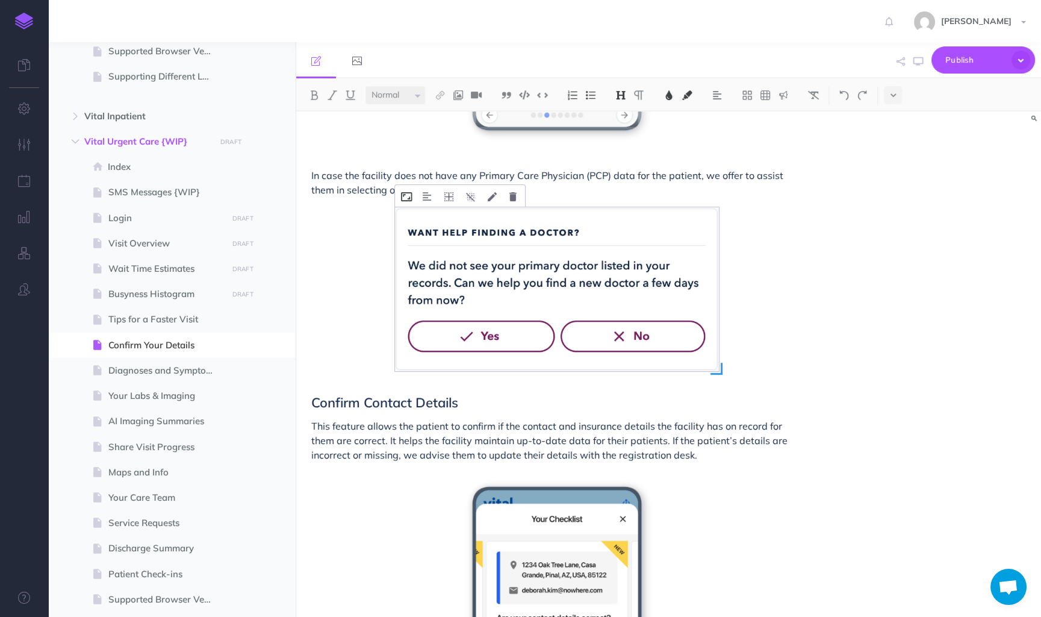
click at [405, 196] on icon at bounding box center [406, 196] width 11 height 9
click at [884, 320] on div "Confirm Your Details During an ER visit, we ask patients to confirm several det…" at bounding box center [668, 363] width 745 height 505
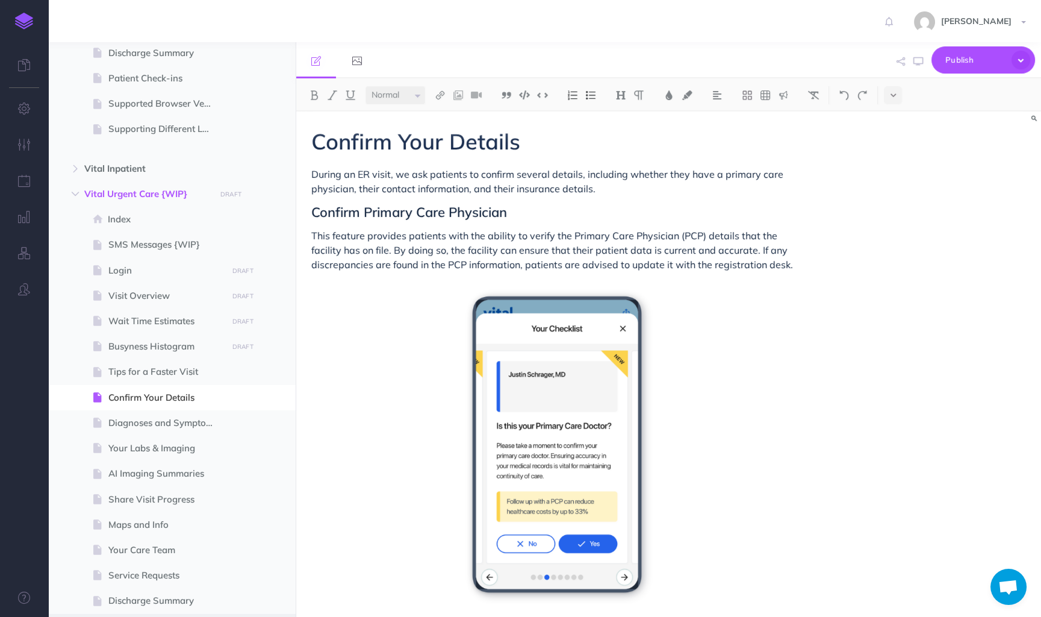
scroll to position [495, 0]
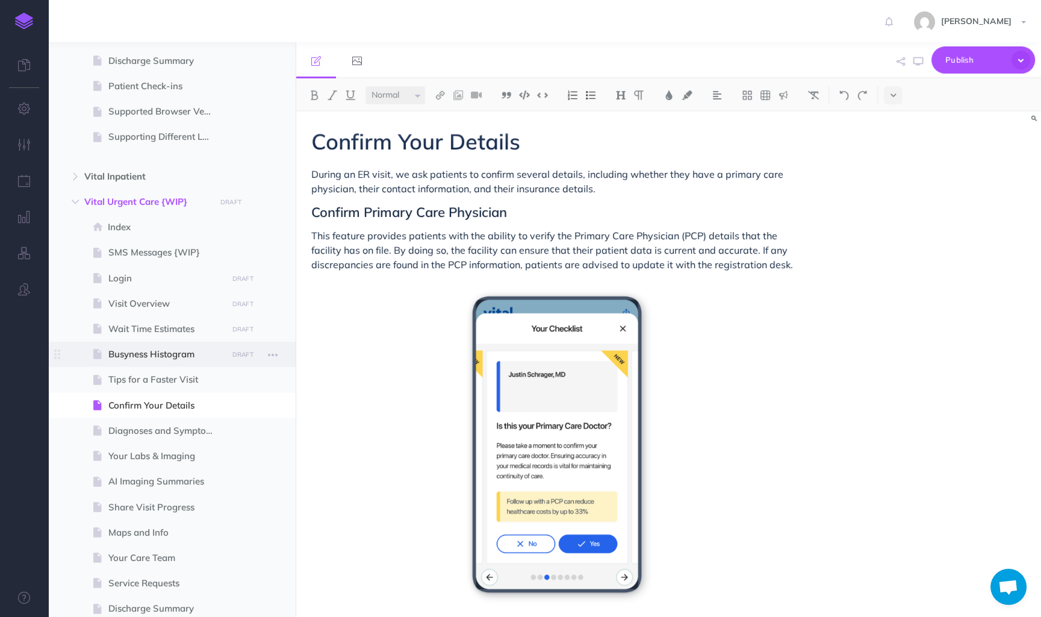
click at [134, 354] on span "Busyness Histogram" at bounding box center [165, 354] width 115 height 14
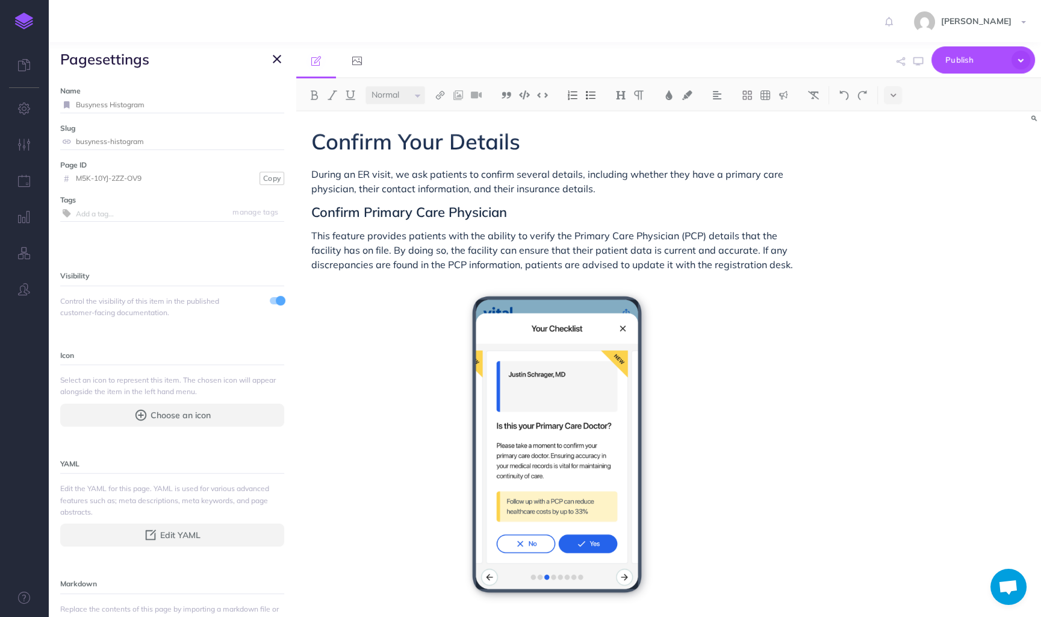
click at [267, 58] on span "page settings" at bounding box center [172, 59] width 248 height 34
click at [276, 58] on icon "button" at bounding box center [277, 59] width 8 height 14
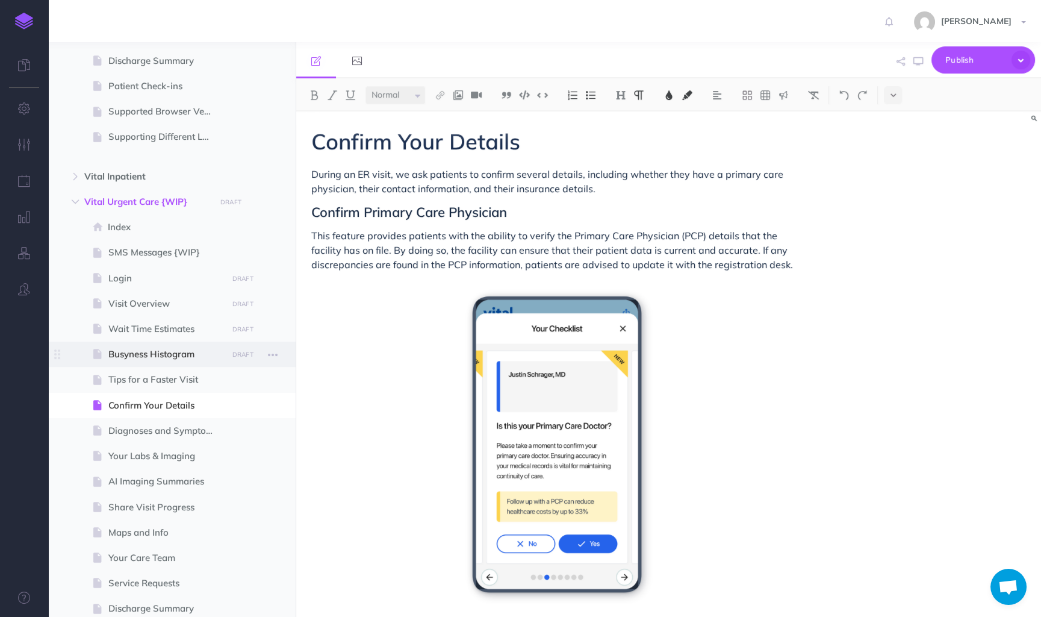
click at [178, 357] on span "Busyness Histogram" at bounding box center [165, 354] width 115 height 14
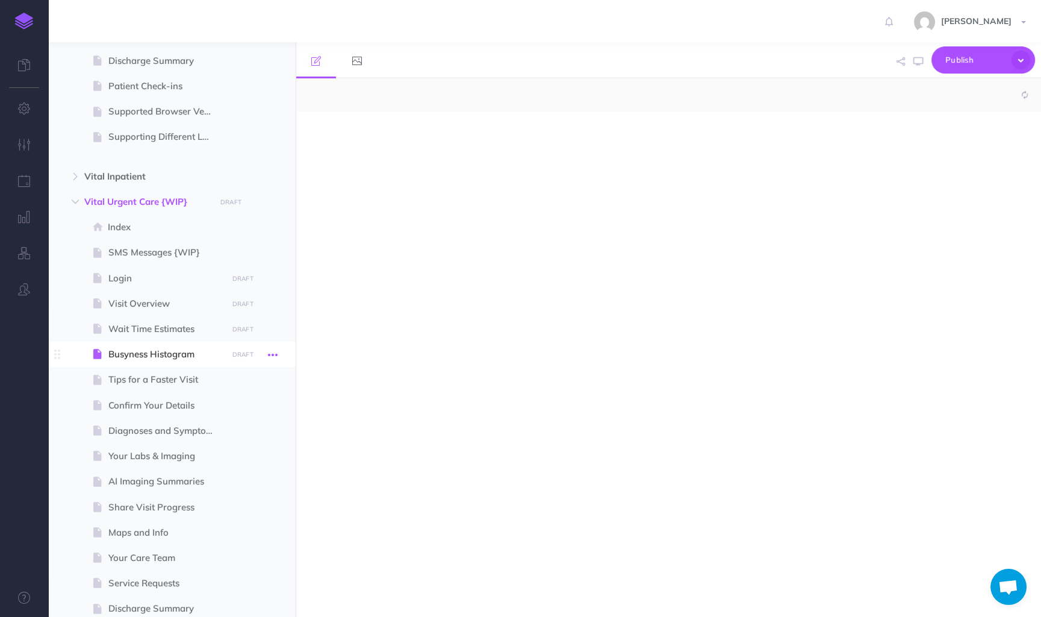
select select "null"
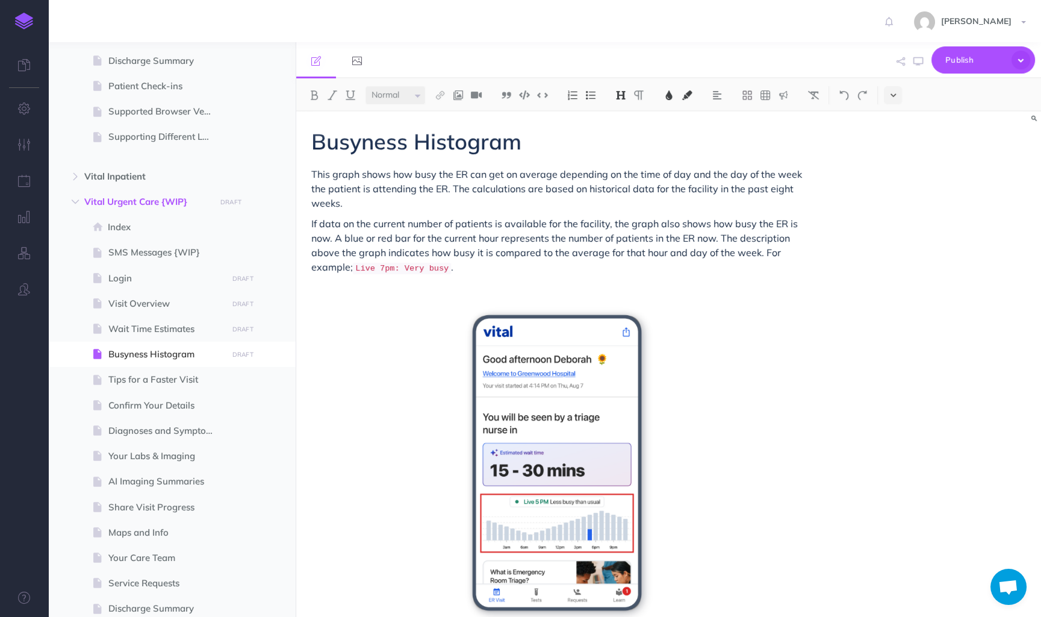
click at [897, 99] on button at bounding box center [893, 95] width 18 height 18
click at [898, 209] on img at bounding box center [893, 206] width 11 height 7
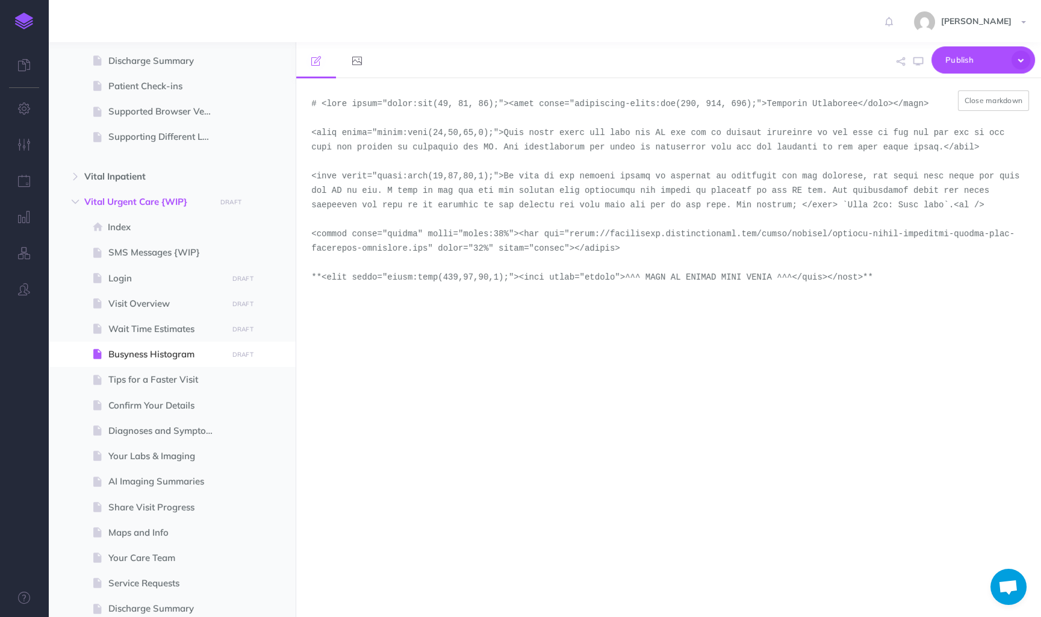
drag, startPoint x: 429, startPoint y: 249, endPoint x: 570, endPoint y: 233, distance: 141.9
click at [570, 233] on textarea at bounding box center [668, 347] width 745 height 539
paste textarea "portrait-light-urgent-care-initial-assessment-busy-history"
type textarea "# <span style="color:rgb(23, 43, 77);"><span style="background-color:rgb(255, 2…"
click at [989, 101] on button "Close markdown" at bounding box center [994, 100] width 72 height 20
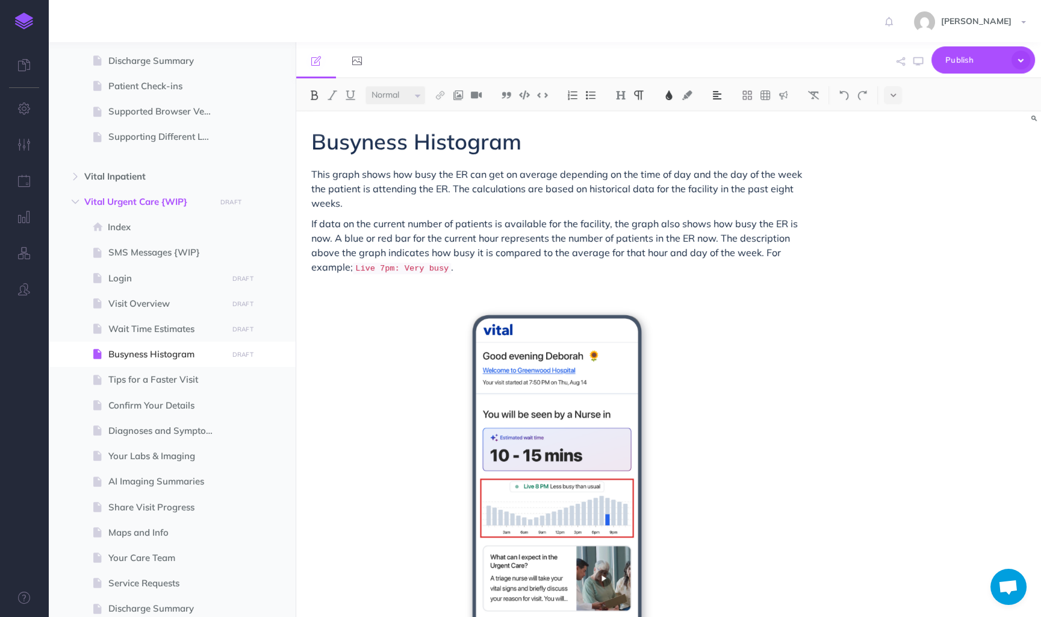
scroll to position [139, 0]
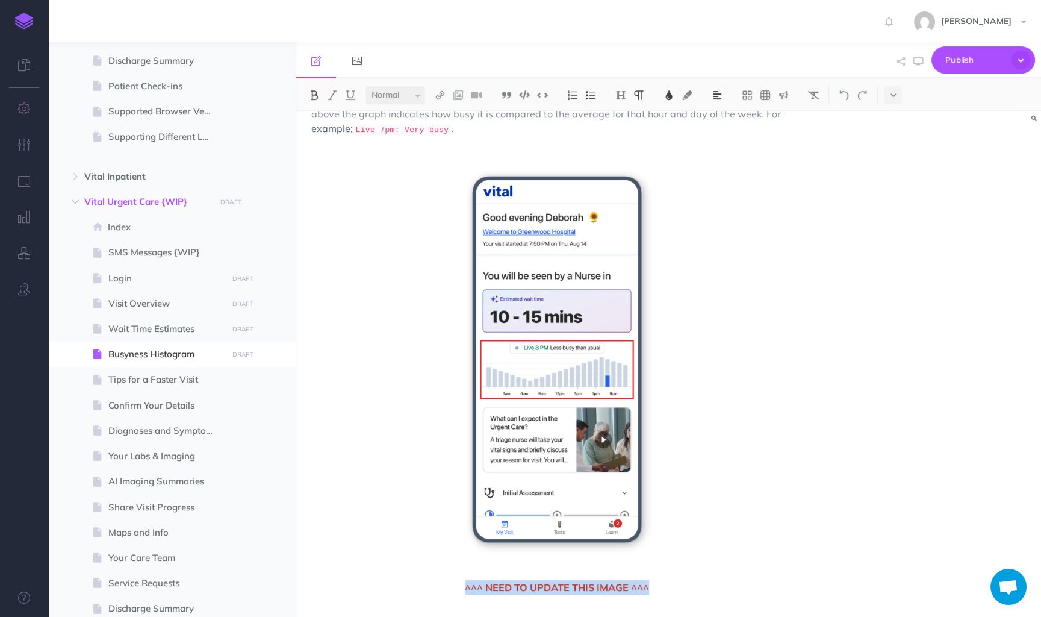
drag, startPoint x: 672, startPoint y: 593, endPoint x: 455, endPoint y: 592, distance: 216.3
click at [455, 592] on div "Busyness Histogram This graph shows how busy the ER can get on average dependin…" at bounding box center [557, 296] width 522 height 646
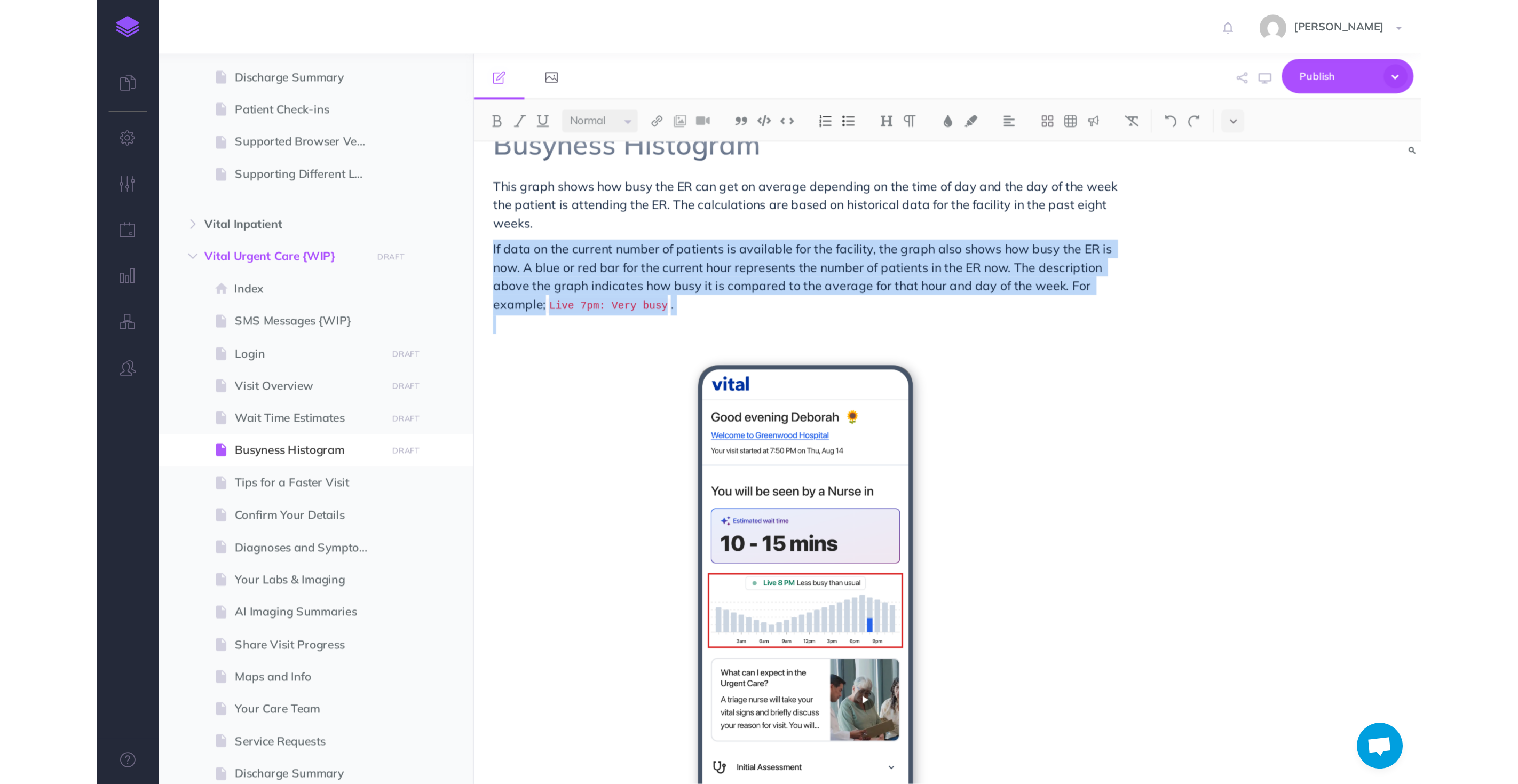
scroll to position [0, 0]
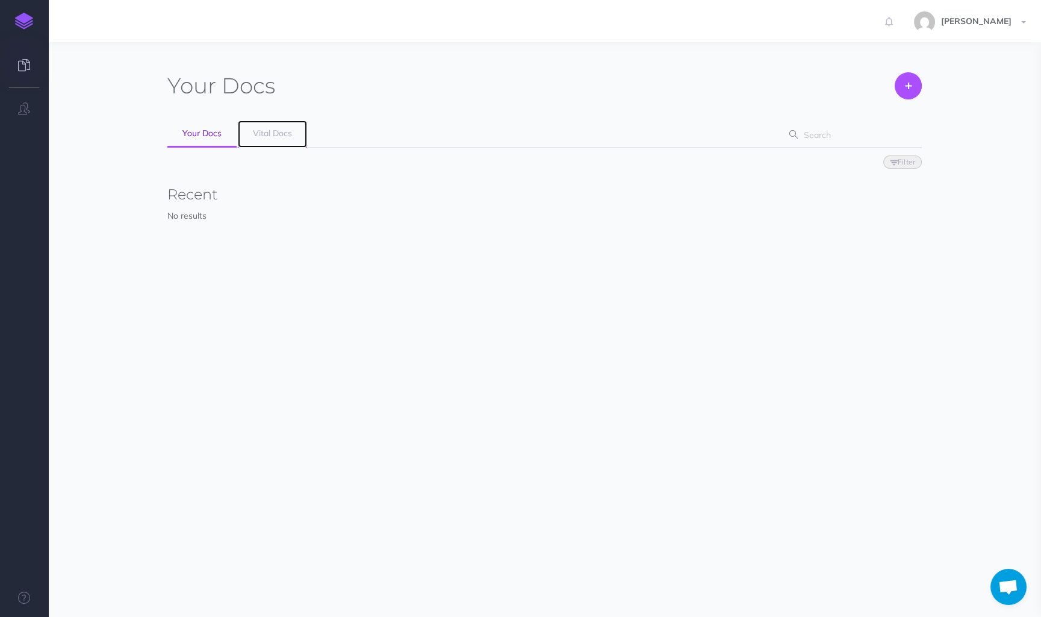
click at [269, 137] on span "Vital Docs" at bounding box center [272, 133] width 39 height 11
